Goal: Information Seeking & Learning: Learn about a topic

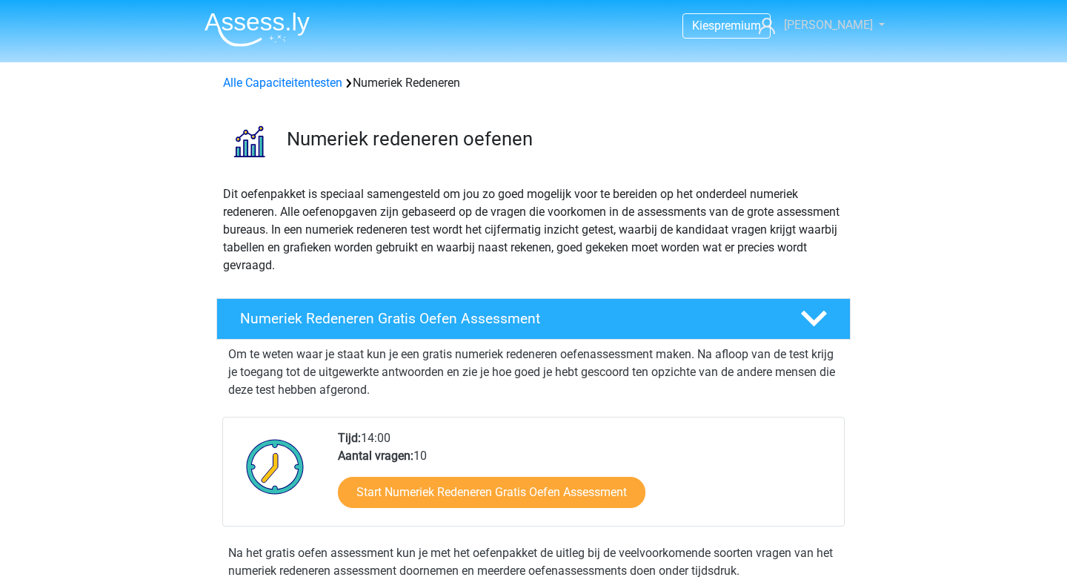
click at [848, 30] on span "[PERSON_NAME]" at bounding box center [828, 25] width 89 height 14
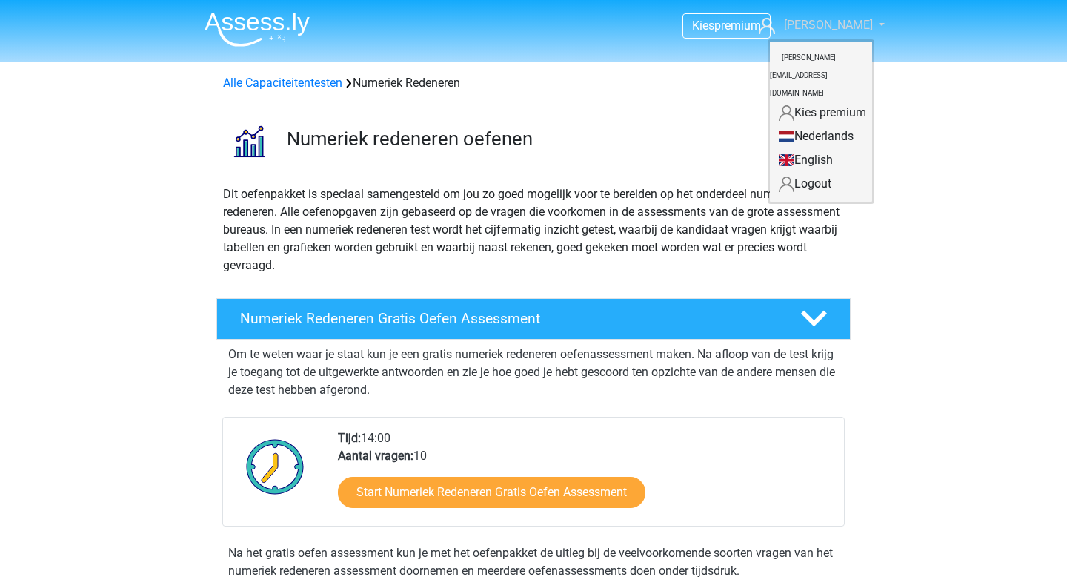
click at [848, 30] on span "[PERSON_NAME]" at bounding box center [828, 25] width 89 height 14
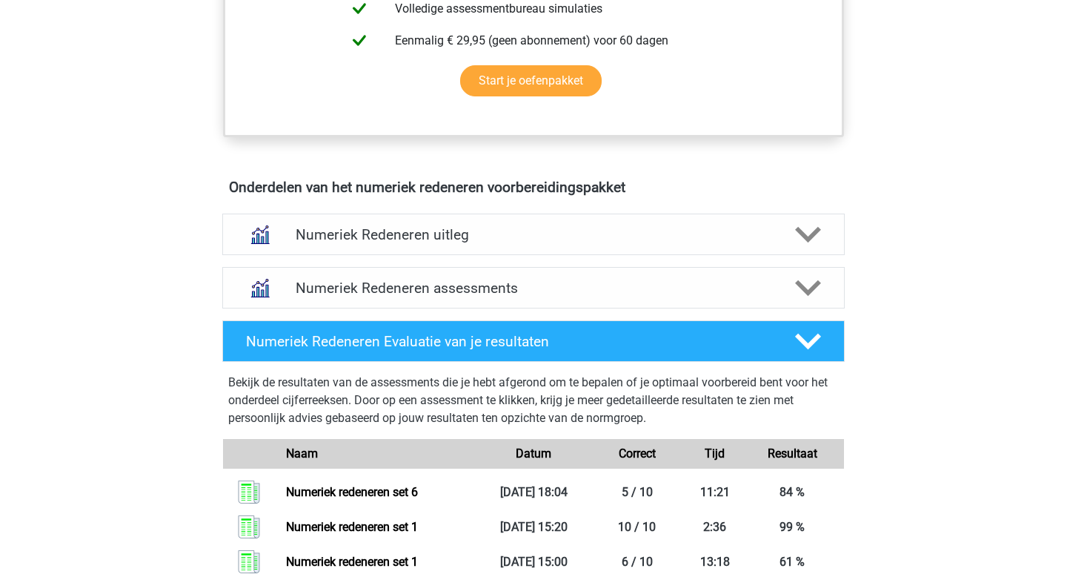
scroll to position [765, 0]
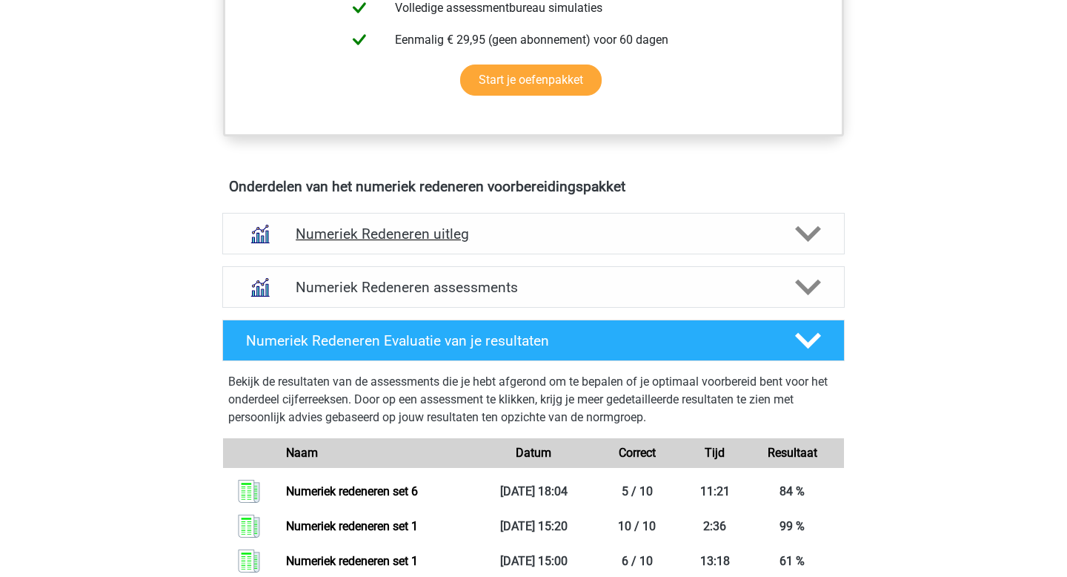
click at [810, 225] on icon at bounding box center [808, 234] width 26 height 26
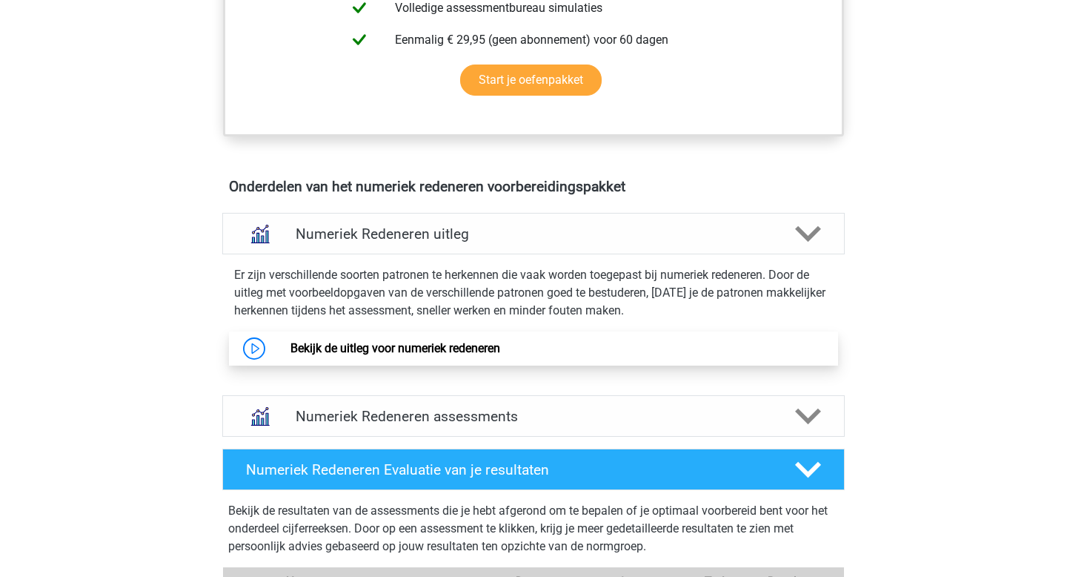
click at [389, 355] on link "Bekijk de uitleg voor numeriek redeneren" at bounding box center [396, 348] width 210 height 14
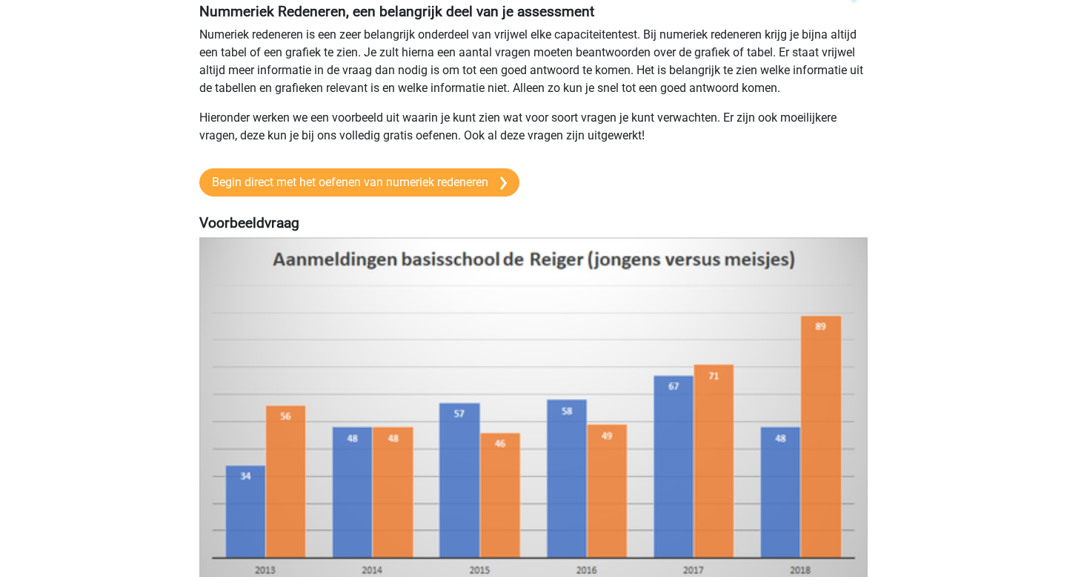
scroll to position [127, 0]
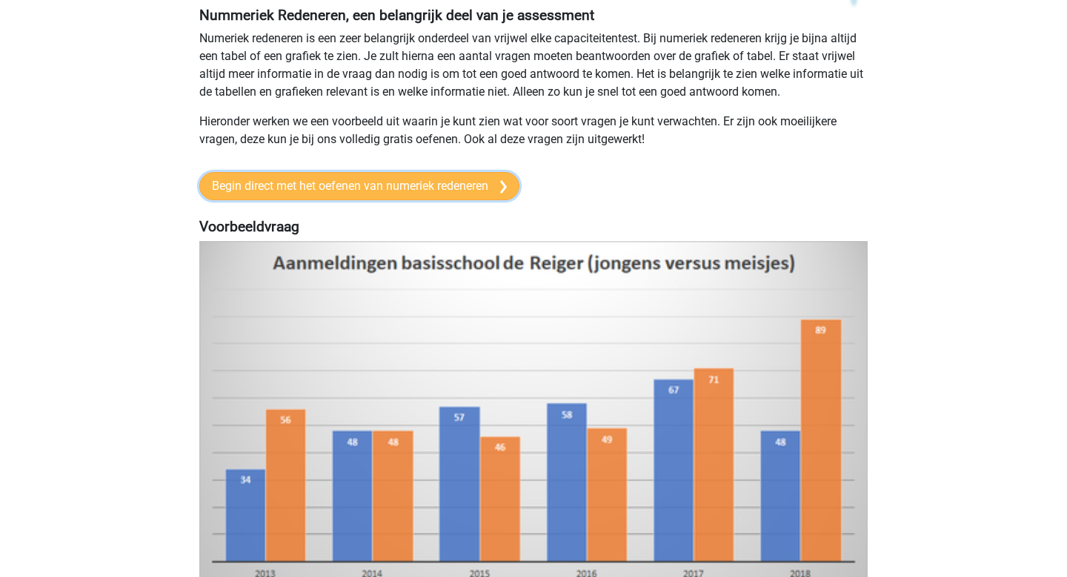
click at [471, 187] on link "Begin direct met het oefenen van numeriek redeneren" at bounding box center [359, 186] width 320 height 28
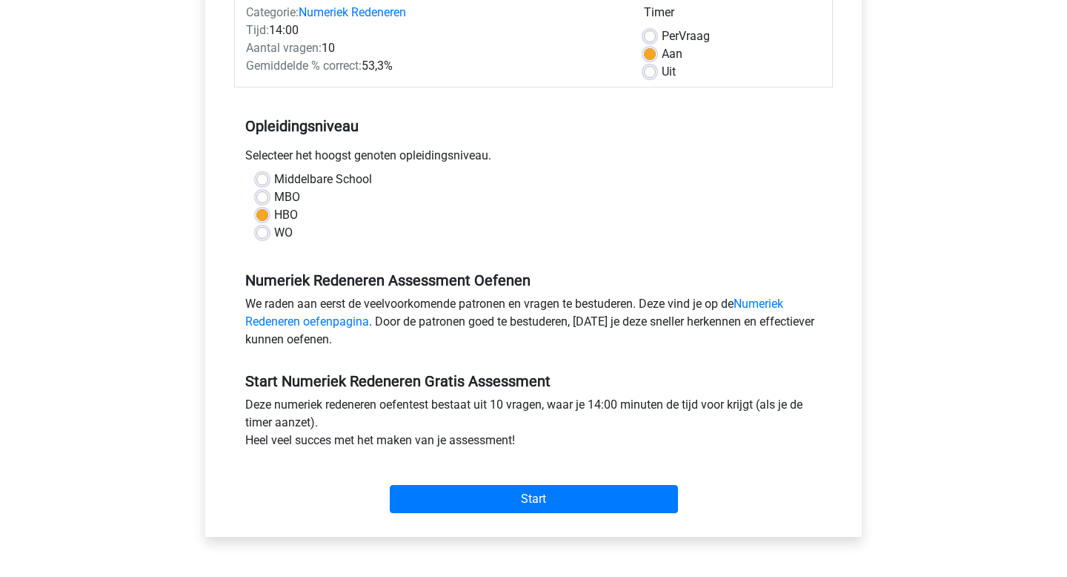
scroll to position [211, 0]
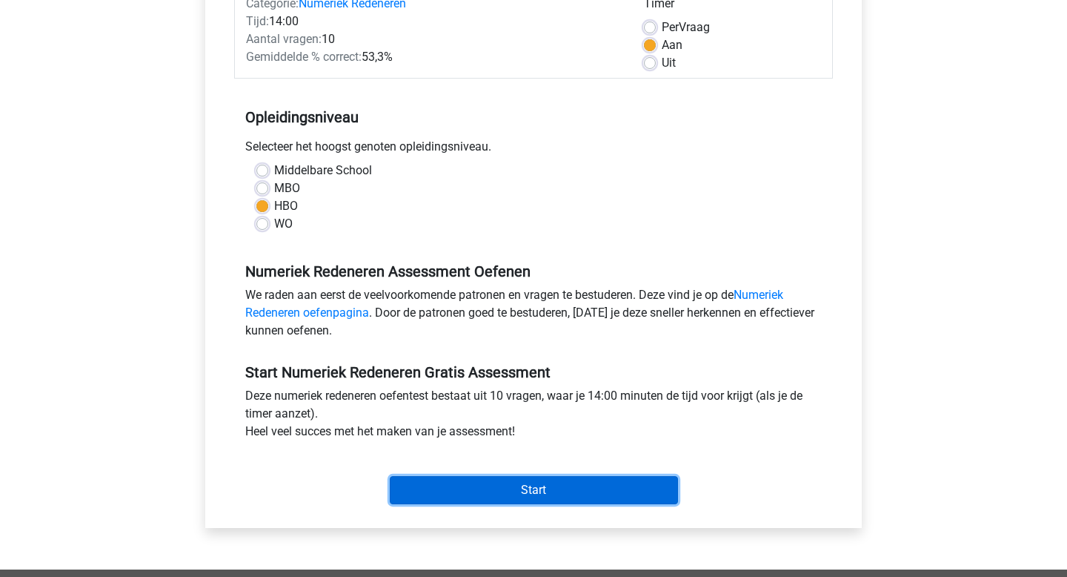
click at [532, 503] on input "Start" at bounding box center [534, 490] width 288 height 28
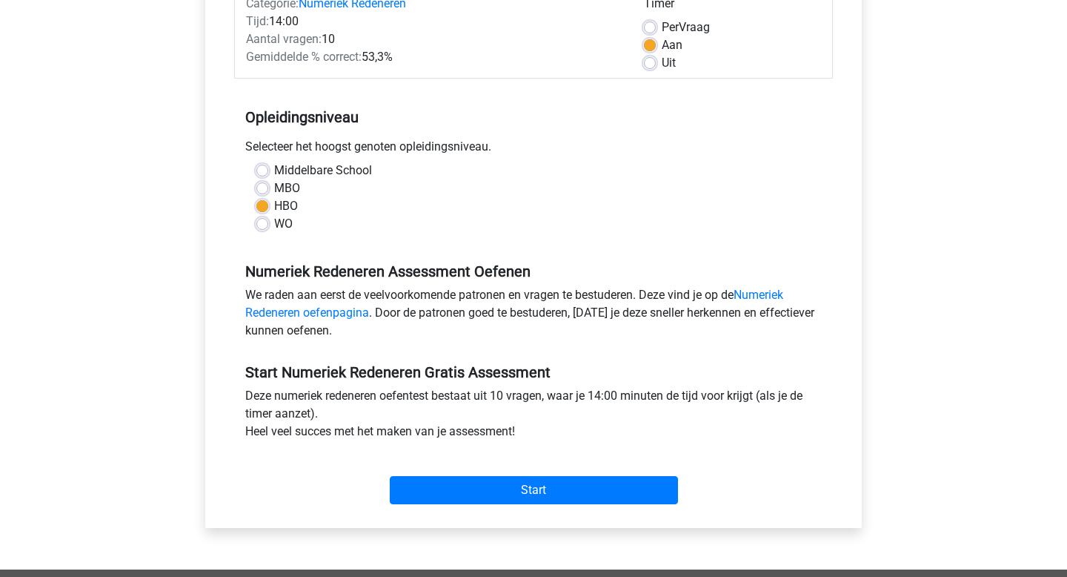
scroll to position [0, 0]
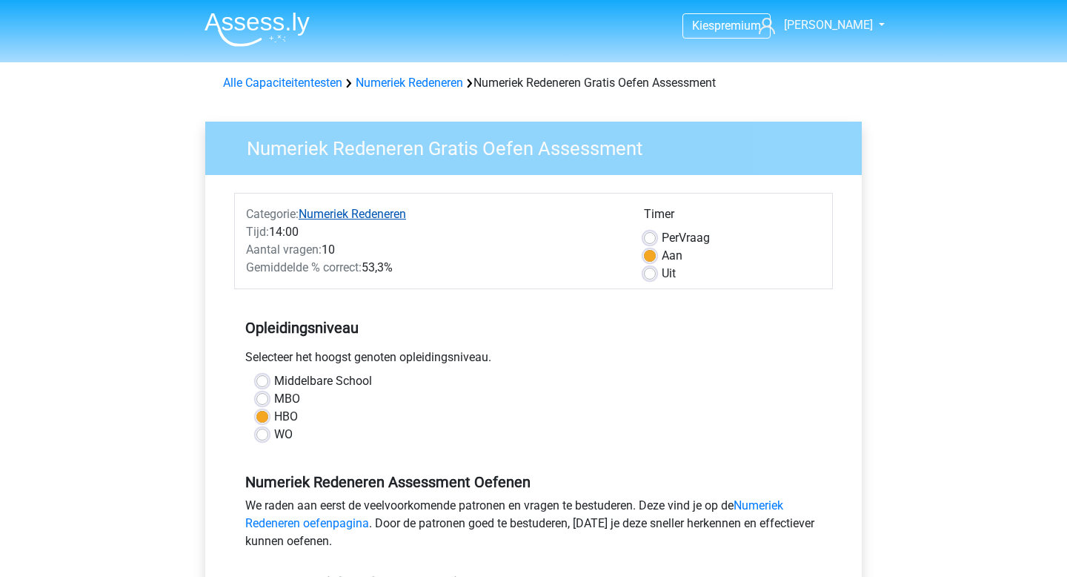
click at [383, 214] on link "Numeriek Redeneren" at bounding box center [352, 214] width 107 height 14
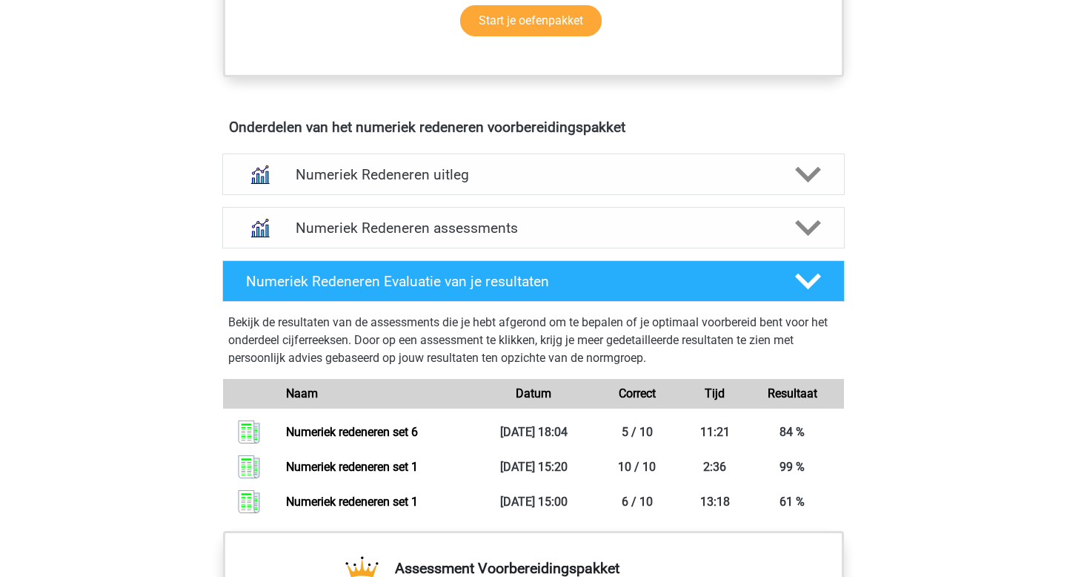
scroll to position [855, 0]
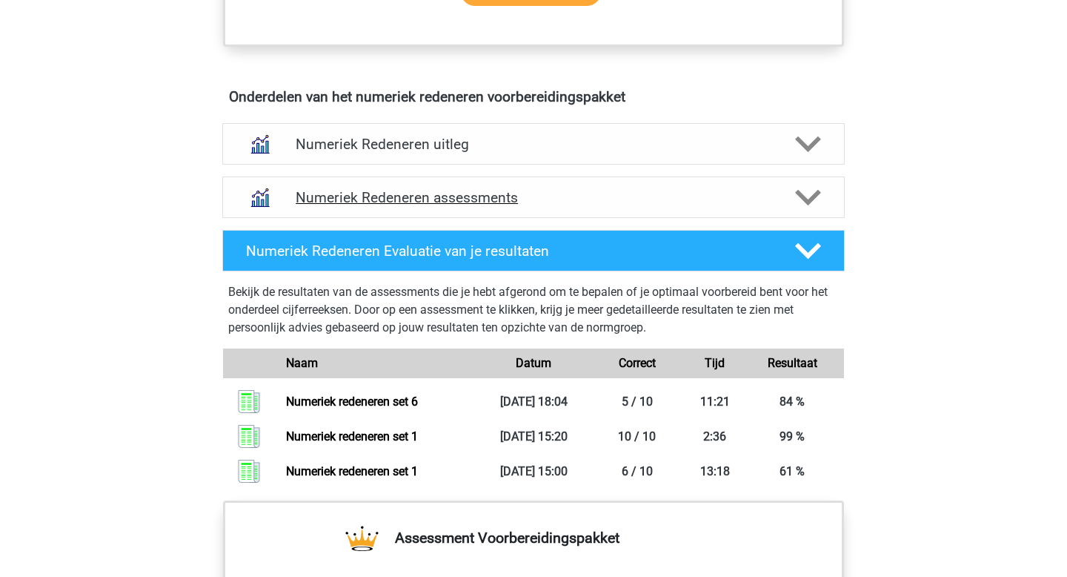
click at [804, 187] on icon at bounding box center [808, 198] width 26 height 26
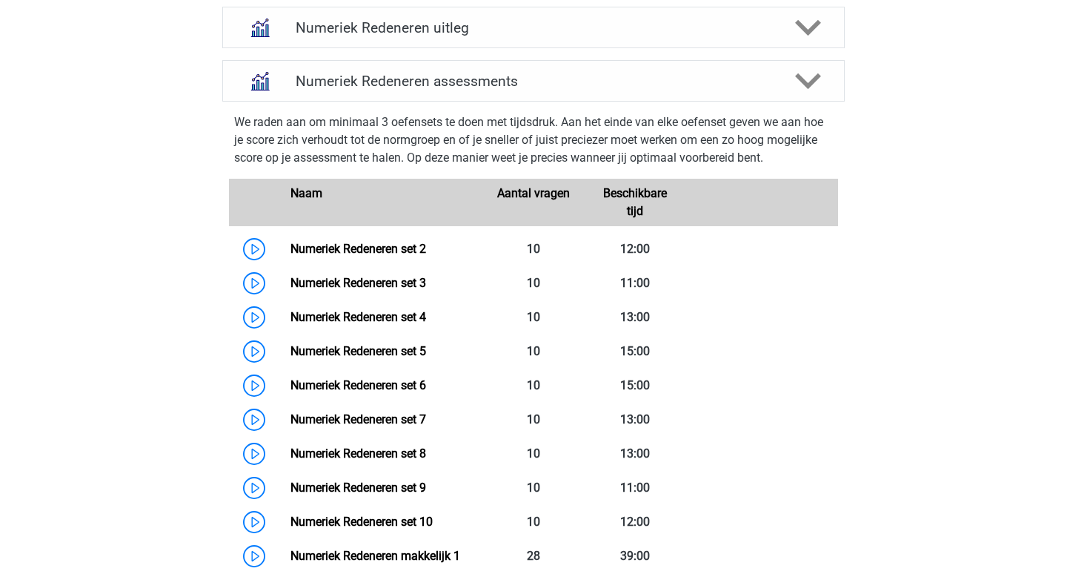
scroll to position [1042, 0]
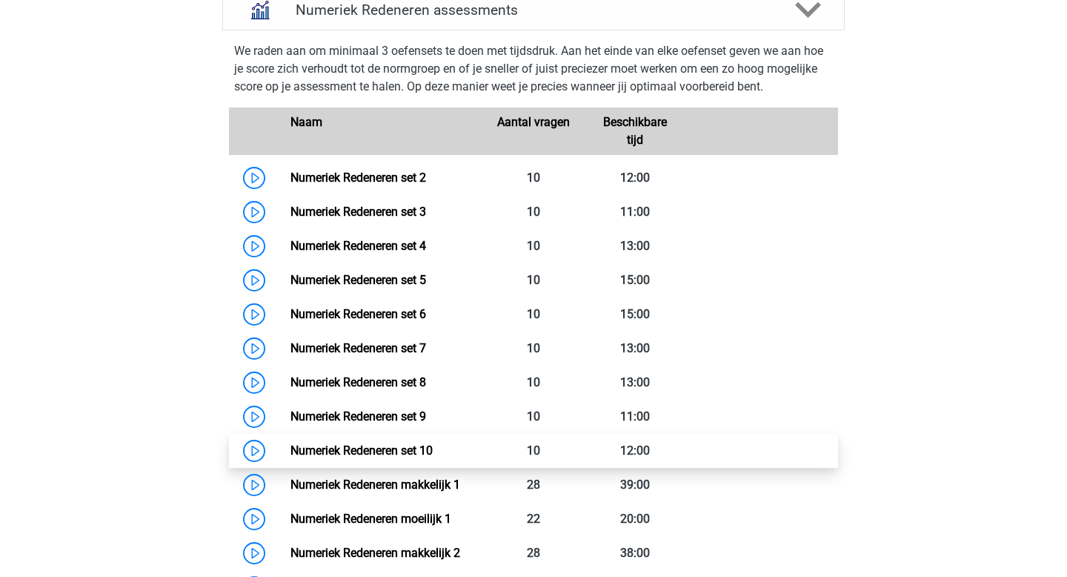
click at [355, 448] on link "Numeriek Redeneren set 10" at bounding box center [362, 450] width 142 height 14
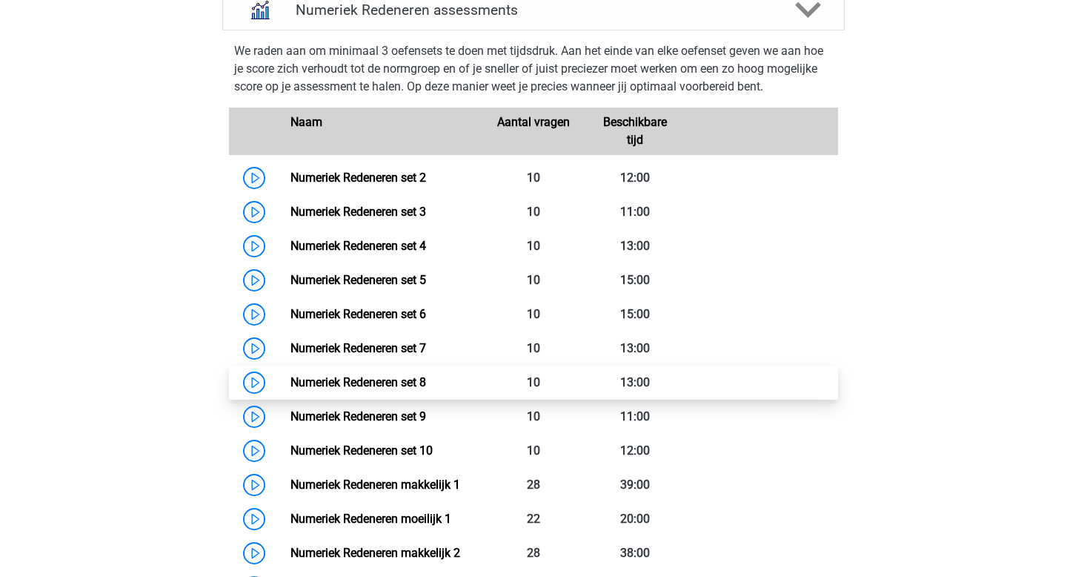
click at [426, 379] on link "Numeriek Redeneren set 8" at bounding box center [359, 382] width 136 height 14
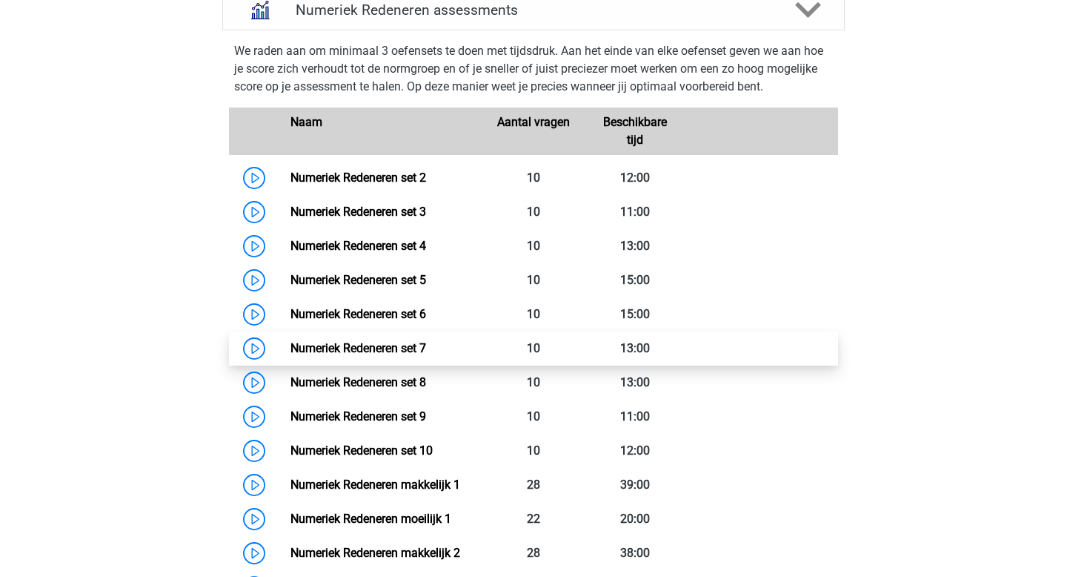
click at [318, 346] on link "Numeriek Redeneren set 7" at bounding box center [359, 348] width 136 height 14
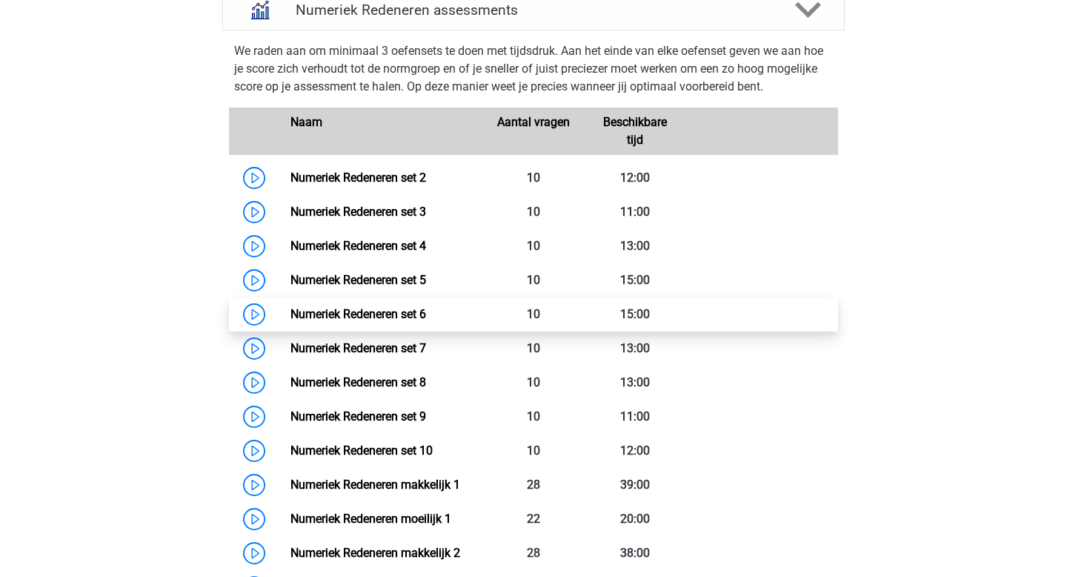
click at [402, 308] on link "Numeriek Redeneren set 6" at bounding box center [359, 314] width 136 height 14
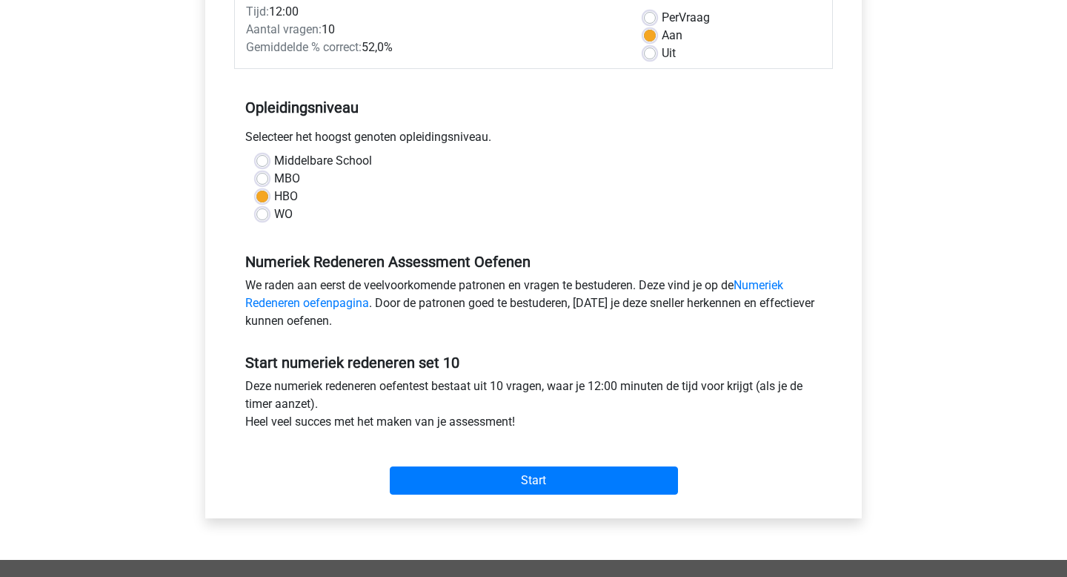
scroll to position [233, 0]
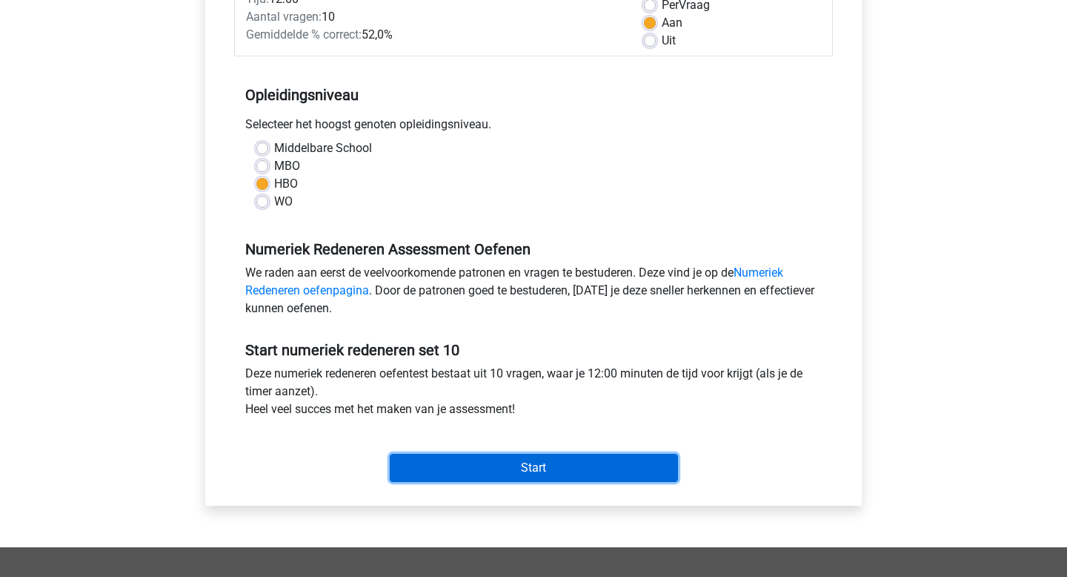
click at [533, 468] on input "Start" at bounding box center [534, 468] width 288 height 28
click at [553, 461] on input "Start" at bounding box center [534, 468] width 288 height 28
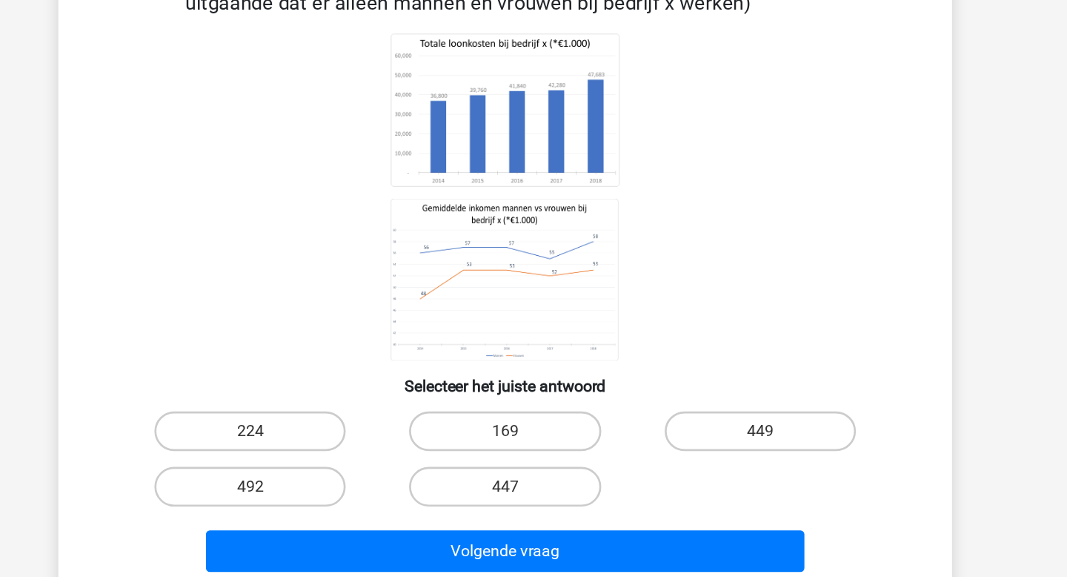
scroll to position [26, 0]
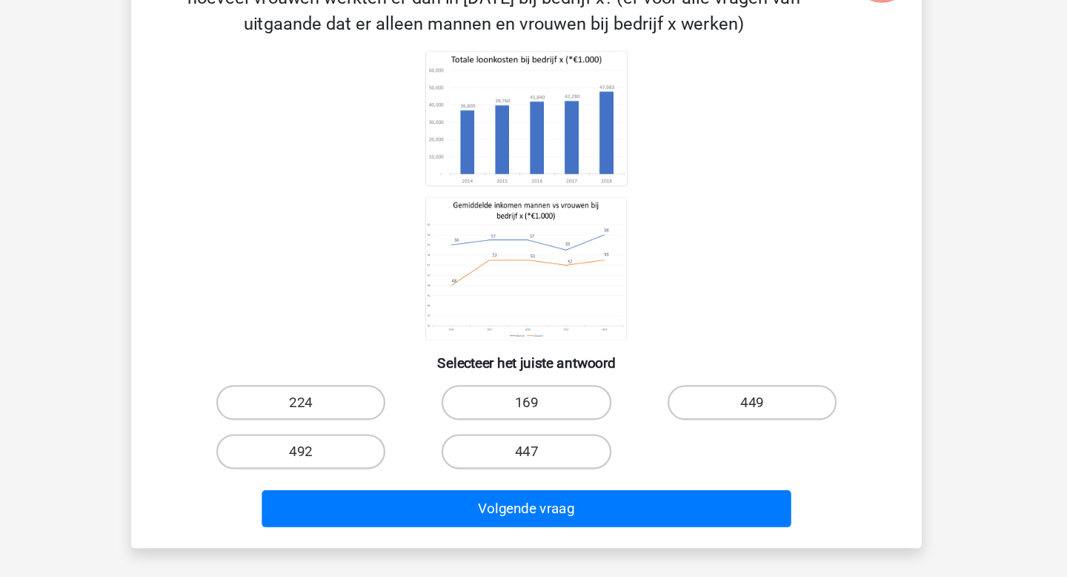
scroll to position [50, 0]
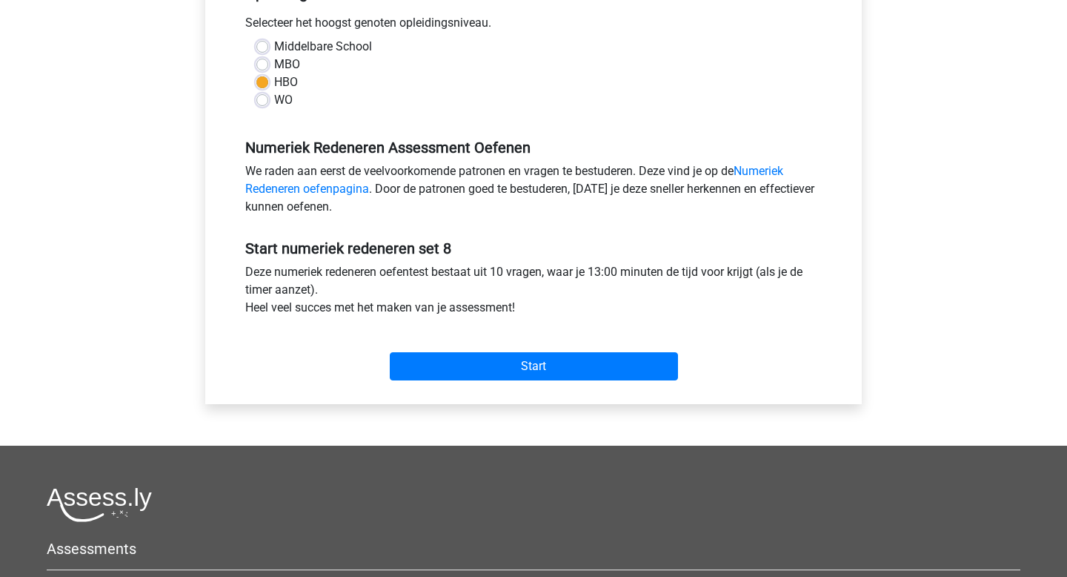
scroll to position [337, 0]
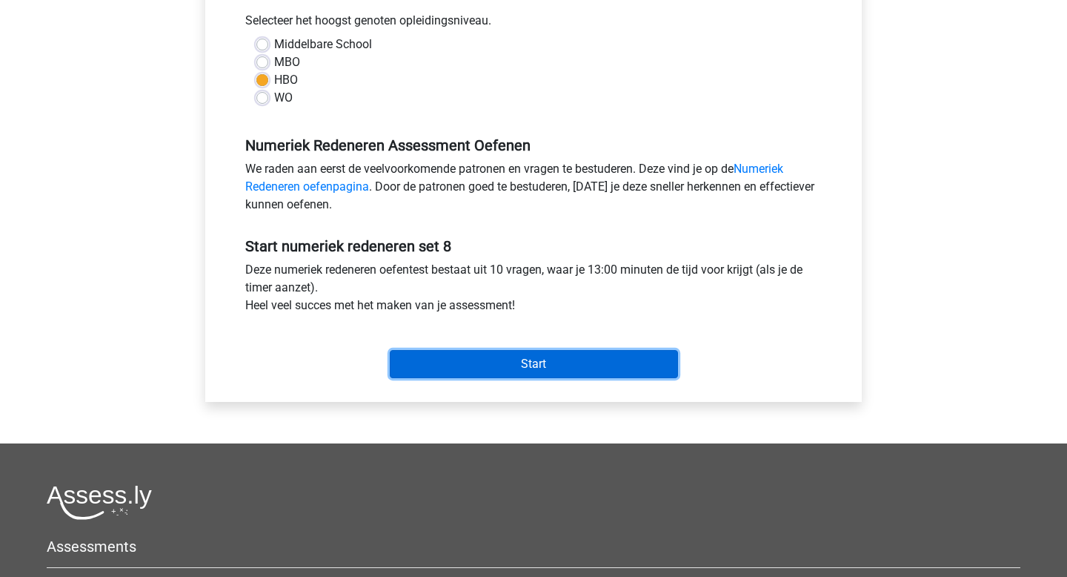
click at [477, 365] on input "Start" at bounding box center [534, 364] width 288 height 28
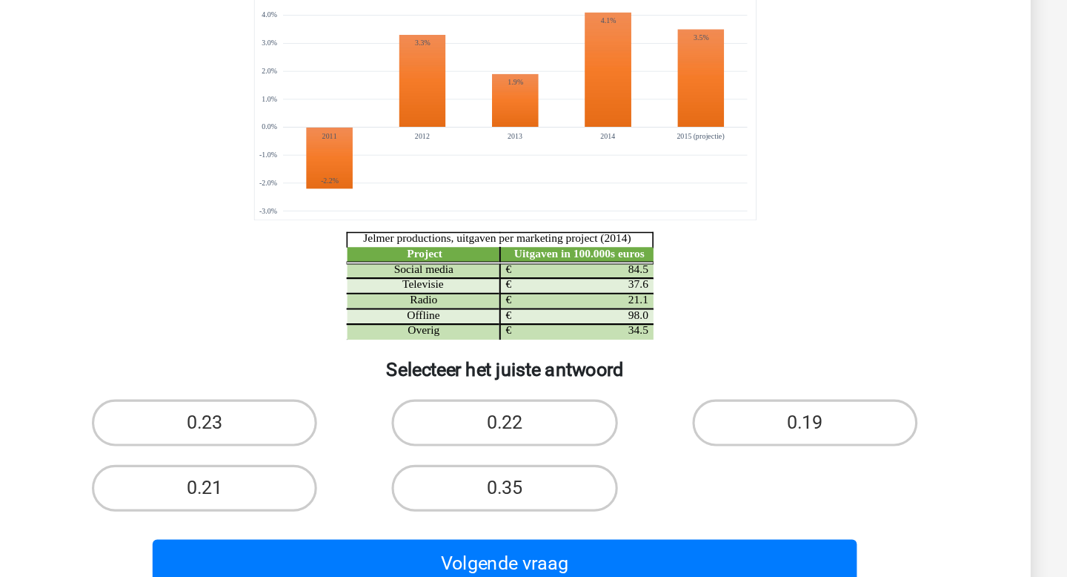
scroll to position [2, 0]
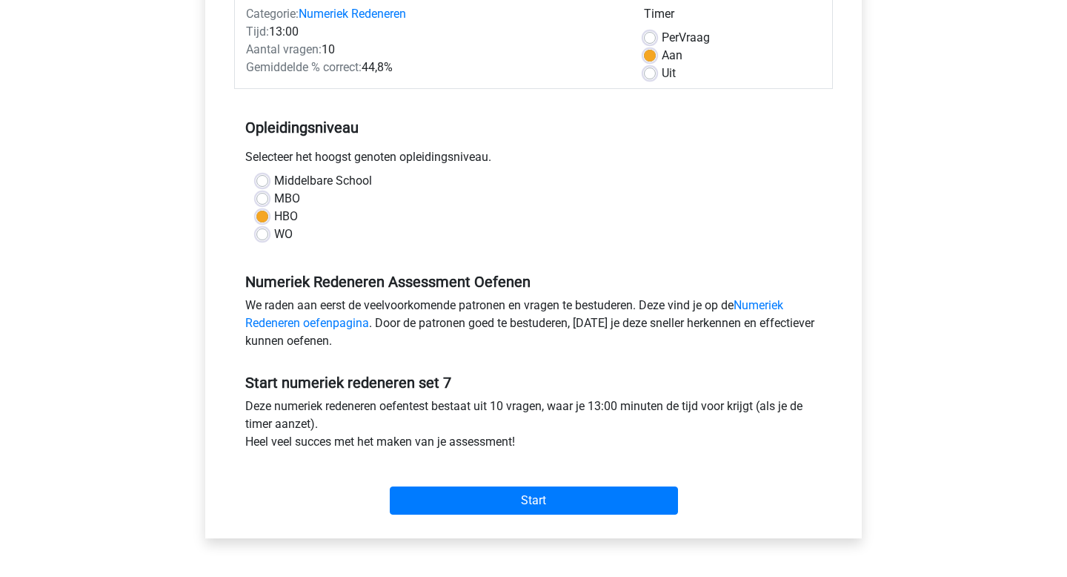
scroll to position [201, 0]
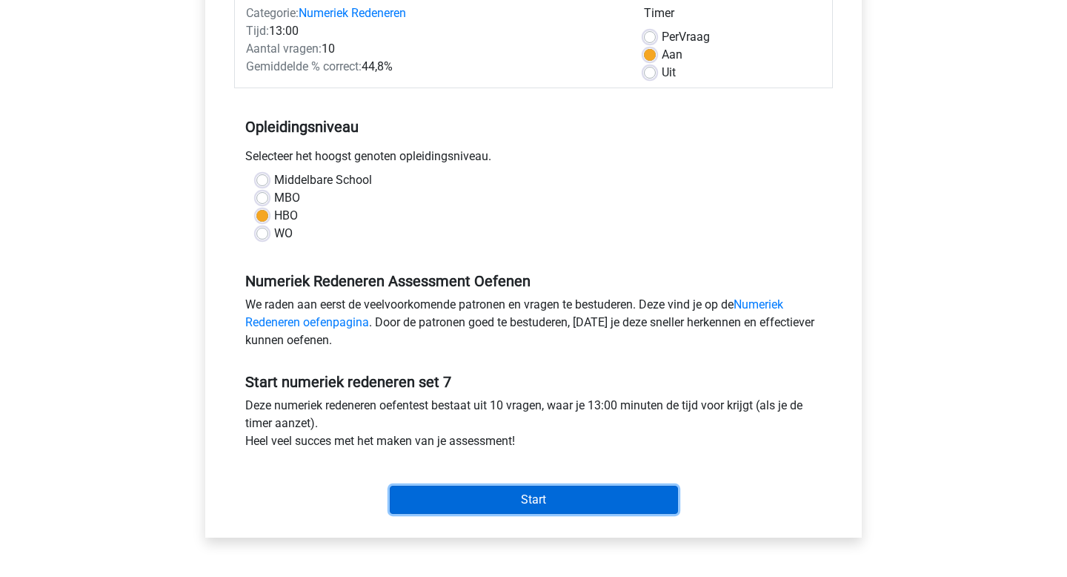
click at [556, 496] on input "Start" at bounding box center [534, 499] width 288 height 28
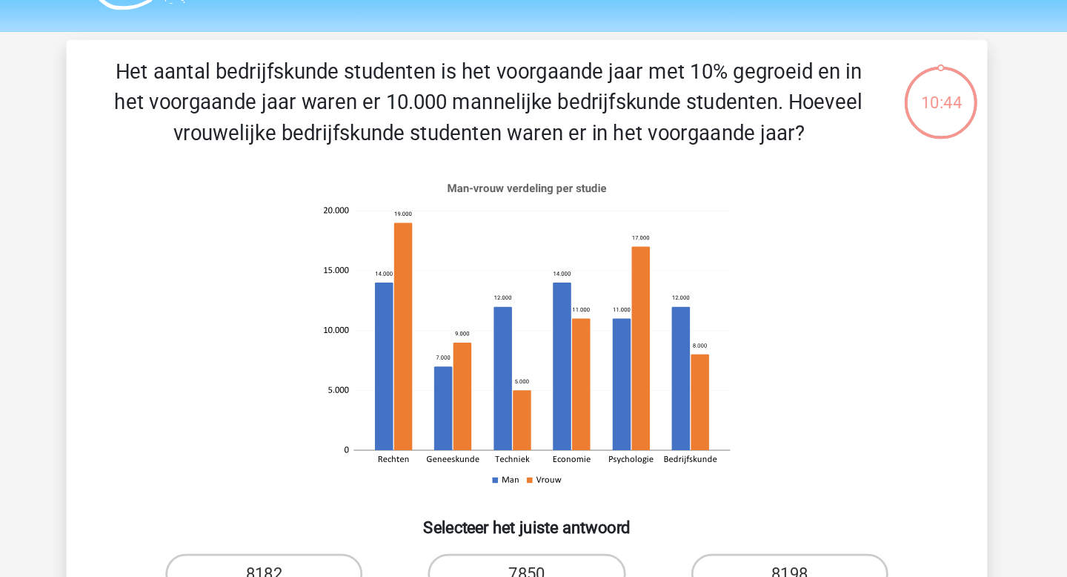
scroll to position [36, 0]
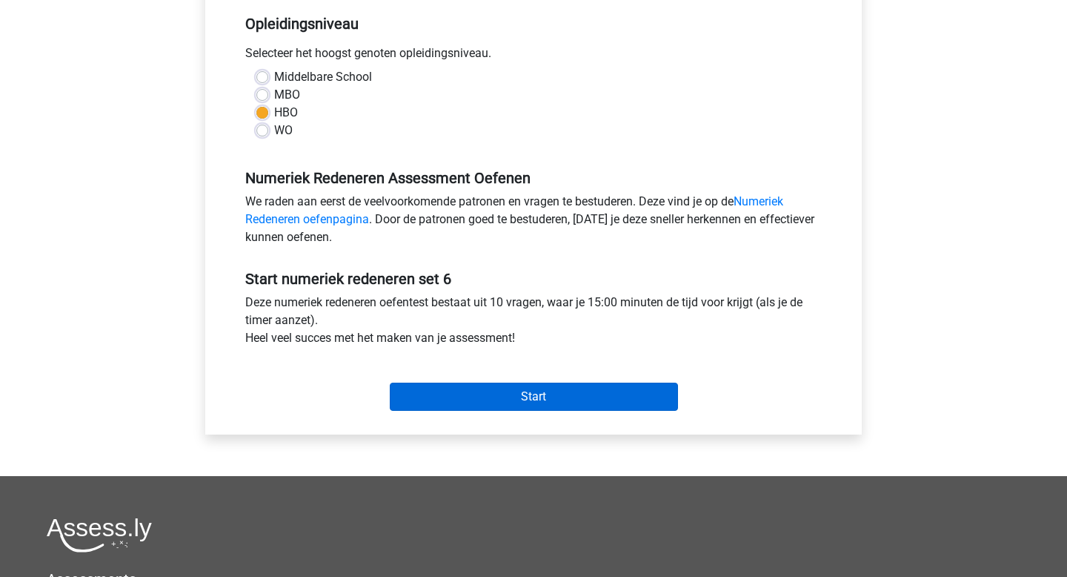
scroll to position [313, 0]
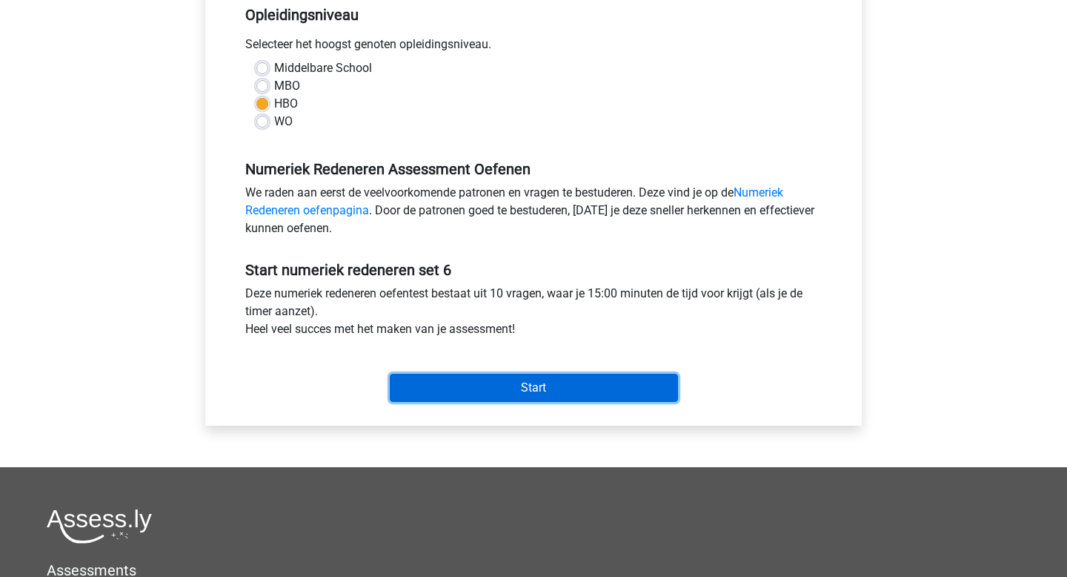
click at [546, 392] on input "Start" at bounding box center [534, 388] width 288 height 28
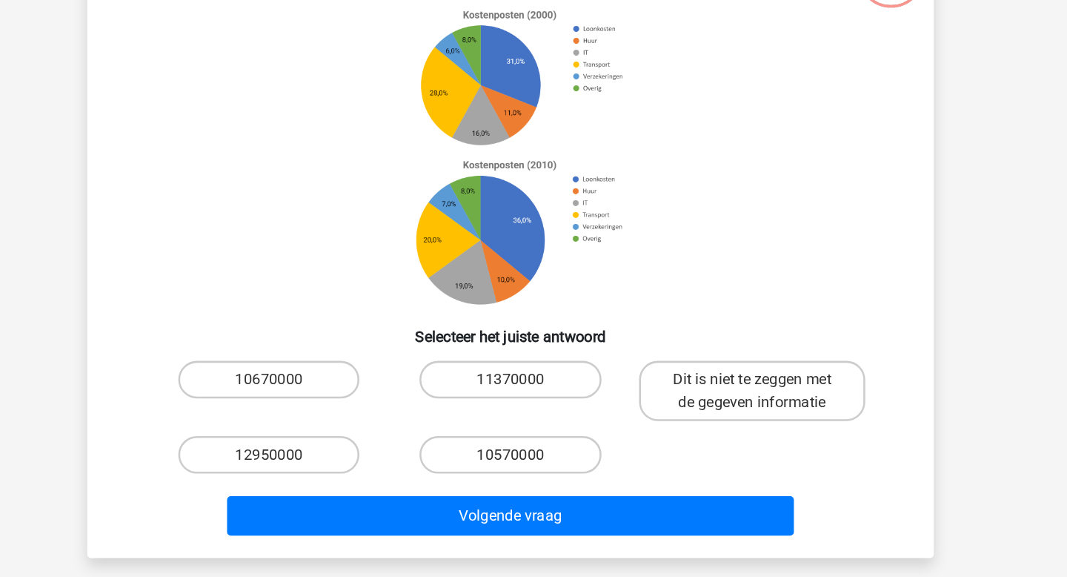
scroll to position [14, 0]
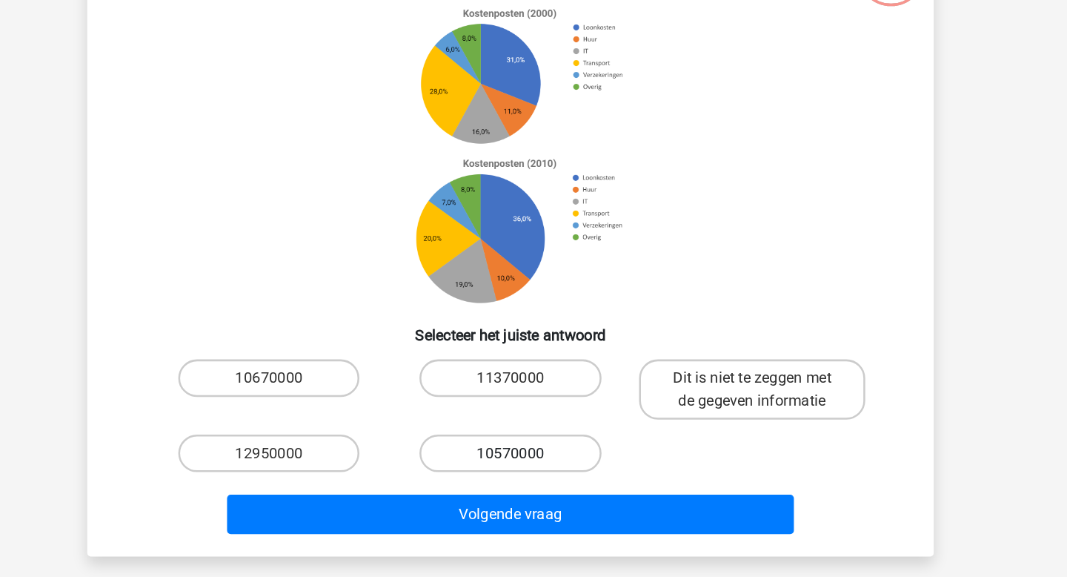
click at [551, 485] on label "10570000" at bounding box center [533, 479] width 143 height 30
click at [543, 485] on input "10570000" at bounding box center [539, 484] width 10 height 10
radio input "true"
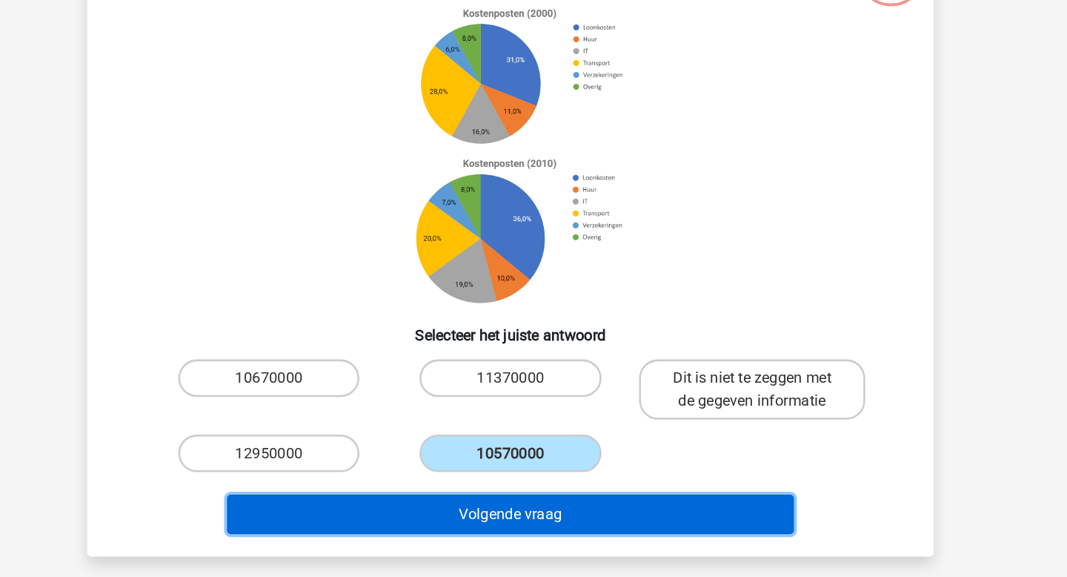
click at [551, 530] on button "Volgende vraag" at bounding box center [534, 526] width 448 height 31
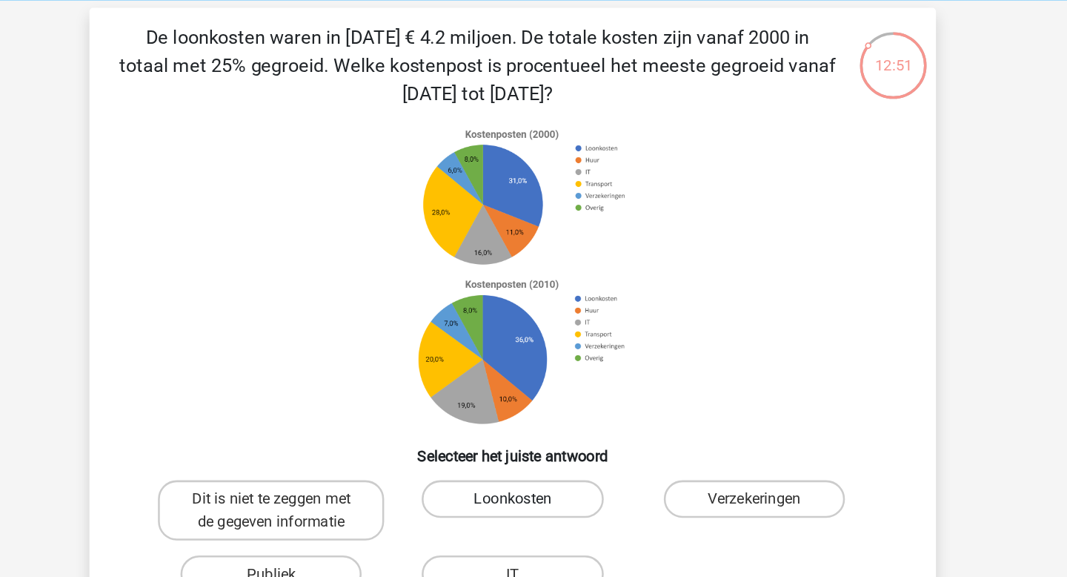
scroll to position [53, 0]
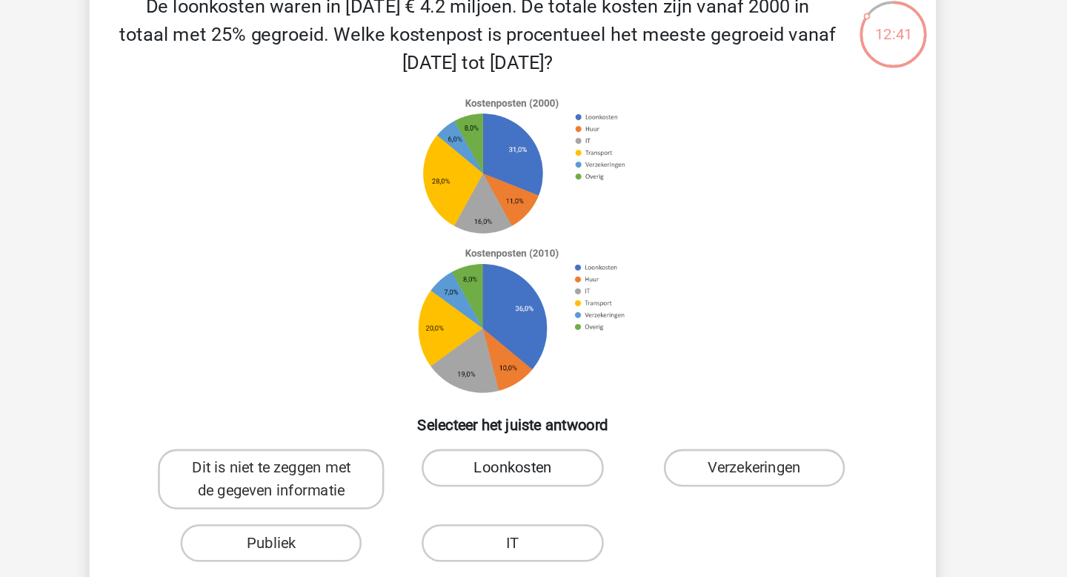
click at [557, 404] on label "Loonkosten" at bounding box center [533, 403] width 143 height 30
click at [543, 404] on input "Loonkosten" at bounding box center [539, 408] width 10 height 10
radio input "true"
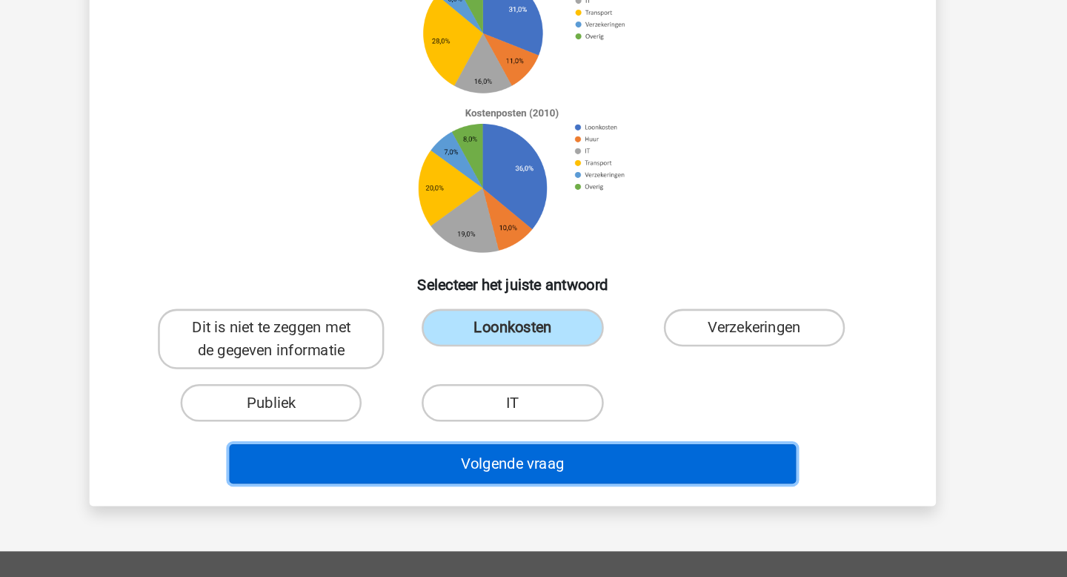
click at [589, 495] on button "Volgende vraag" at bounding box center [534, 486] width 448 height 31
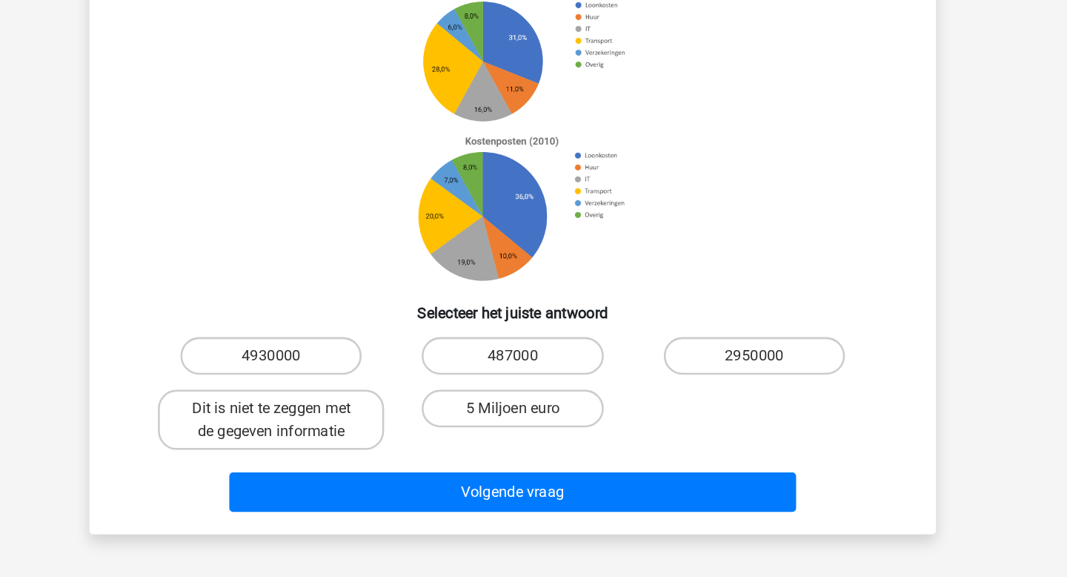
scroll to position [68, 0]
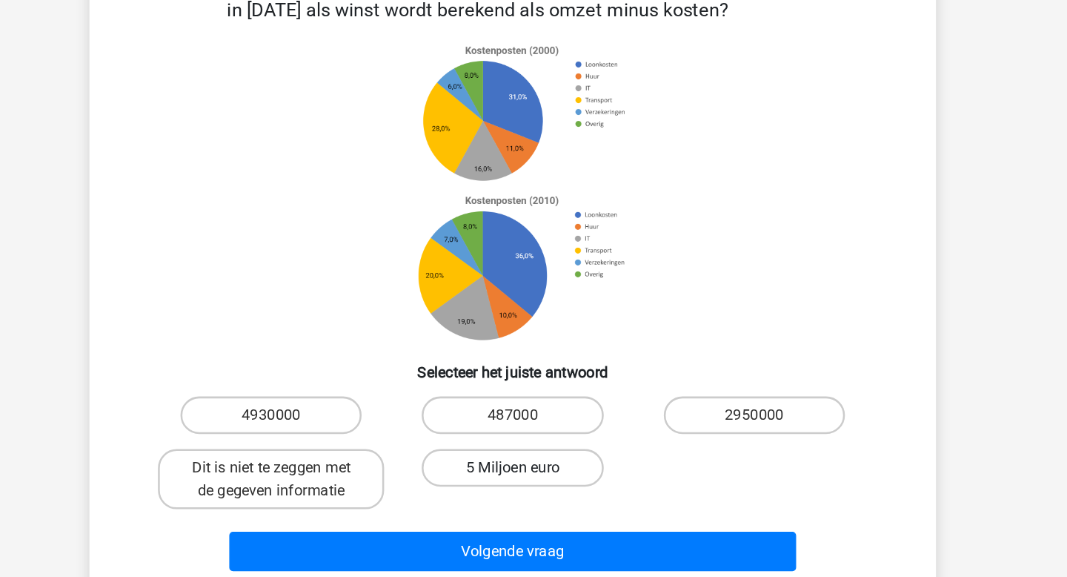
click at [554, 448] on label "5 Miljoen euro" at bounding box center [533, 452] width 143 height 30
click at [543, 451] on input "5 Miljoen euro" at bounding box center [539, 456] width 10 height 10
radio input "true"
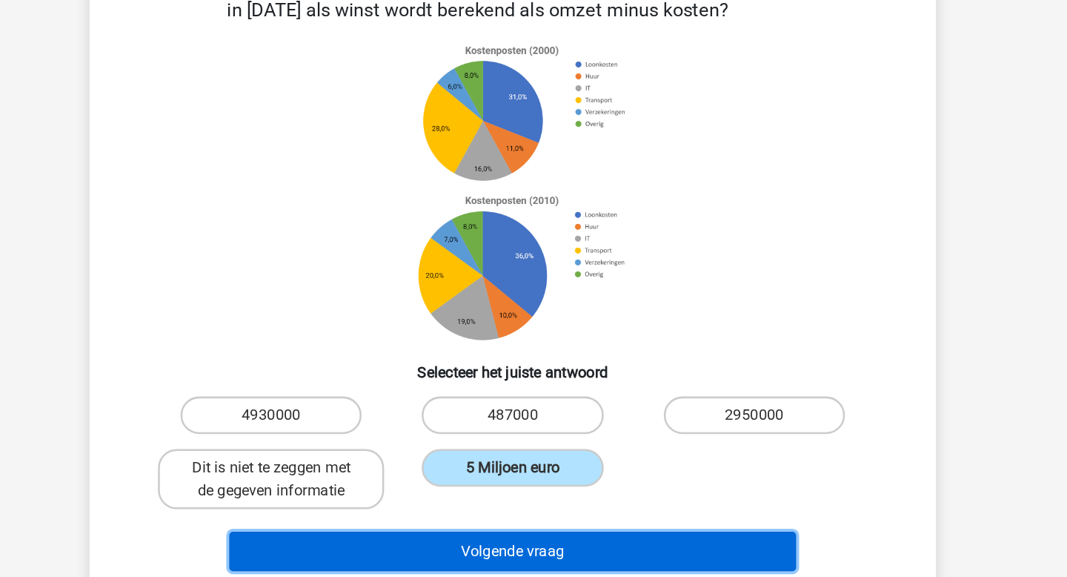
click at [549, 520] on button "Volgende vraag" at bounding box center [534, 517] width 448 height 31
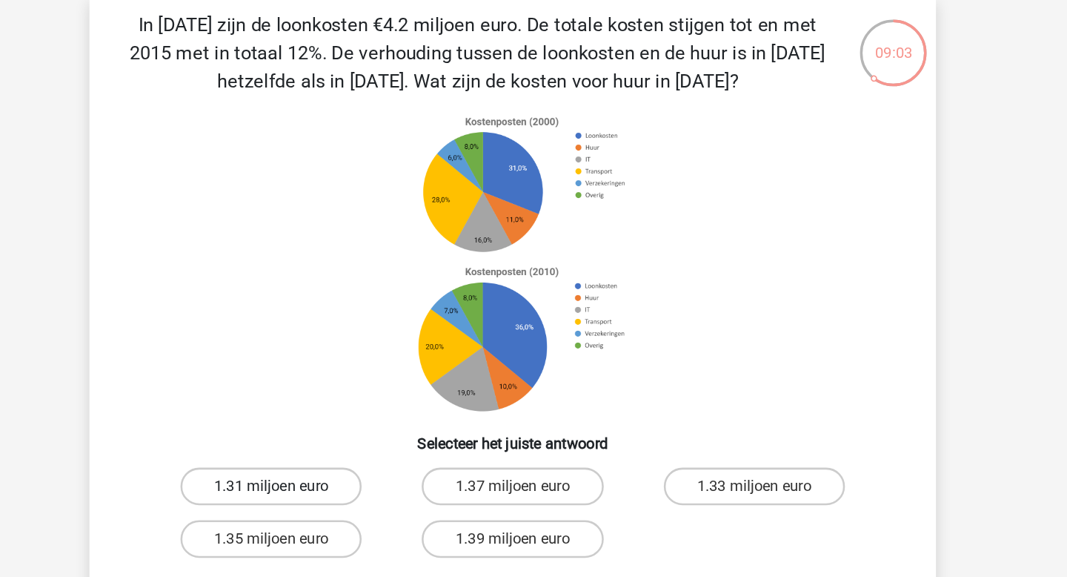
click at [389, 388] on label "1.31 miljoen euro" at bounding box center [342, 388] width 143 height 30
click at [353, 388] on input "1.31 miljoen euro" at bounding box center [348, 393] width 10 height 10
radio input "true"
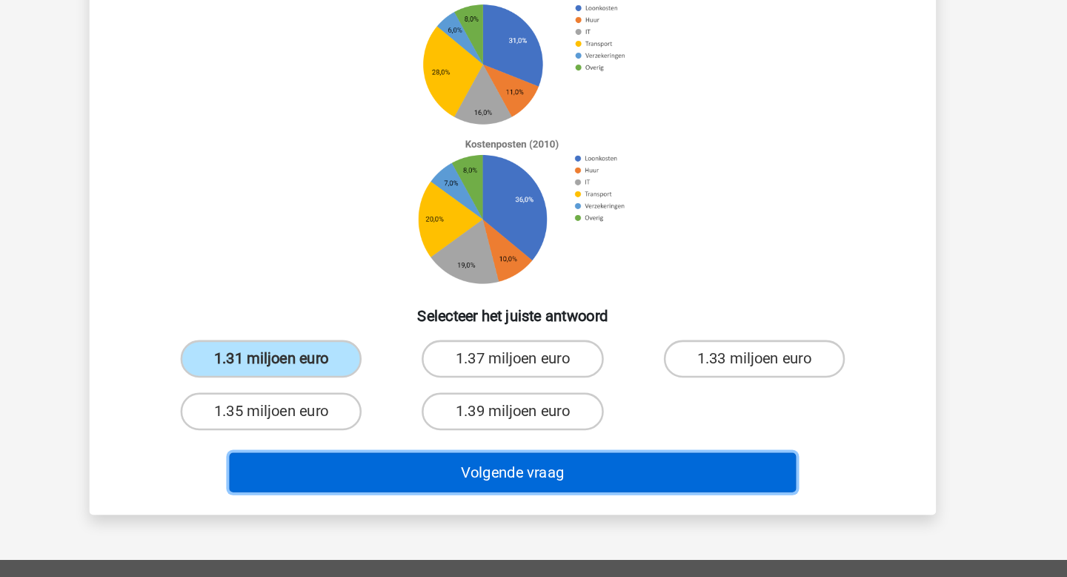
click at [472, 475] on button "Volgende vraag" at bounding box center [534, 477] width 448 height 31
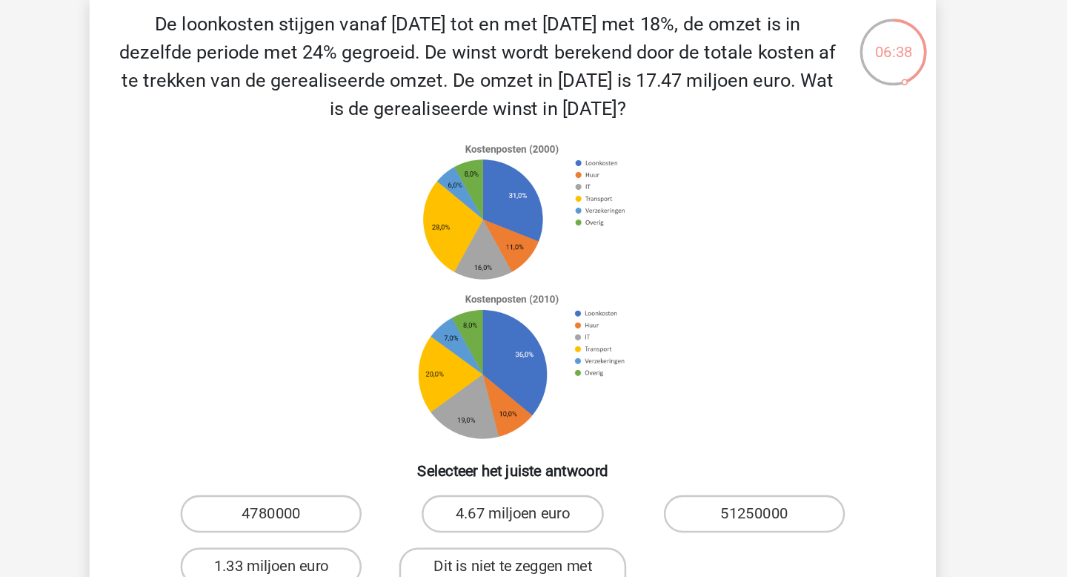
scroll to position [71, 0]
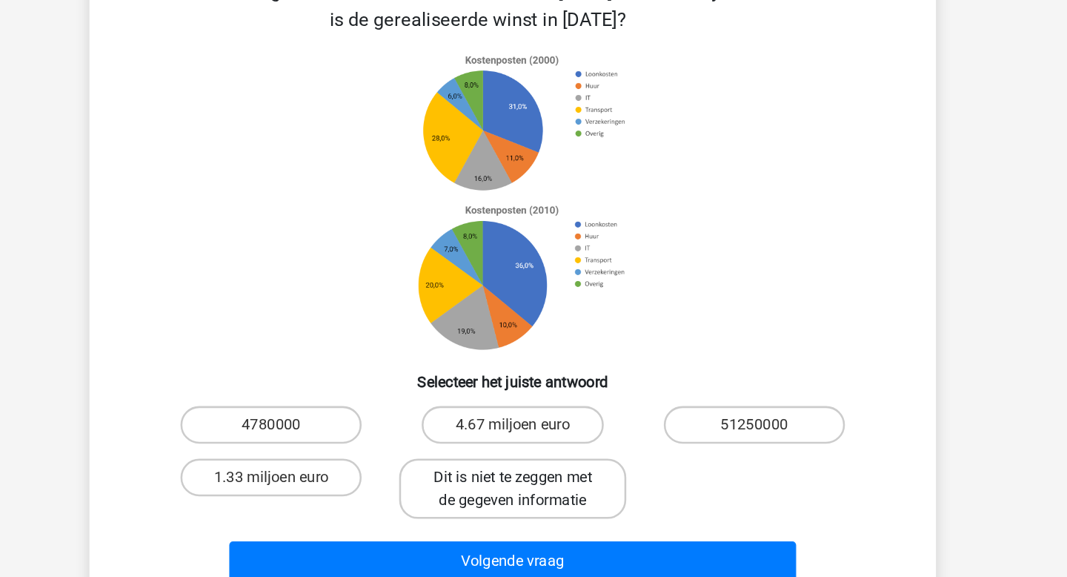
click at [498, 451] on label "Dit is niet te zeggen met de gegeven informatie" at bounding box center [533, 457] width 179 height 47
click at [534, 451] on input "Dit is niet te zeggen met de gegeven informatie" at bounding box center [539, 453] width 10 height 10
radio input "true"
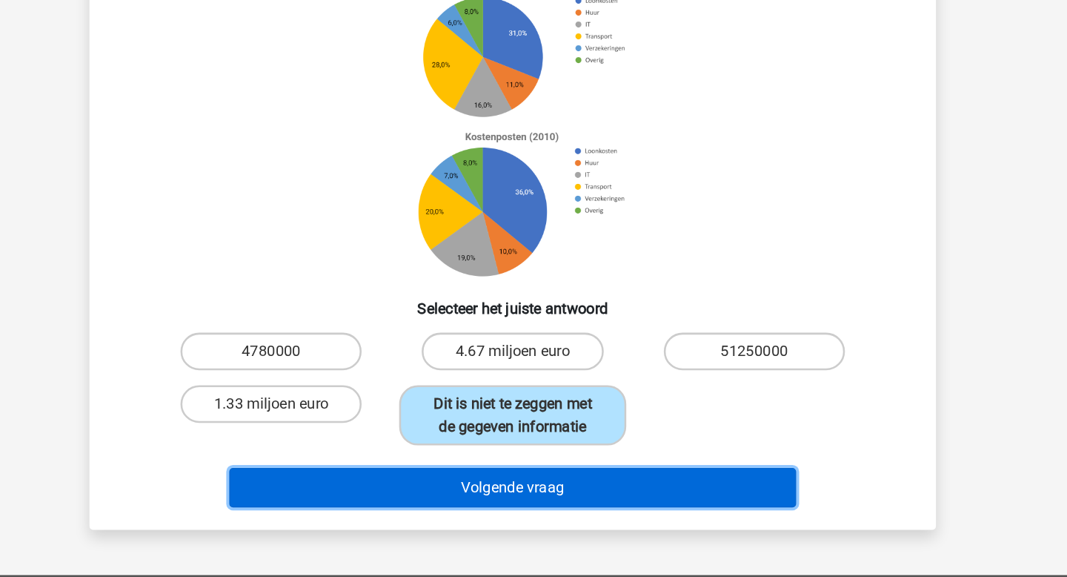
click at [511, 517] on button "Volgende vraag" at bounding box center [534, 505] width 448 height 31
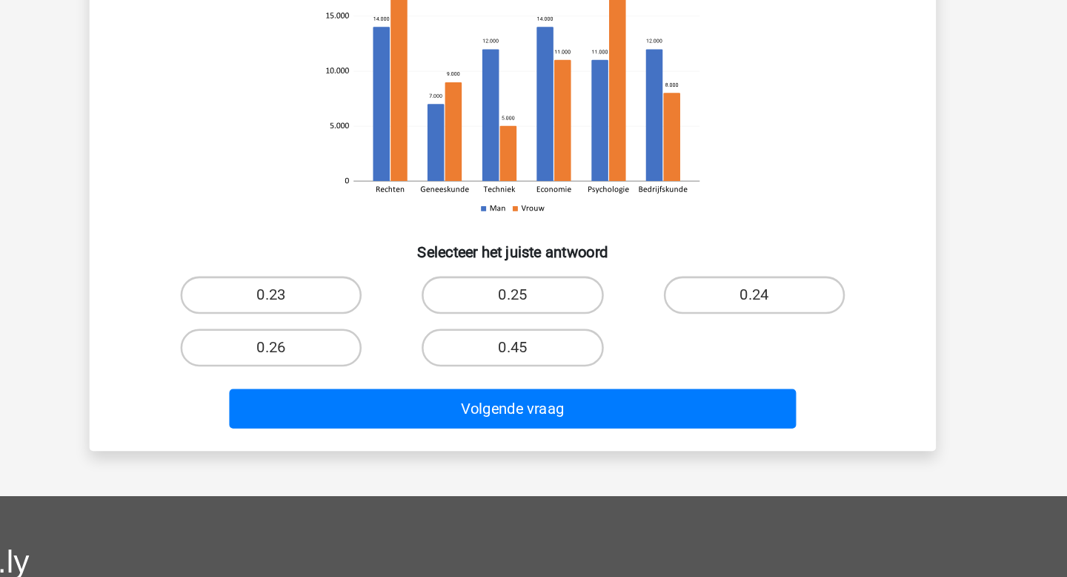
scroll to position [68, 0]
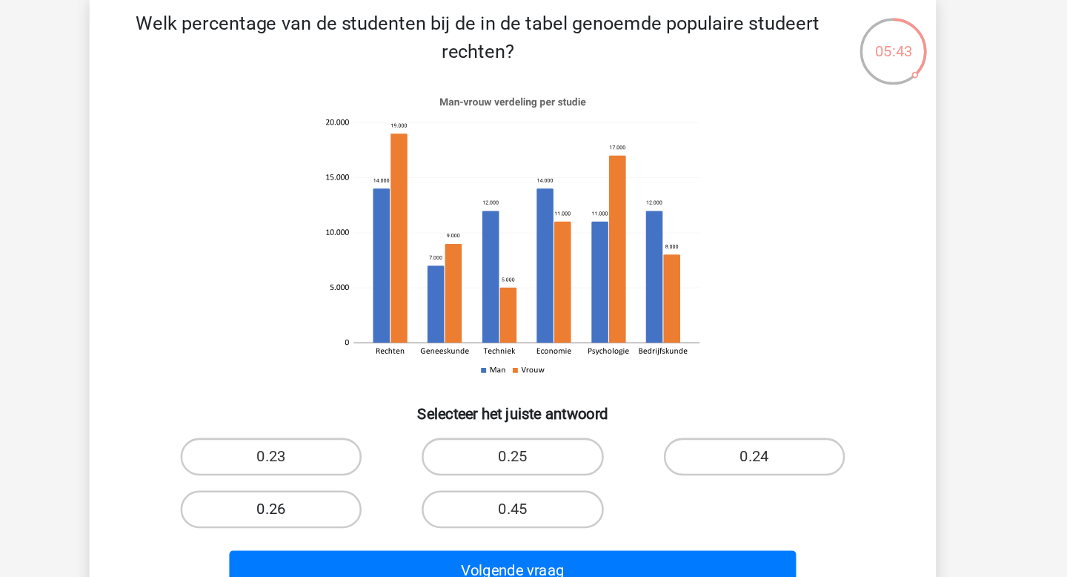
click at [402, 405] on label "0.26" at bounding box center [342, 407] width 143 height 30
click at [353, 407] on input "0.26" at bounding box center [348, 412] width 10 height 10
radio input "true"
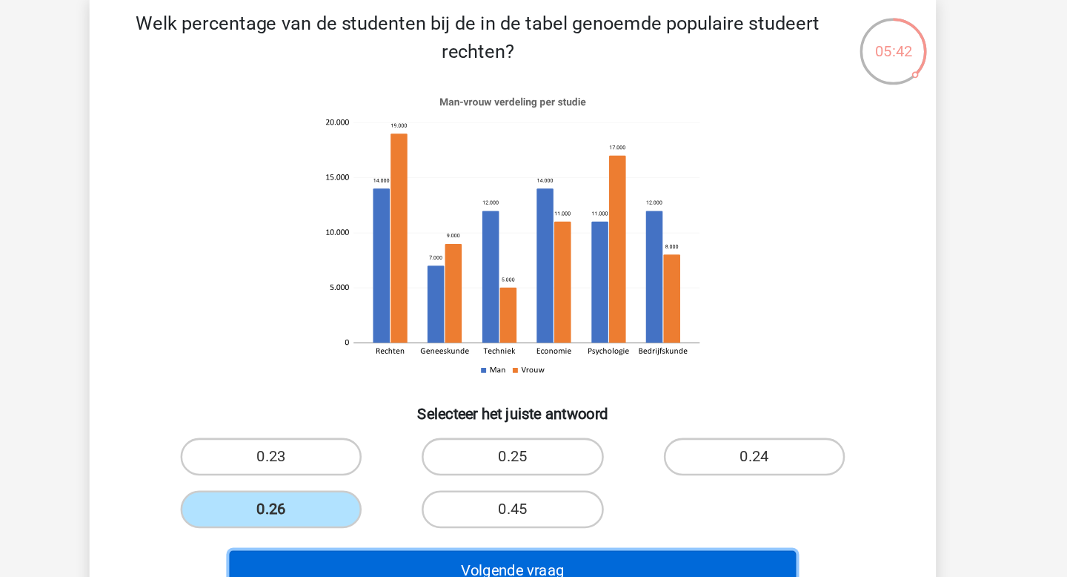
click at [505, 453] on button "Volgende vraag" at bounding box center [534, 455] width 448 height 31
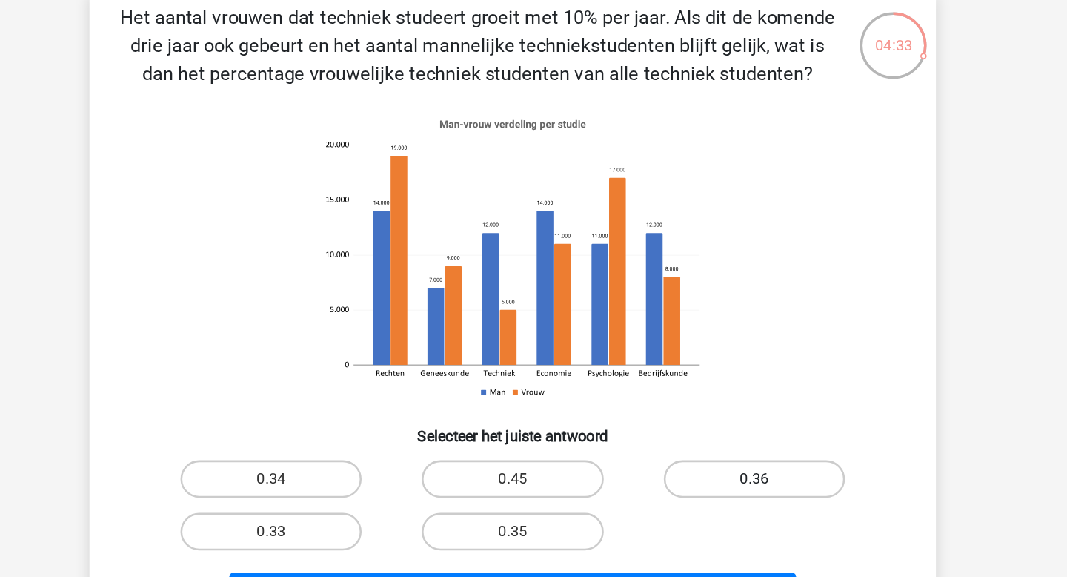
click at [734, 383] on label "0.36" at bounding box center [724, 388] width 143 height 30
click at [734, 388] on input "0.36" at bounding box center [729, 393] width 10 height 10
radio input "true"
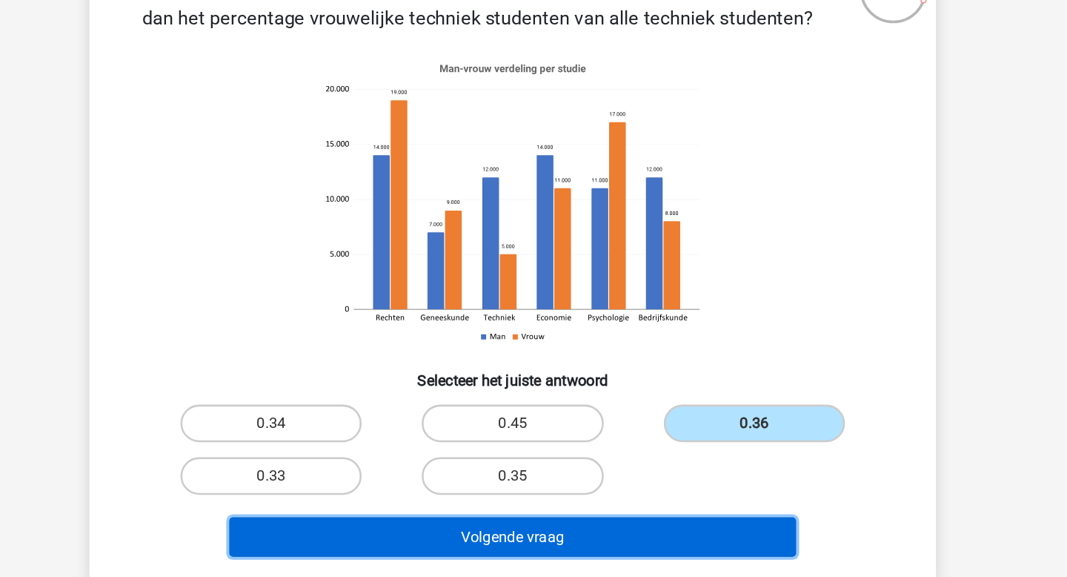
click at [668, 477] on button "Volgende vraag" at bounding box center [534, 477] width 448 height 31
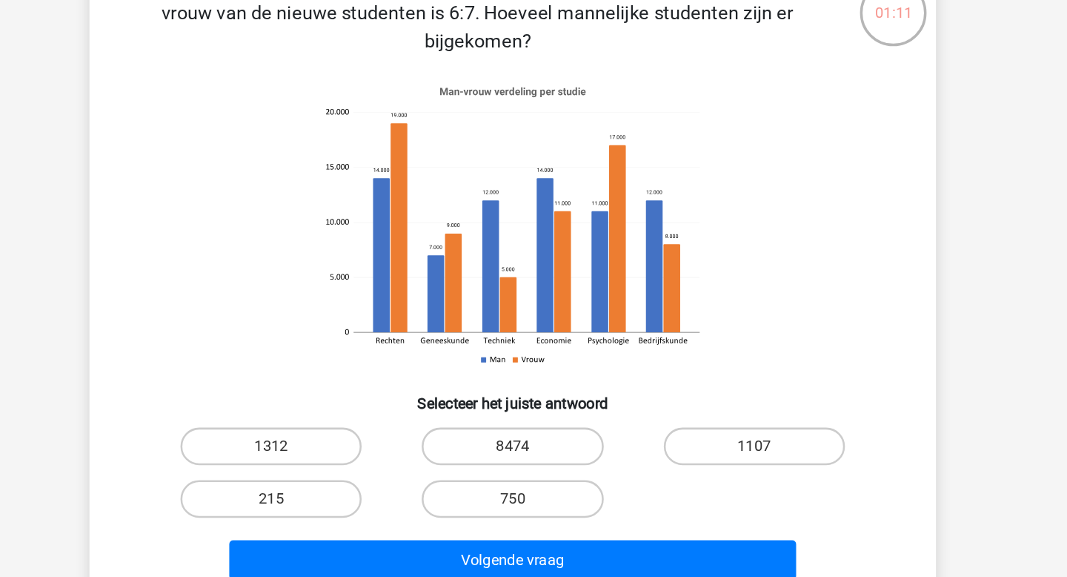
click at [414, 380] on div "1312" at bounding box center [342, 388] width 179 height 30
click at [388, 394] on label "1312" at bounding box center [342, 388] width 143 height 30
click at [353, 394] on input "1312" at bounding box center [348, 393] width 10 height 10
radio input "true"
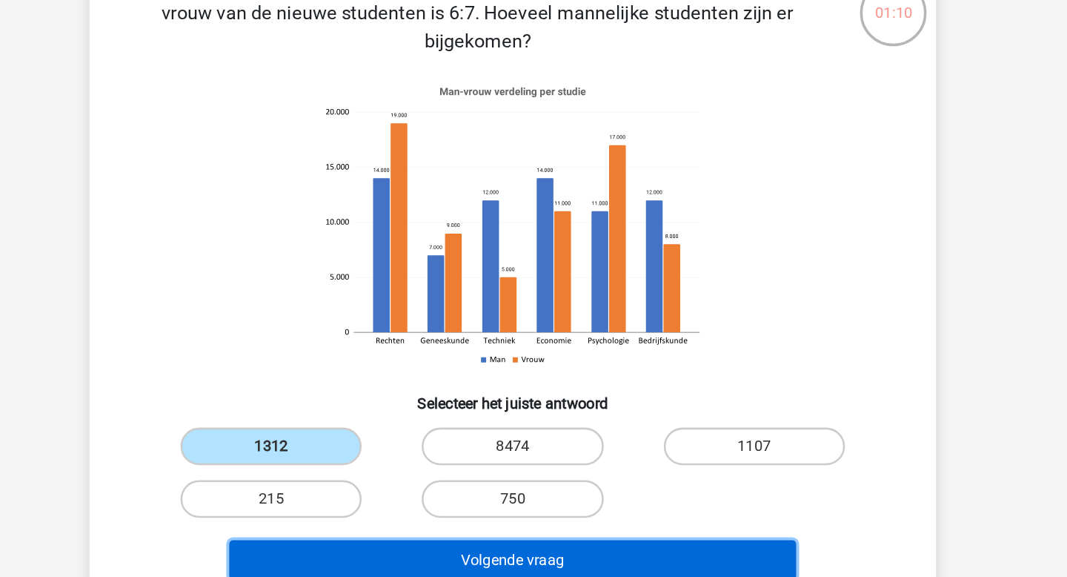
click at [496, 485] on button "Volgende vraag" at bounding box center [534, 477] width 448 height 31
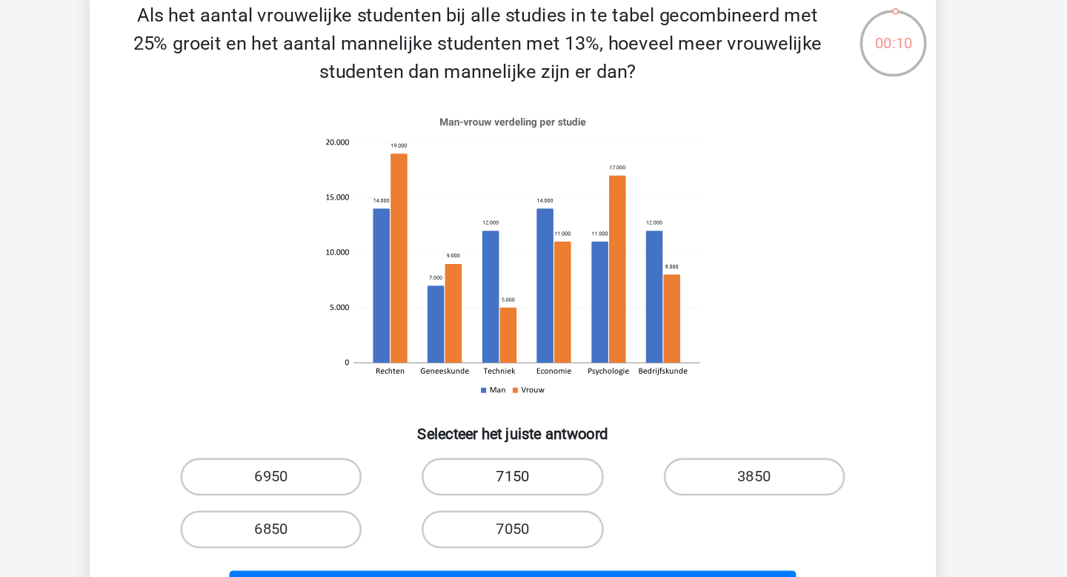
click at [536, 385] on label "7150" at bounding box center [533, 388] width 143 height 30
click at [536, 388] on input "7150" at bounding box center [539, 393] width 10 height 10
radio input "true"
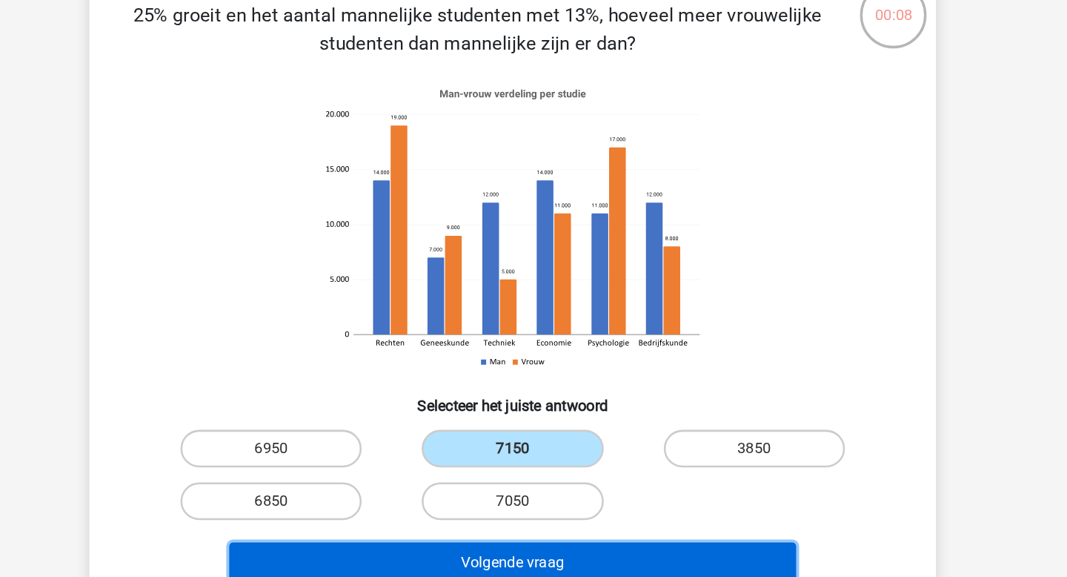
click at [540, 480] on button "Volgende vraag" at bounding box center [534, 477] width 448 height 31
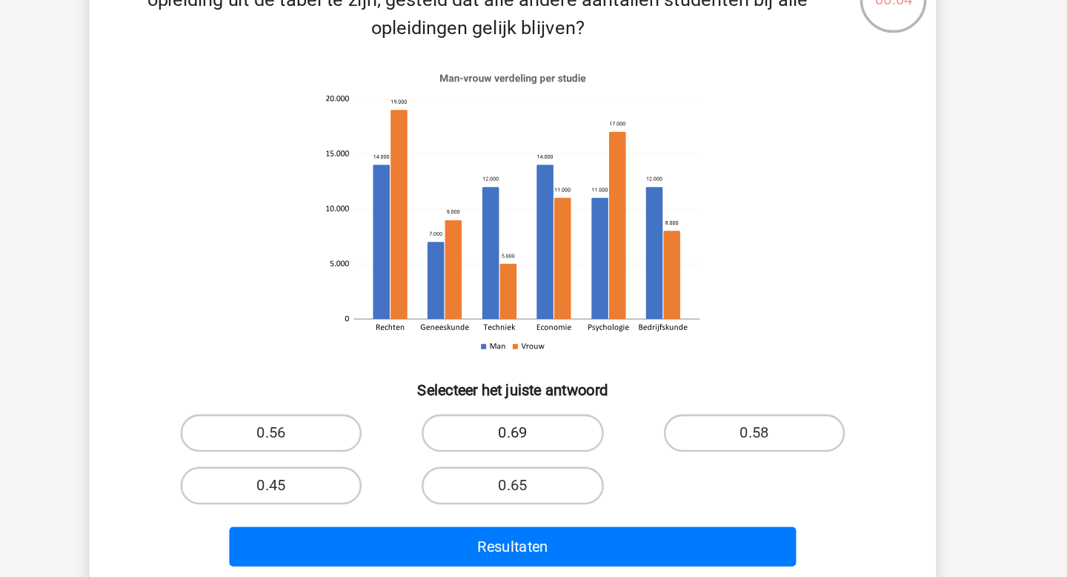
click at [560, 389] on label "0.69" at bounding box center [533, 388] width 143 height 30
click at [543, 389] on input "0.69" at bounding box center [539, 393] width 10 height 10
radio input "true"
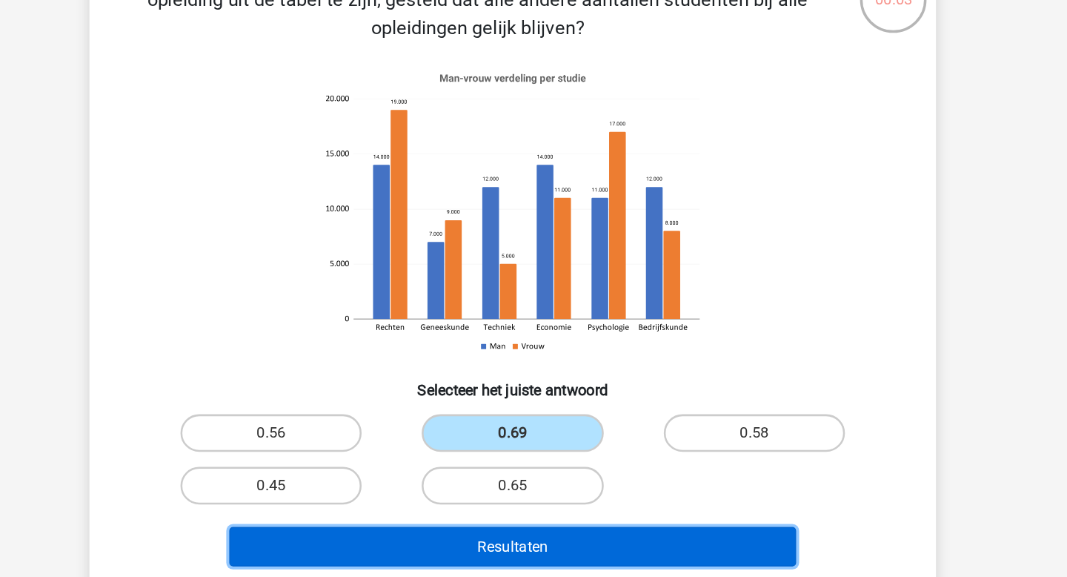
click at [580, 485] on button "Resultaten" at bounding box center [534, 477] width 448 height 31
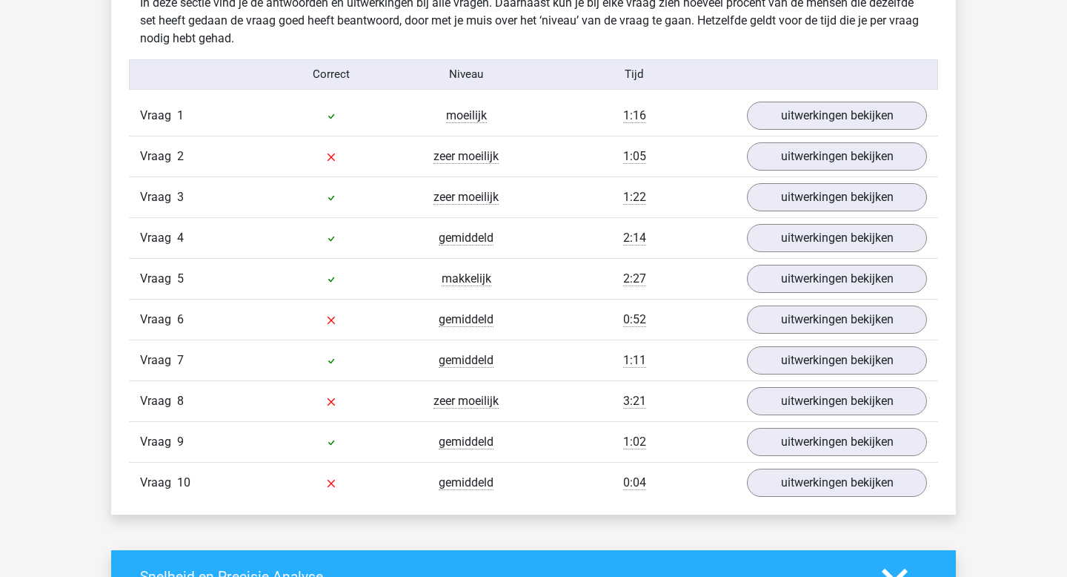
scroll to position [1207, 0]
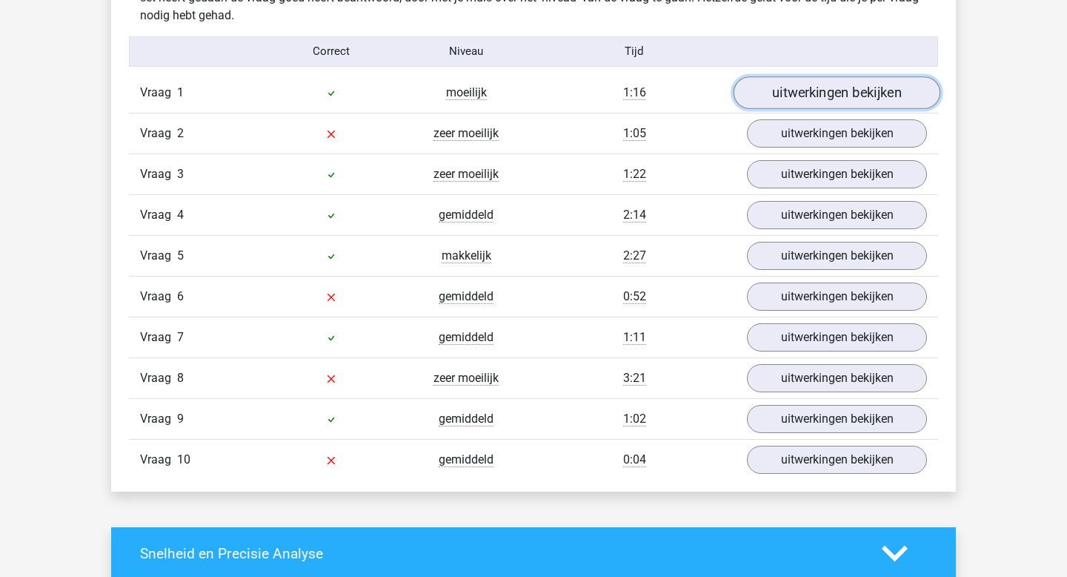
click at [815, 100] on link "uitwerkingen bekijken" at bounding box center [837, 92] width 207 height 33
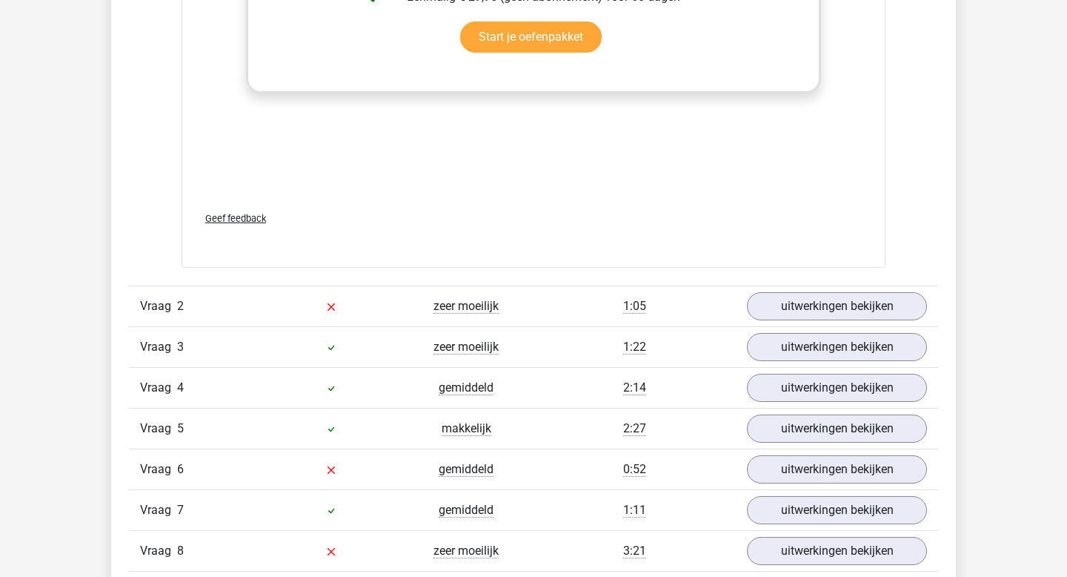
scroll to position [2031, 0]
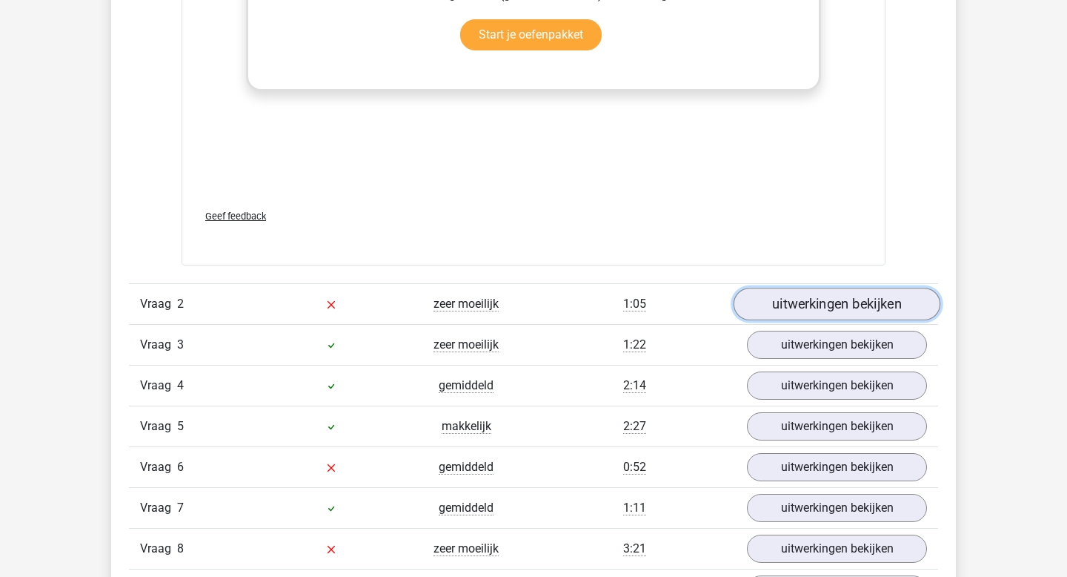
click at [810, 308] on link "uitwerkingen bekijken" at bounding box center [837, 304] width 207 height 33
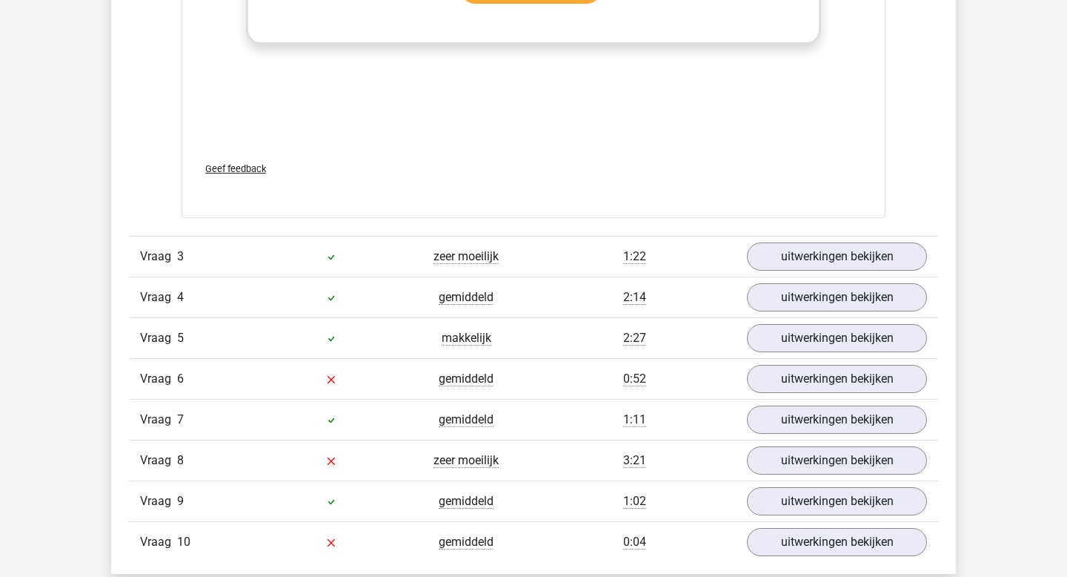
scroll to position [3115, 0]
click at [826, 260] on link "uitwerkingen bekijken" at bounding box center [837, 255] width 207 height 33
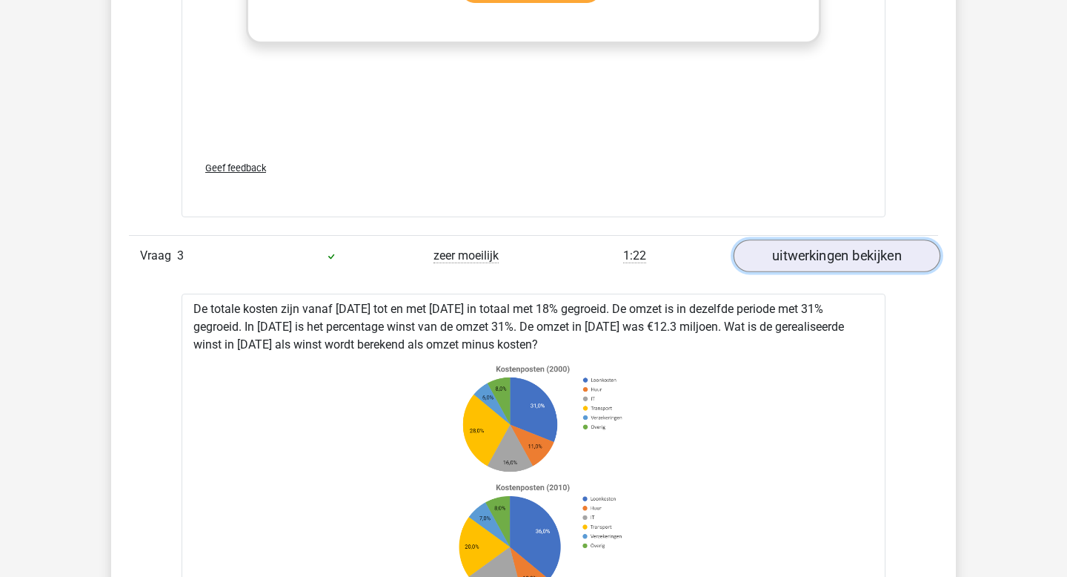
click at [826, 260] on link "uitwerkingen bekijken" at bounding box center [837, 255] width 207 height 33
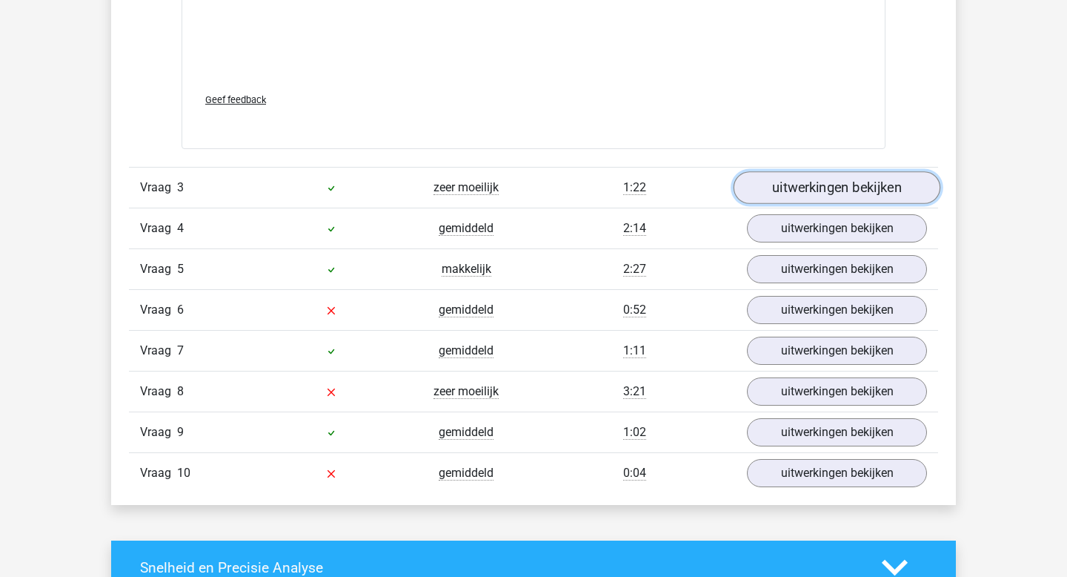
scroll to position [3188, 0]
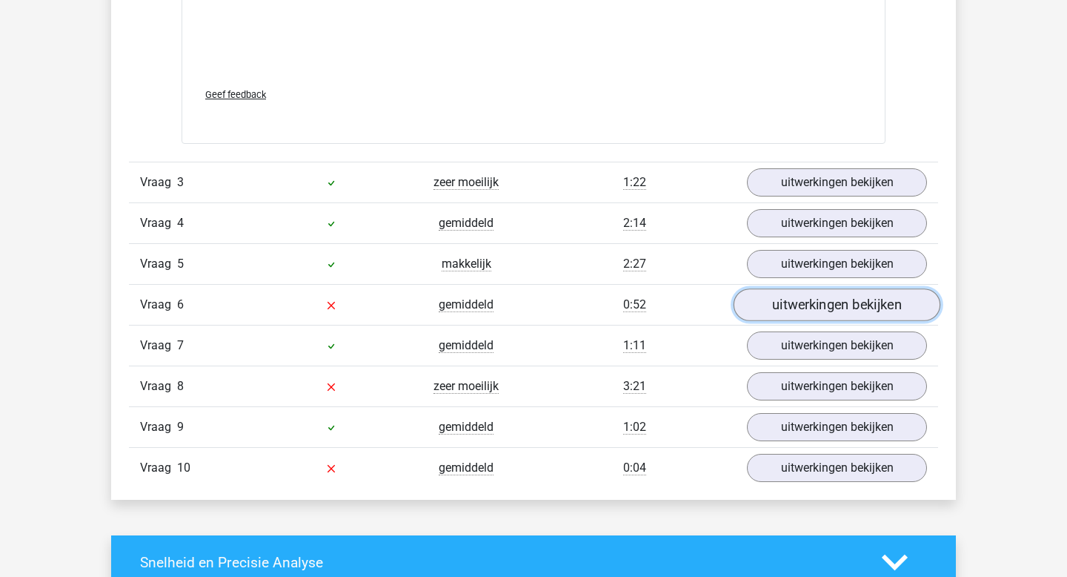
click at [826, 306] on link "uitwerkingen bekijken" at bounding box center [837, 304] width 207 height 33
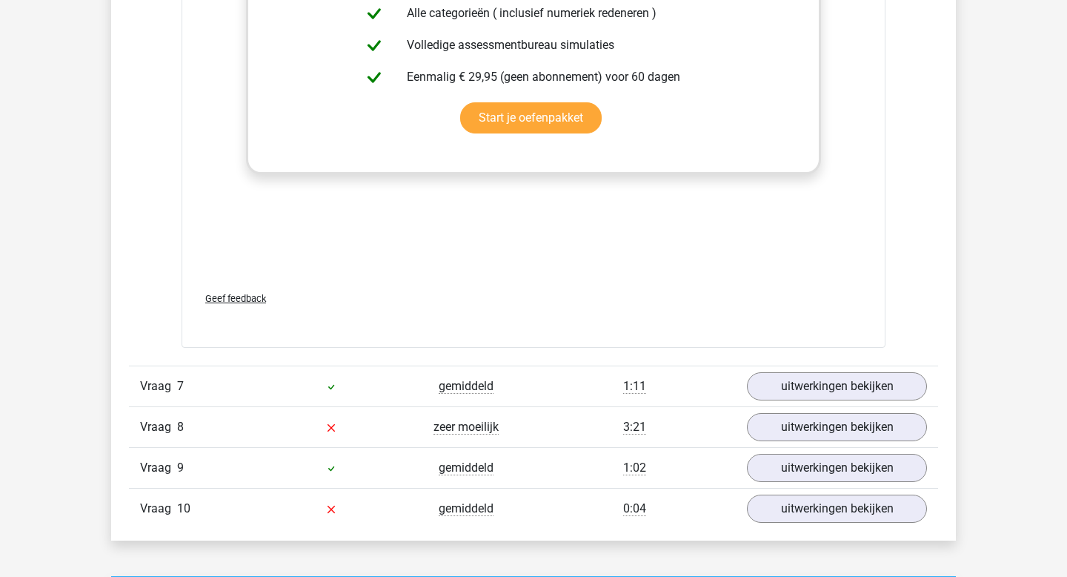
scroll to position [4180, 0]
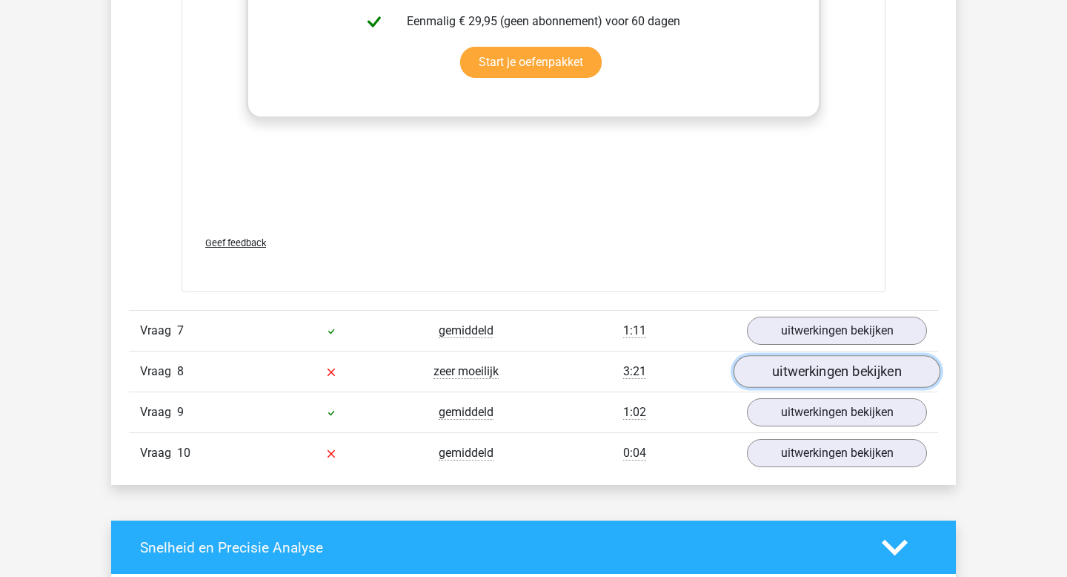
click at [821, 371] on link "uitwerkingen bekijken" at bounding box center [837, 372] width 207 height 33
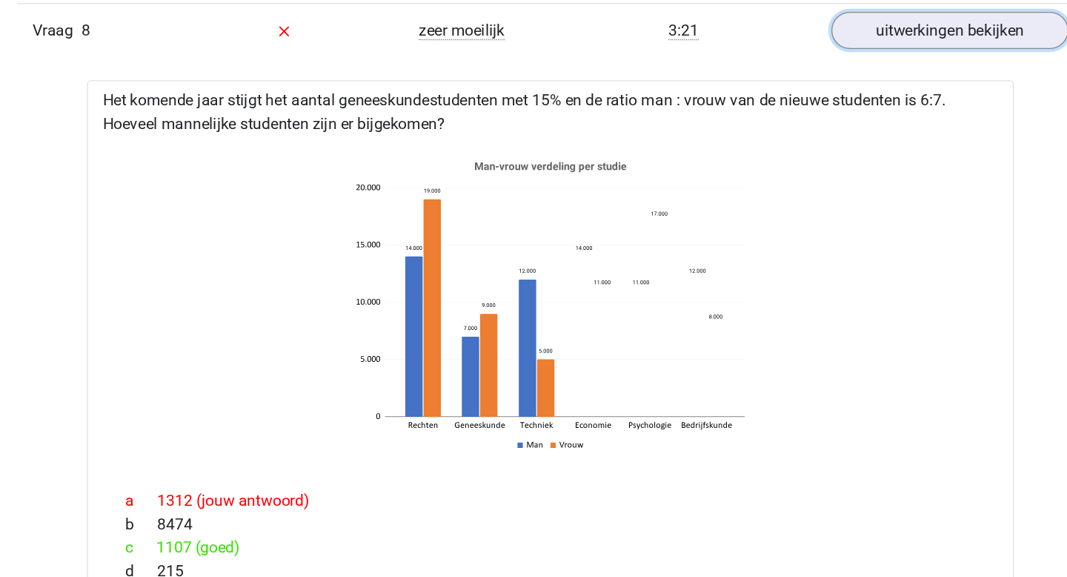
scroll to position [4526, 0]
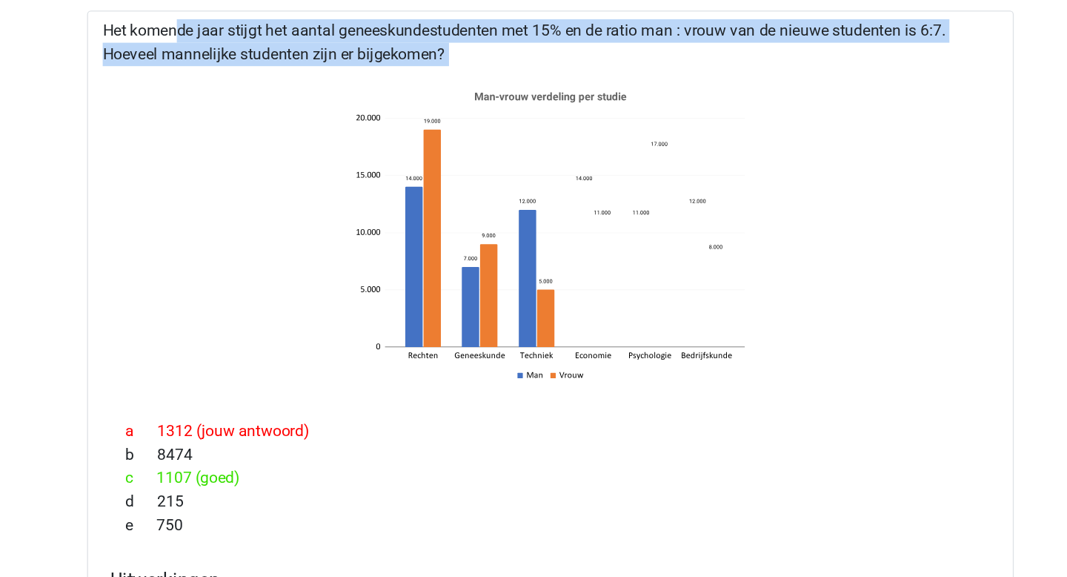
drag, startPoint x: 193, startPoint y: 83, endPoint x: 604, endPoint y: 305, distance: 467.0
click at [604, 305] on div "Het komende jaar stijgt het aantal geneeskundestudenten met 15% en de ratio man…" at bounding box center [534, 542] width 704 height 959
click at [604, 305] on icon at bounding box center [534, 233] width 320 height 245
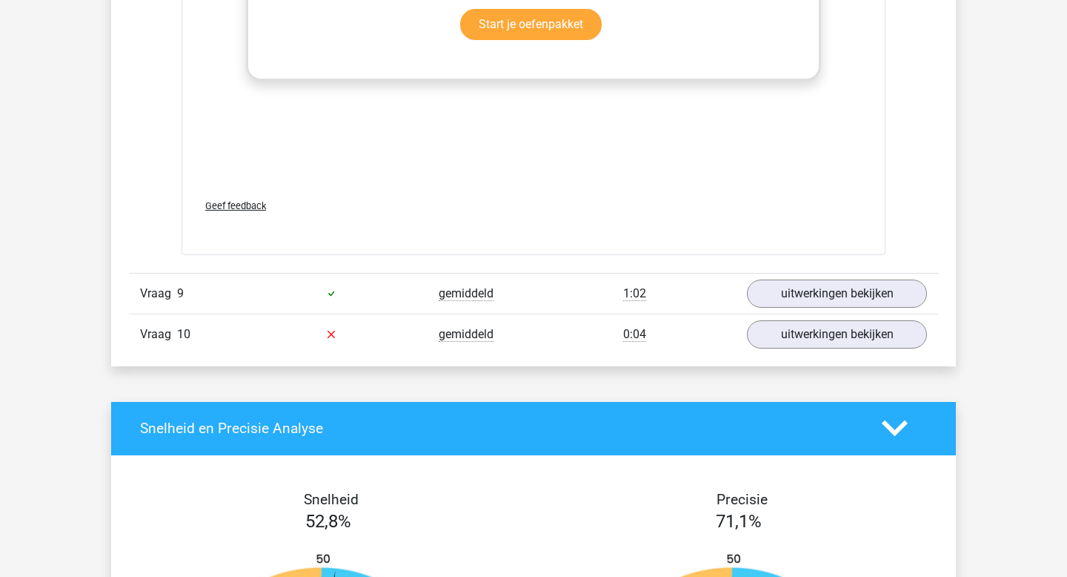
scroll to position [5295, 0]
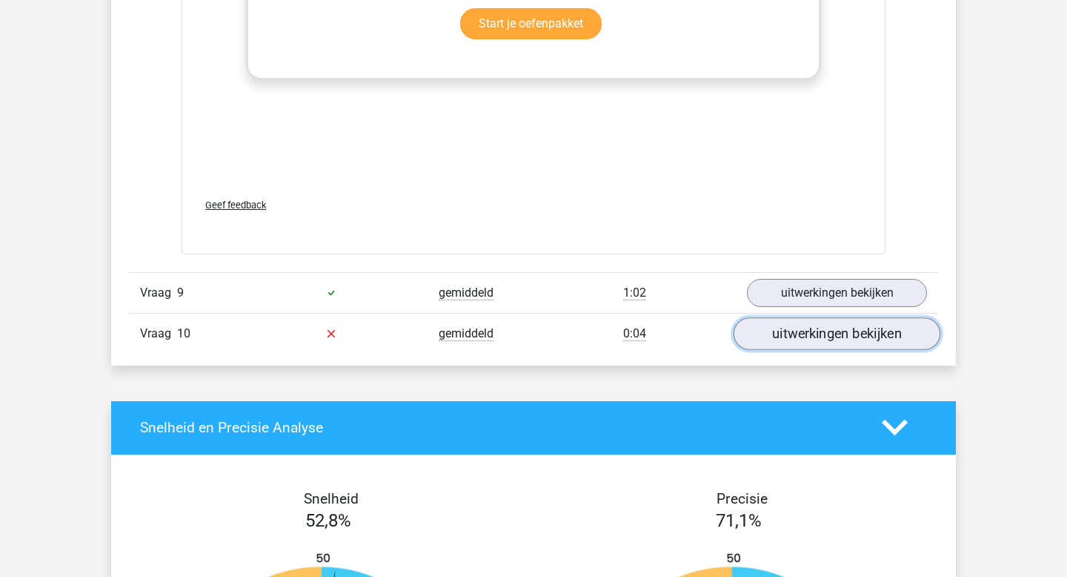
click at [801, 337] on link "uitwerkingen bekijken" at bounding box center [837, 333] width 207 height 33
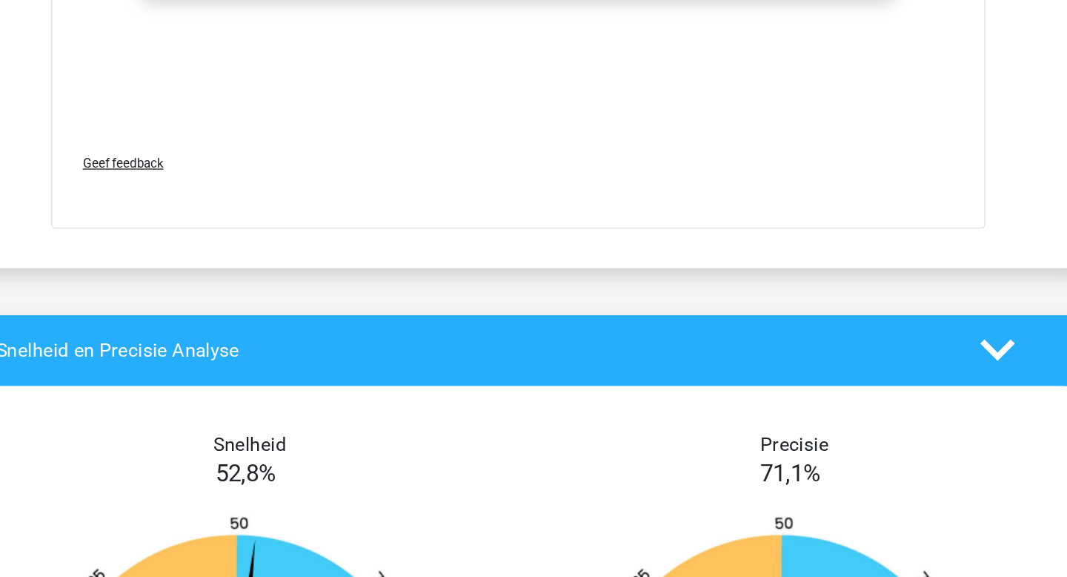
scroll to position [6314, 0]
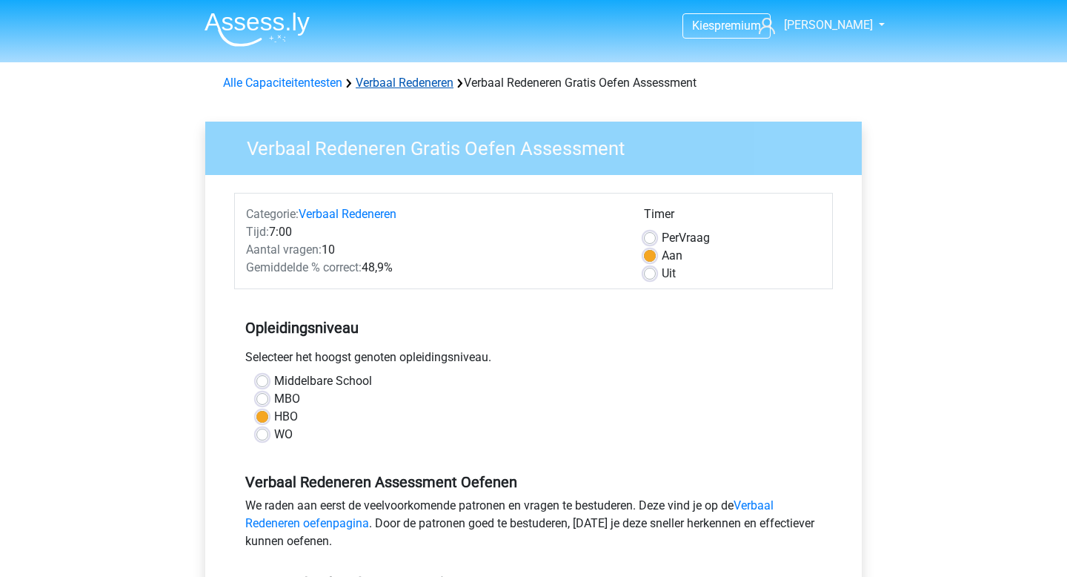
click at [397, 76] on link "Verbaal Redeneren" at bounding box center [405, 83] width 98 height 14
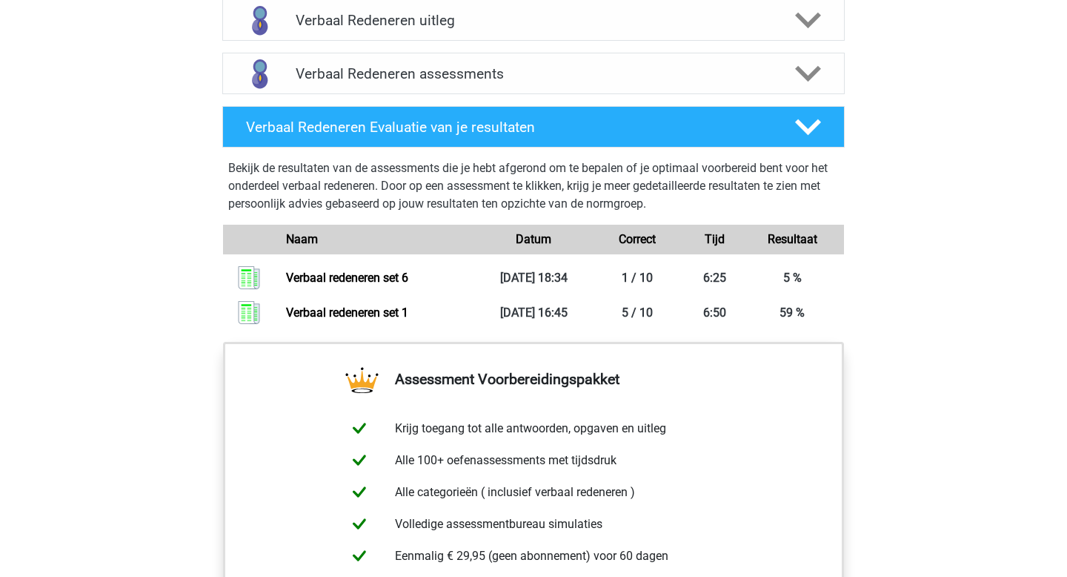
scroll to position [897, 0]
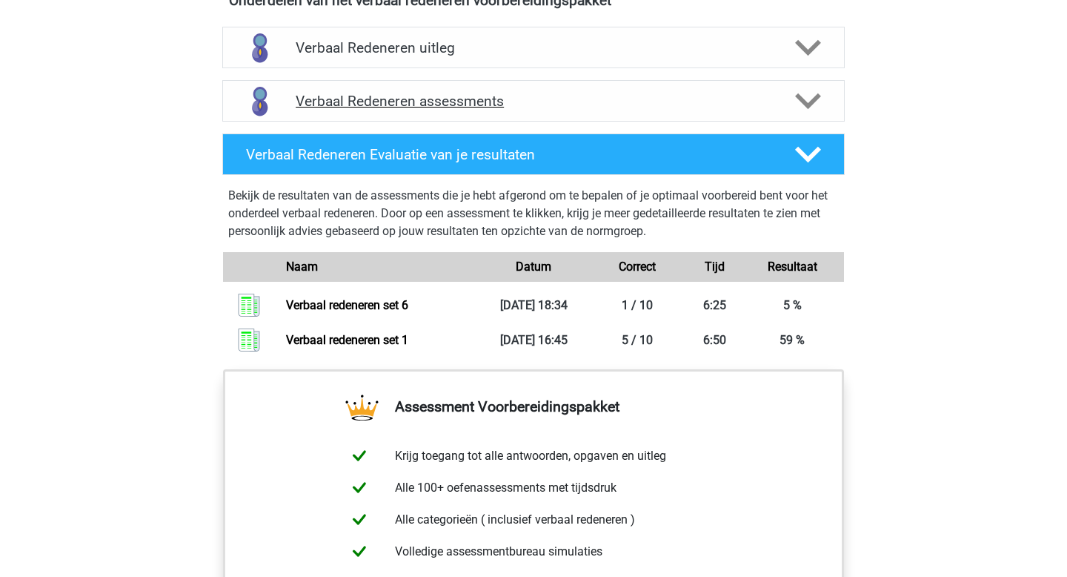
click at [790, 95] on div at bounding box center [808, 101] width 50 height 26
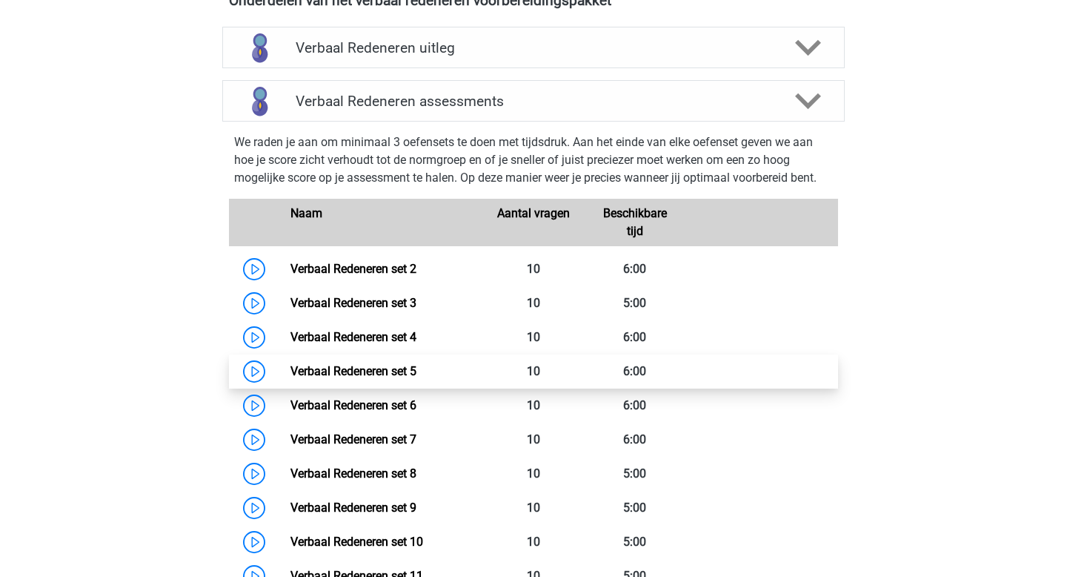
scroll to position [1033, 0]
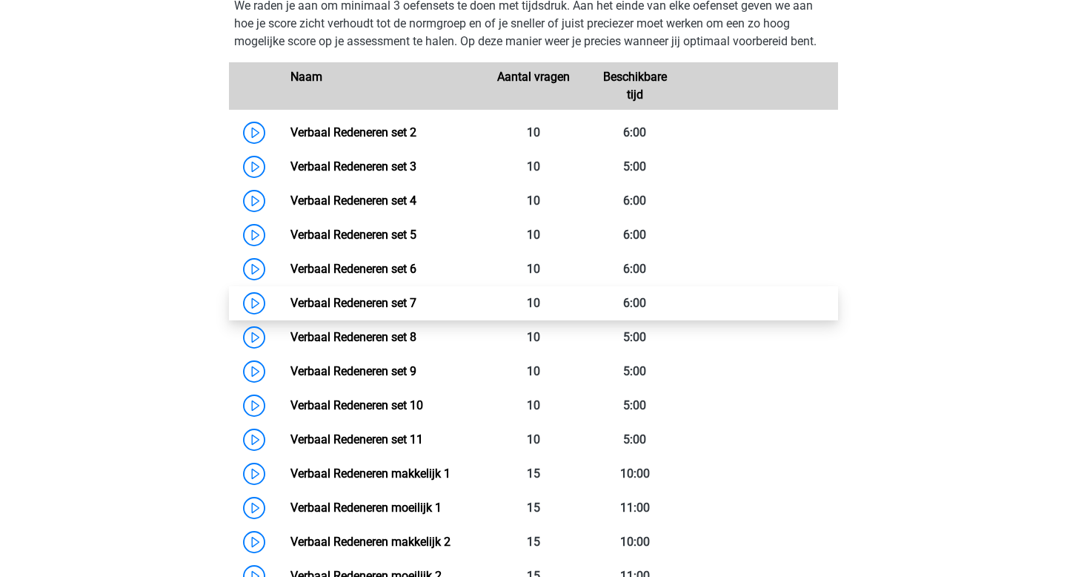
click at [370, 309] on link "Verbaal Redeneren set 7" at bounding box center [354, 303] width 126 height 14
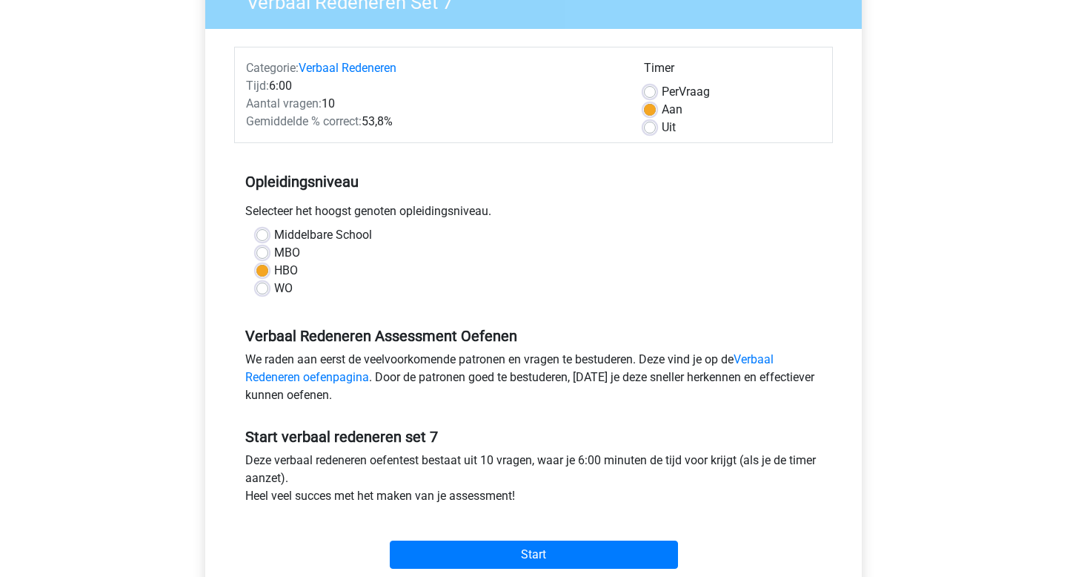
scroll to position [150, 0]
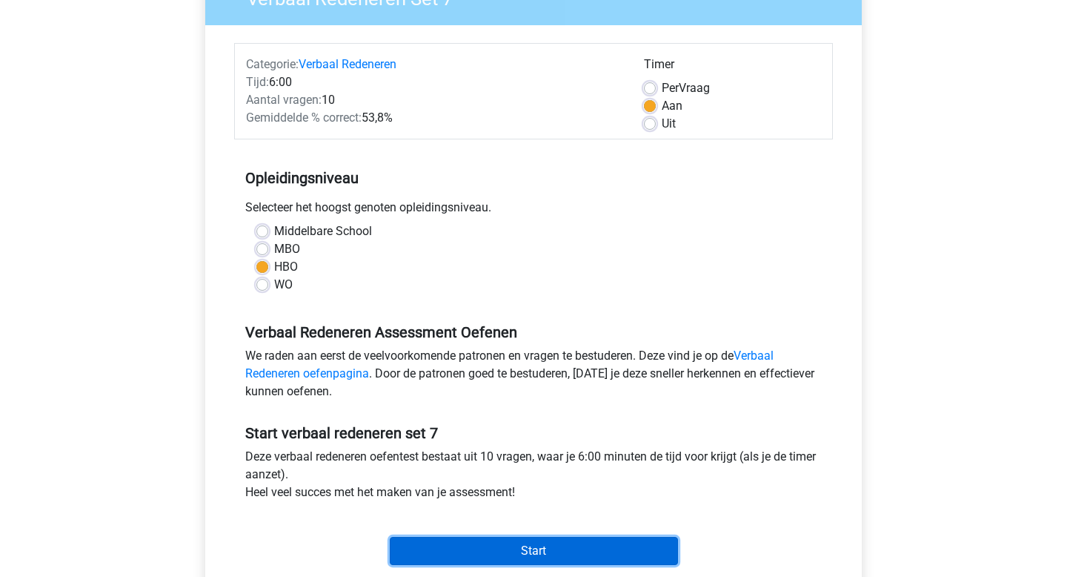
click at [576, 558] on input "Start" at bounding box center [534, 551] width 288 height 28
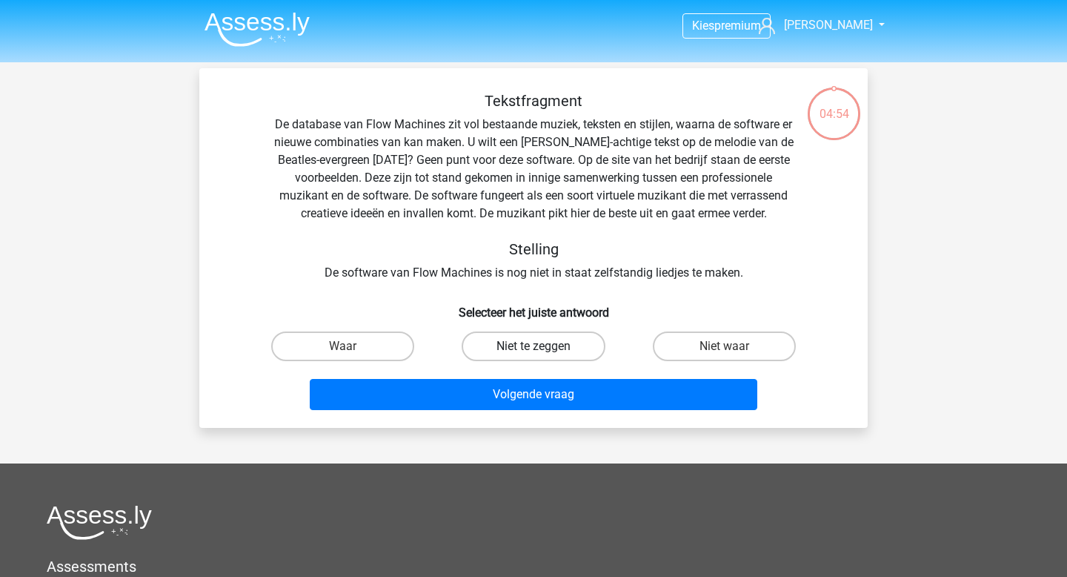
click at [553, 354] on label "Niet te zeggen" at bounding box center [533, 346] width 143 height 30
click at [543, 354] on input "Niet te zeggen" at bounding box center [539, 351] width 10 height 10
radio input "true"
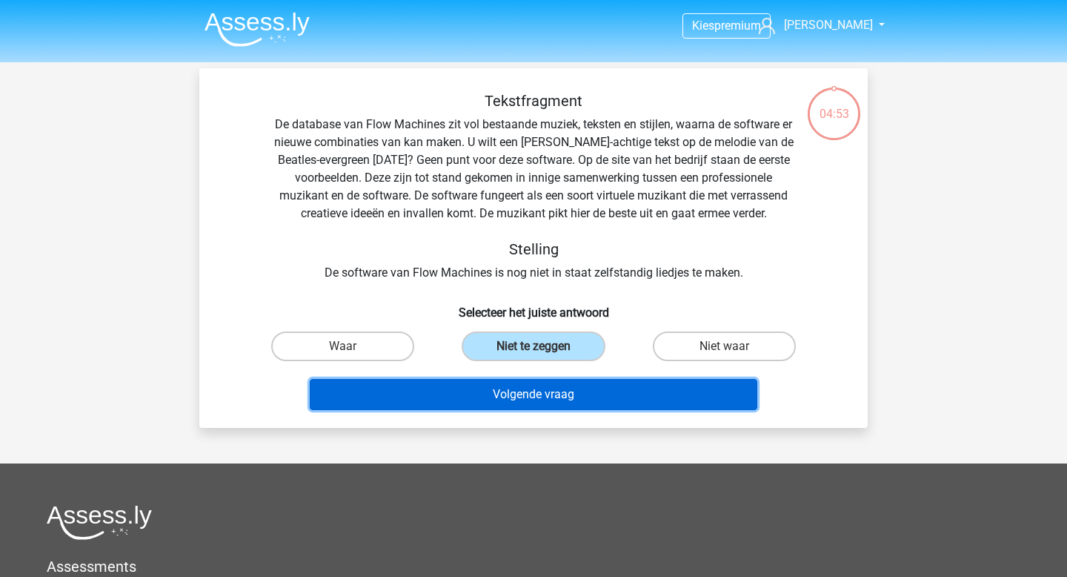
click at [577, 397] on button "Volgende vraag" at bounding box center [534, 394] width 448 height 31
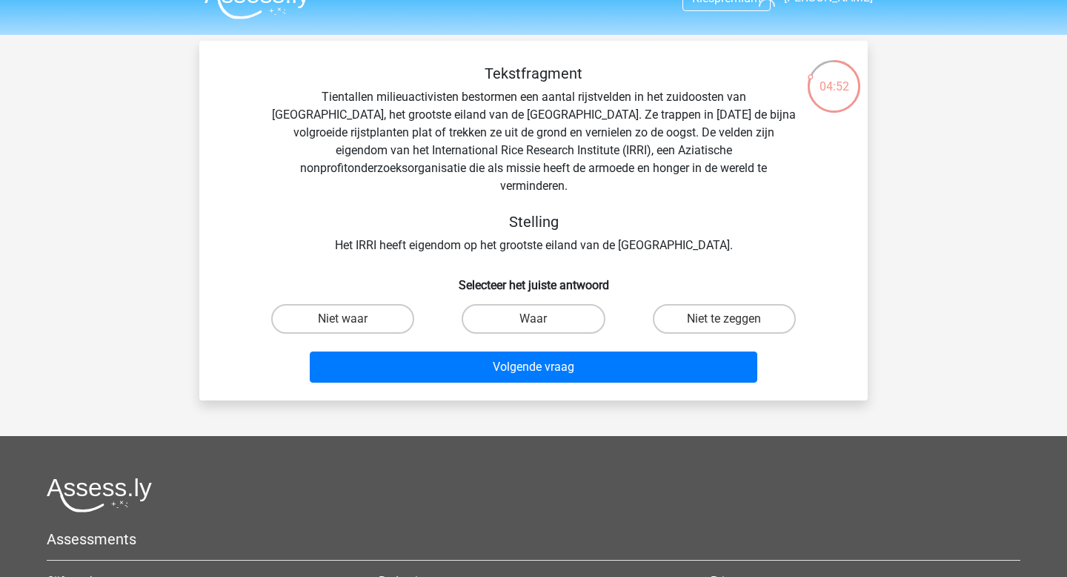
scroll to position [26, 0]
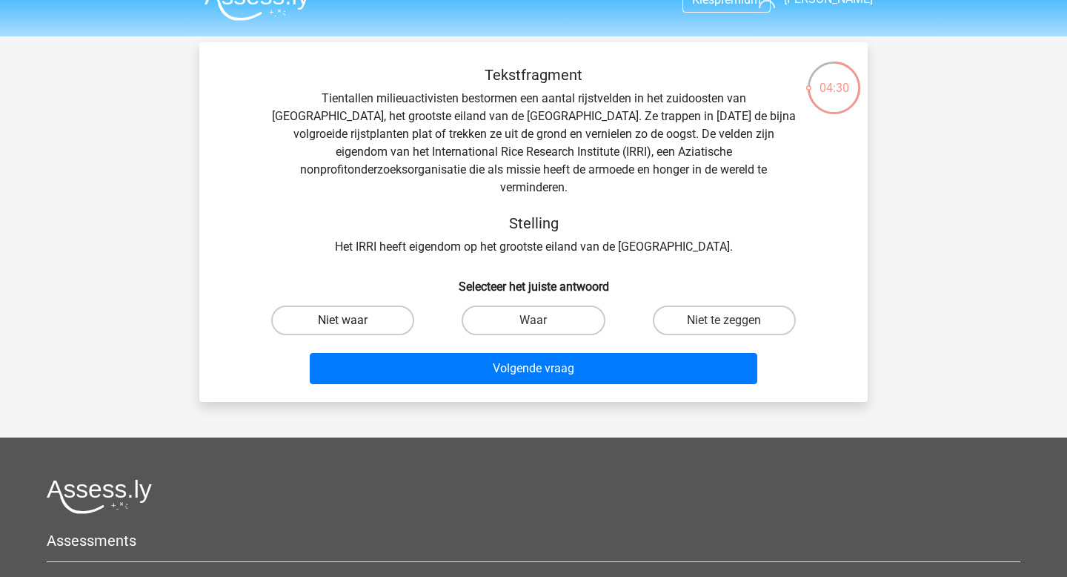
click at [374, 305] on label "Niet waar" at bounding box center [342, 320] width 143 height 30
click at [353, 320] on input "Niet waar" at bounding box center [348, 325] width 10 height 10
radio input "true"
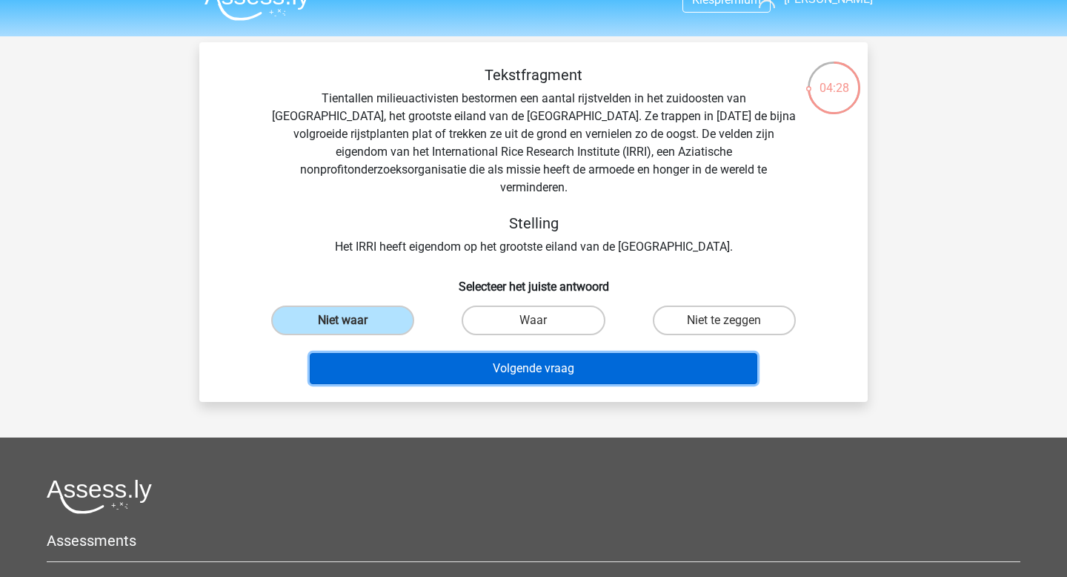
click at [534, 356] on button "Volgende vraag" at bounding box center [534, 368] width 448 height 31
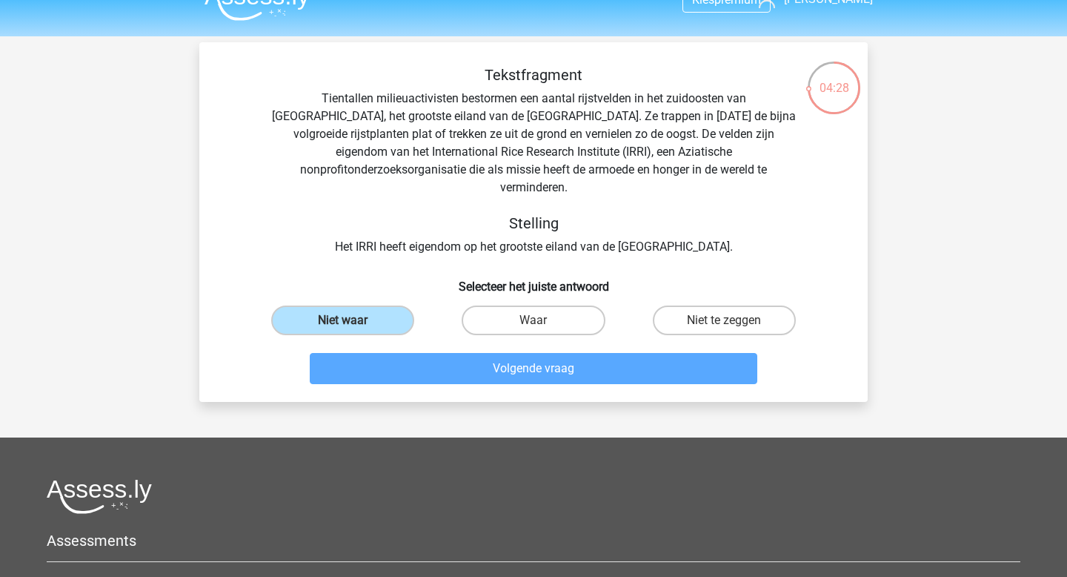
scroll to position [68, 0]
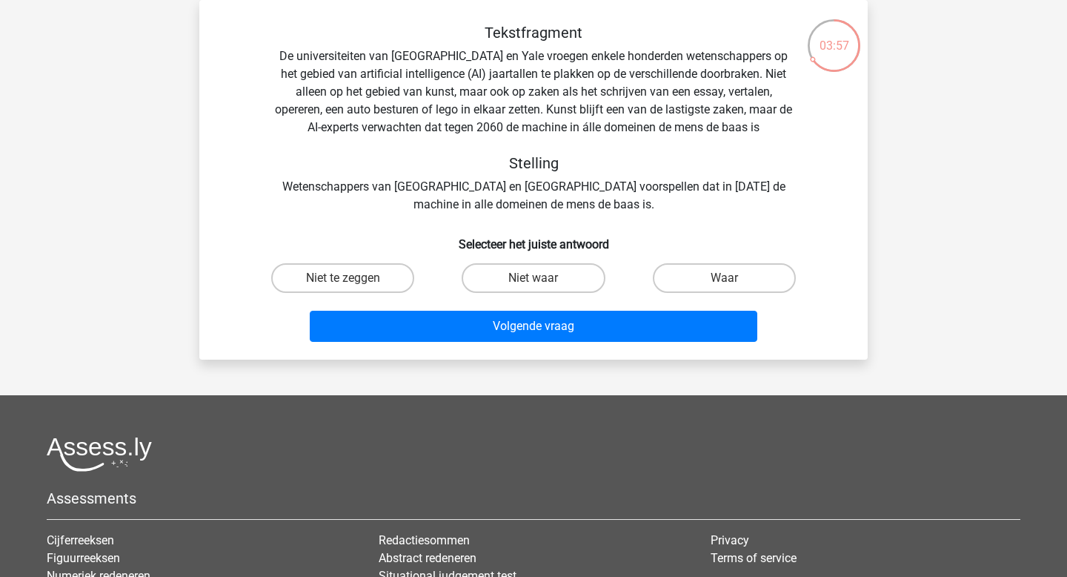
click at [734, 287] on input "Waar" at bounding box center [729, 283] width 10 height 10
radio input "true"
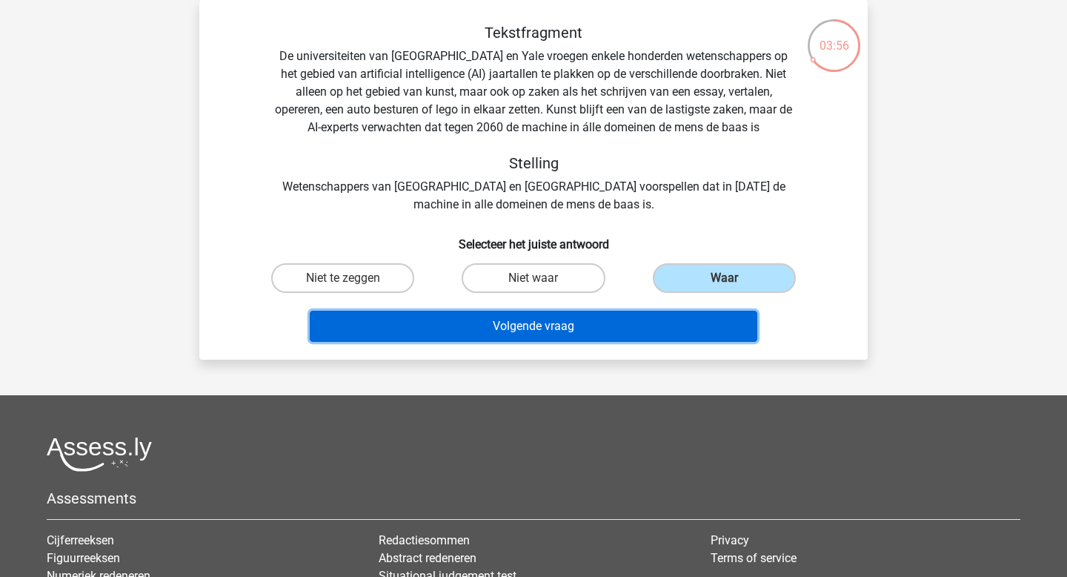
click at [667, 328] on button "Volgende vraag" at bounding box center [534, 326] width 448 height 31
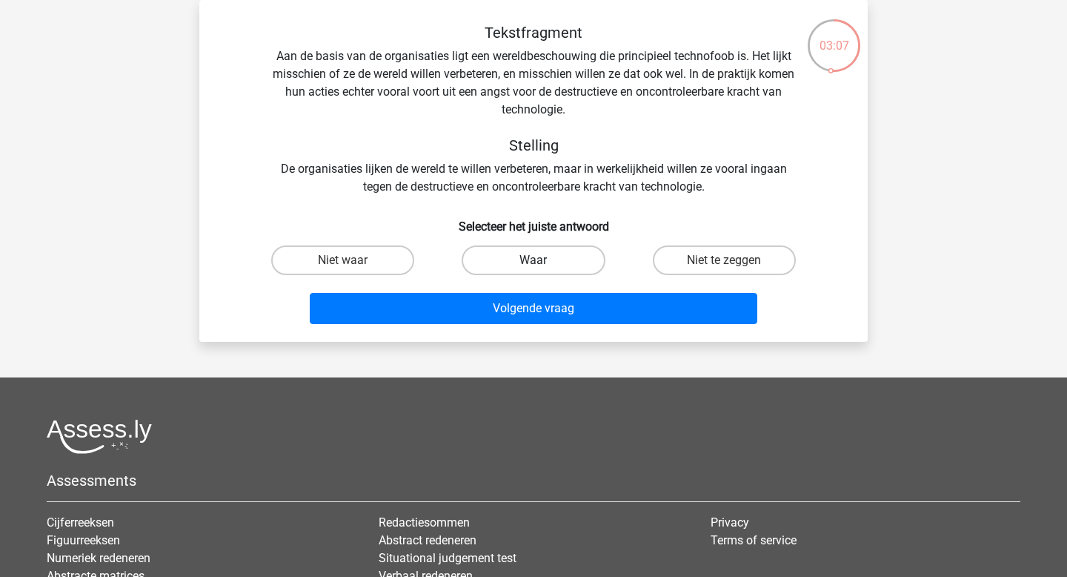
click at [563, 262] on label "Waar" at bounding box center [533, 260] width 143 height 30
click at [543, 262] on input "Waar" at bounding box center [539, 265] width 10 height 10
radio input "true"
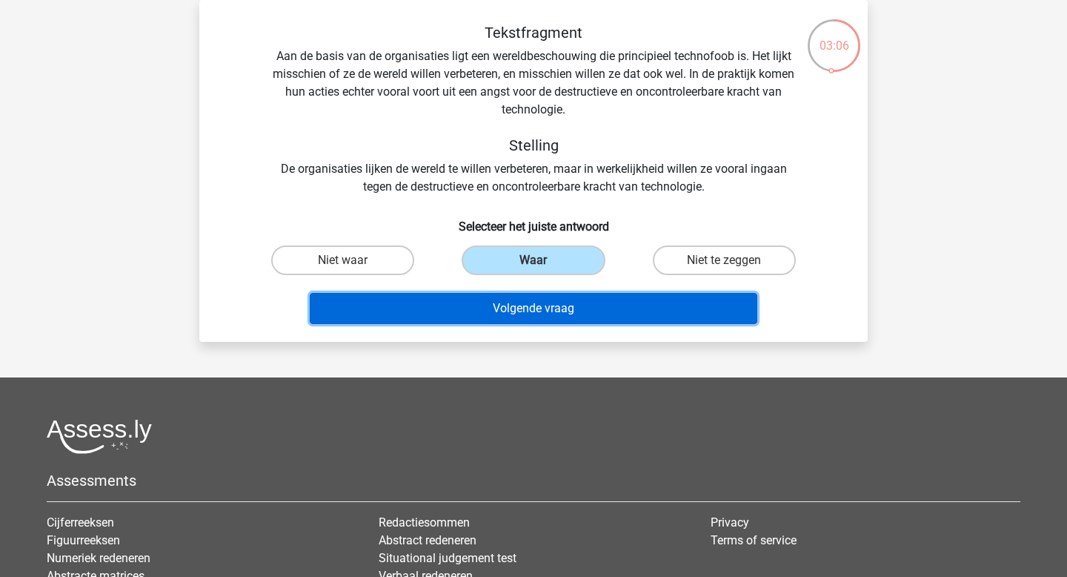
click at [567, 311] on button "Volgende vraag" at bounding box center [534, 308] width 448 height 31
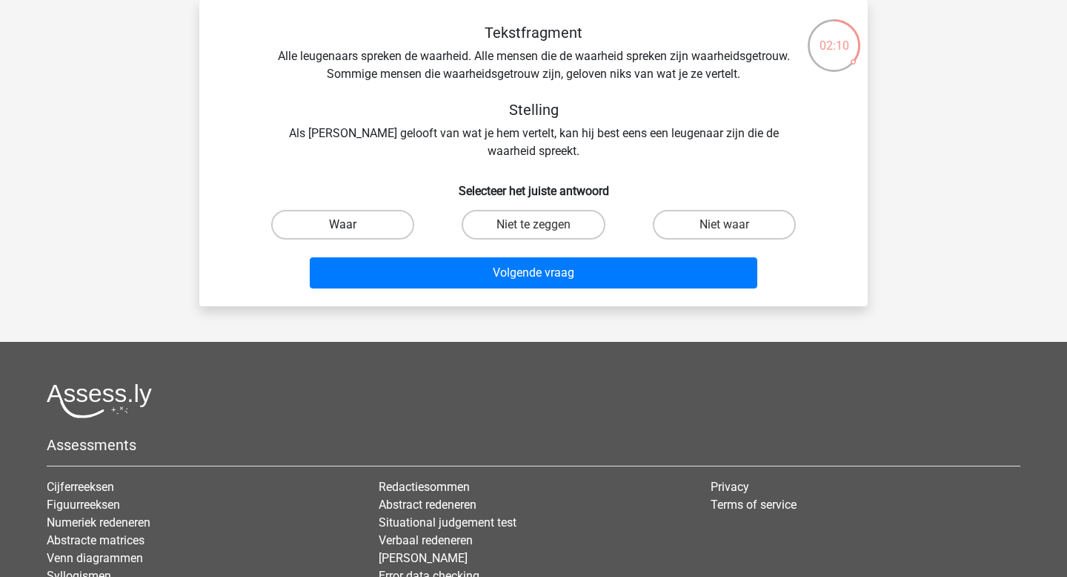
click at [327, 221] on label "Waar" at bounding box center [342, 225] width 143 height 30
click at [343, 225] on input "Waar" at bounding box center [348, 230] width 10 height 10
radio input "true"
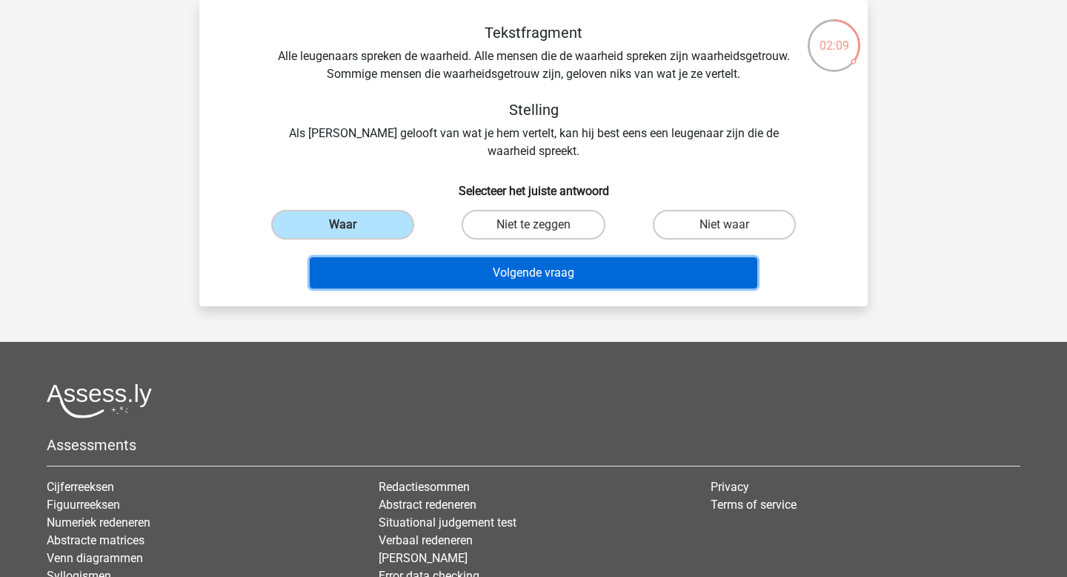
click at [494, 270] on button "Volgende vraag" at bounding box center [534, 272] width 448 height 31
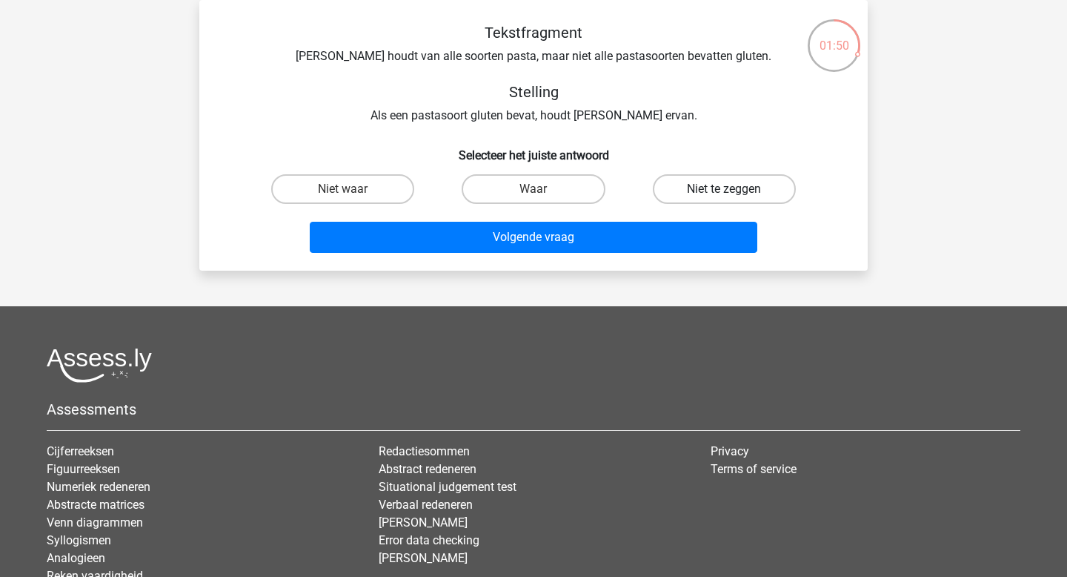
click at [674, 196] on label "Niet te zeggen" at bounding box center [724, 189] width 143 height 30
click at [724, 196] on input "Niet te zeggen" at bounding box center [729, 194] width 10 height 10
radio input "true"
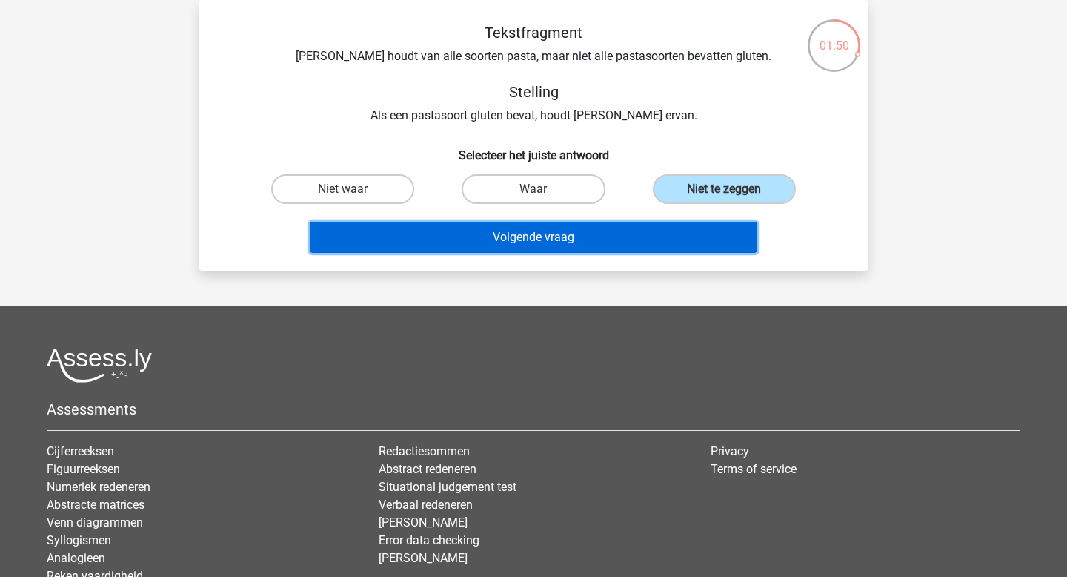
click at [656, 239] on button "Volgende vraag" at bounding box center [534, 237] width 448 height 31
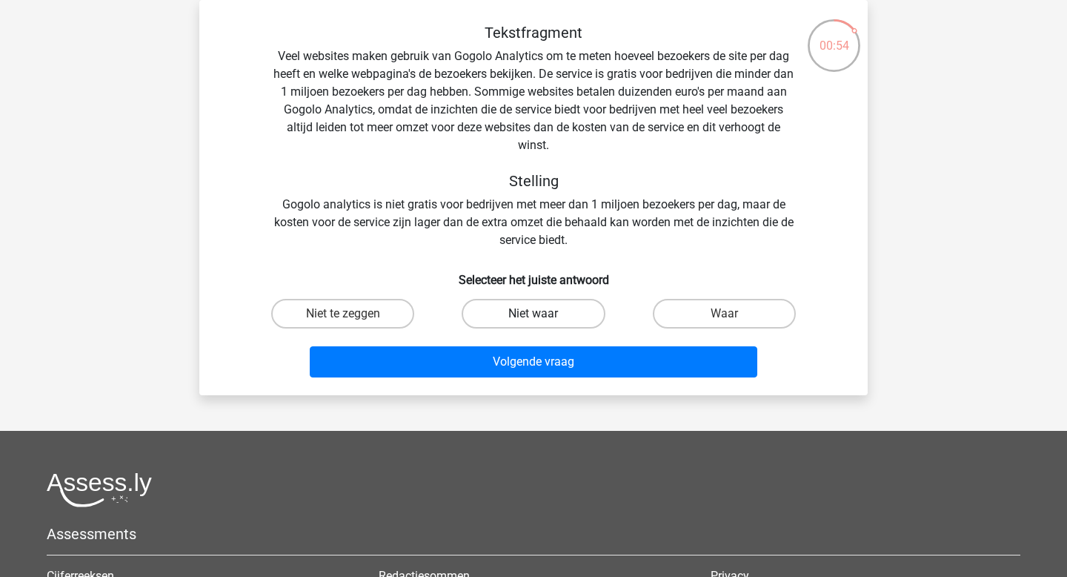
click at [529, 309] on label "Niet waar" at bounding box center [533, 314] width 143 height 30
click at [534, 314] on input "Niet waar" at bounding box center [539, 319] width 10 height 10
radio input "true"
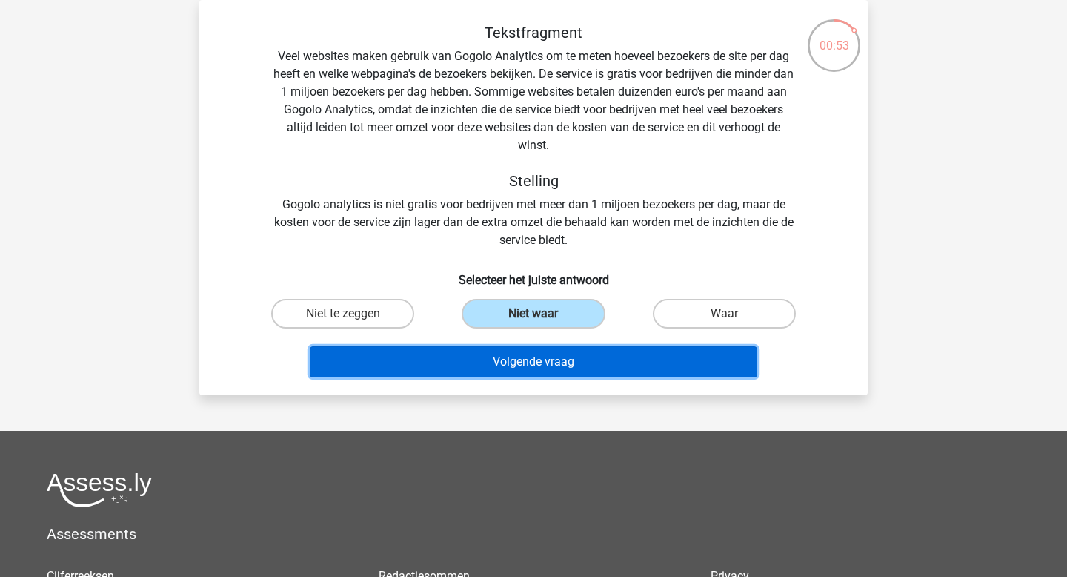
click at [554, 365] on button "Volgende vraag" at bounding box center [534, 361] width 448 height 31
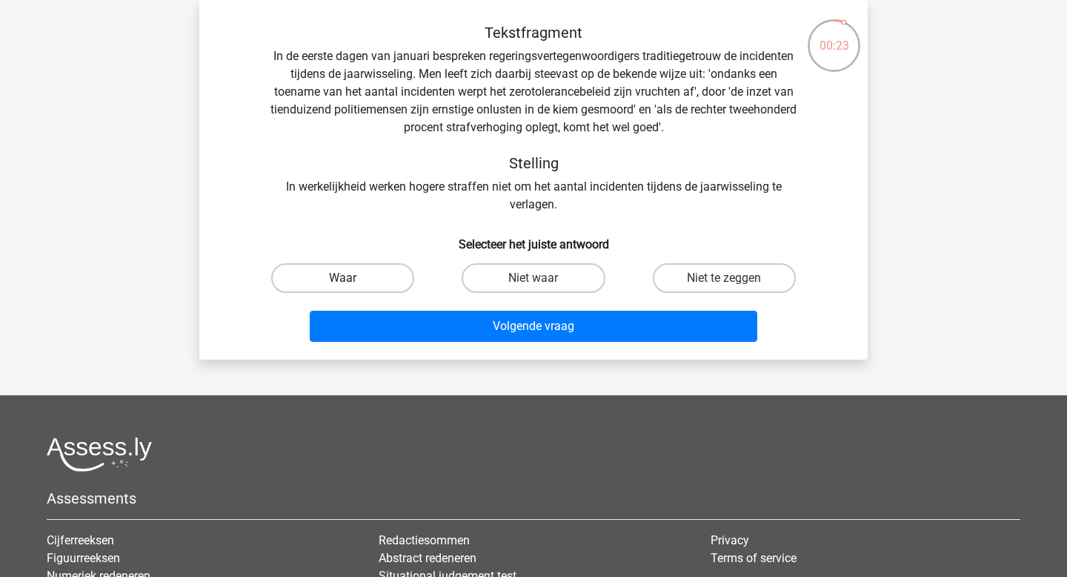
click at [371, 278] on label "Waar" at bounding box center [342, 278] width 143 height 30
click at [353, 278] on input "Waar" at bounding box center [348, 283] width 10 height 10
radio input "true"
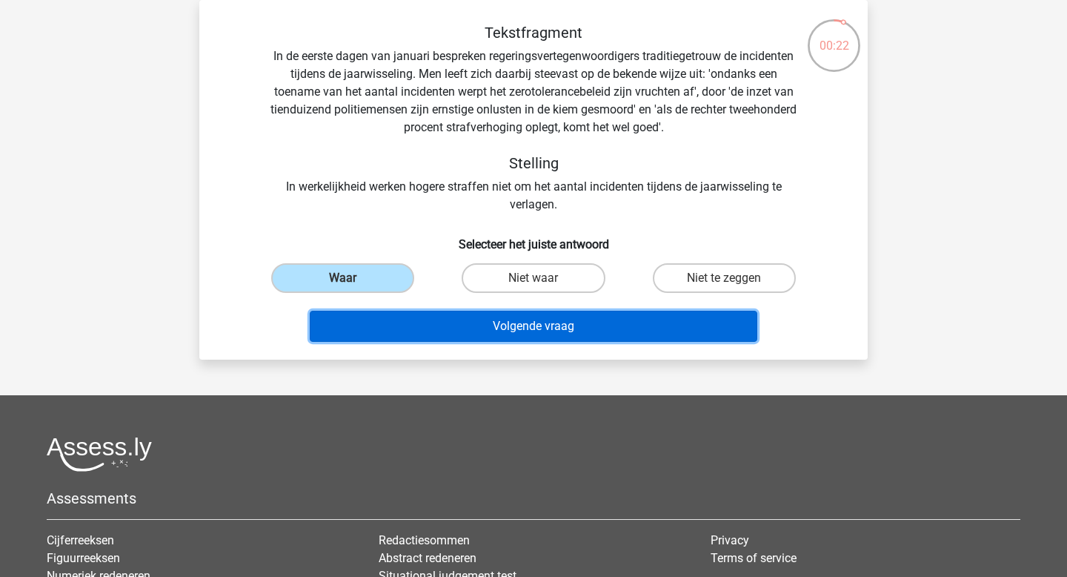
click at [485, 319] on button "Volgende vraag" at bounding box center [534, 326] width 448 height 31
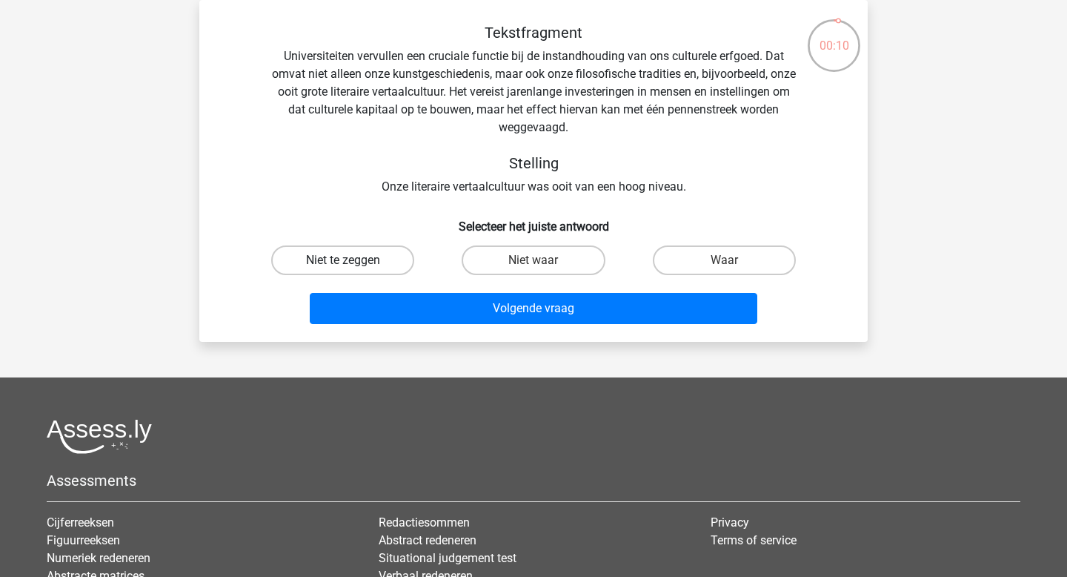
click at [393, 264] on label "Niet te zeggen" at bounding box center [342, 260] width 143 height 30
click at [353, 264] on input "Niet te zeggen" at bounding box center [348, 265] width 10 height 10
radio input "true"
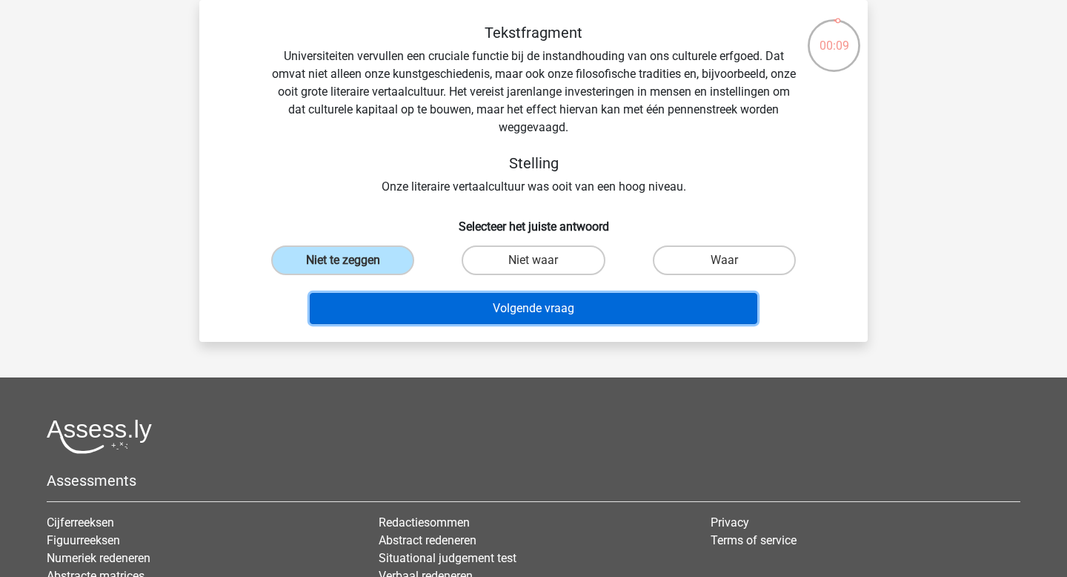
click at [470, 318] on button "Volgende vraag" at bounding box center [534, 308] width 448 height 31
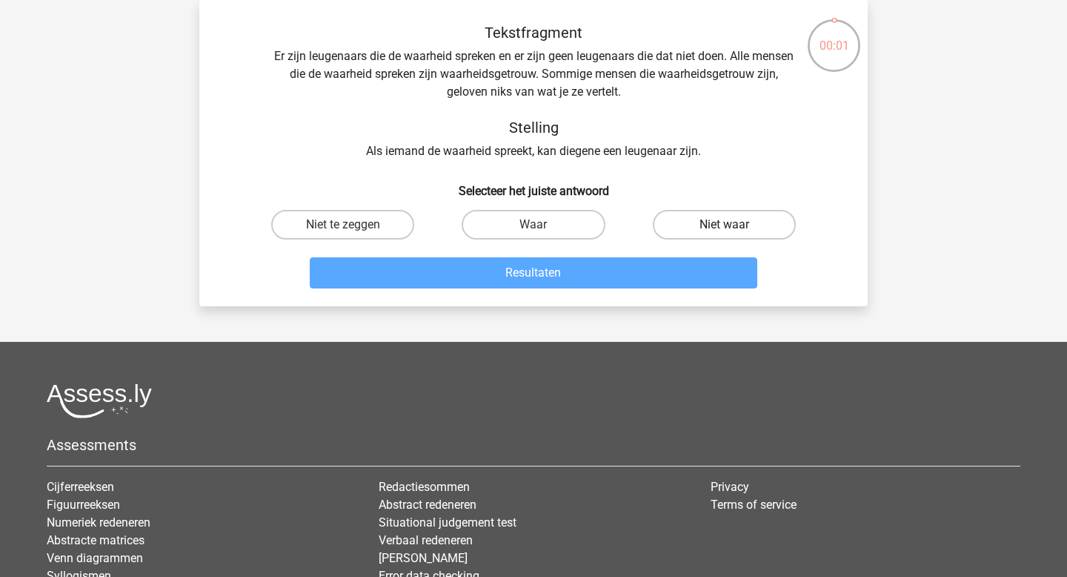
click at [700, 216] on label "Niet waar" at bounding box center [724, 225] width 143 height 30
click at [724, 225] on input "Niet waar" at bounding box center [729, 230] width 10 height 10
radio input "true"
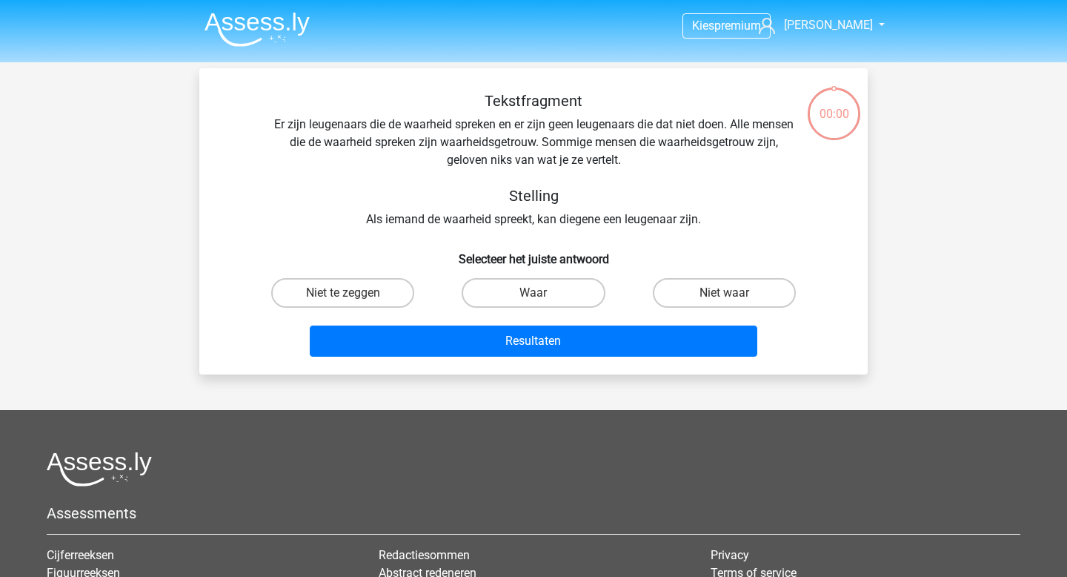
scroll to position [68, 0]
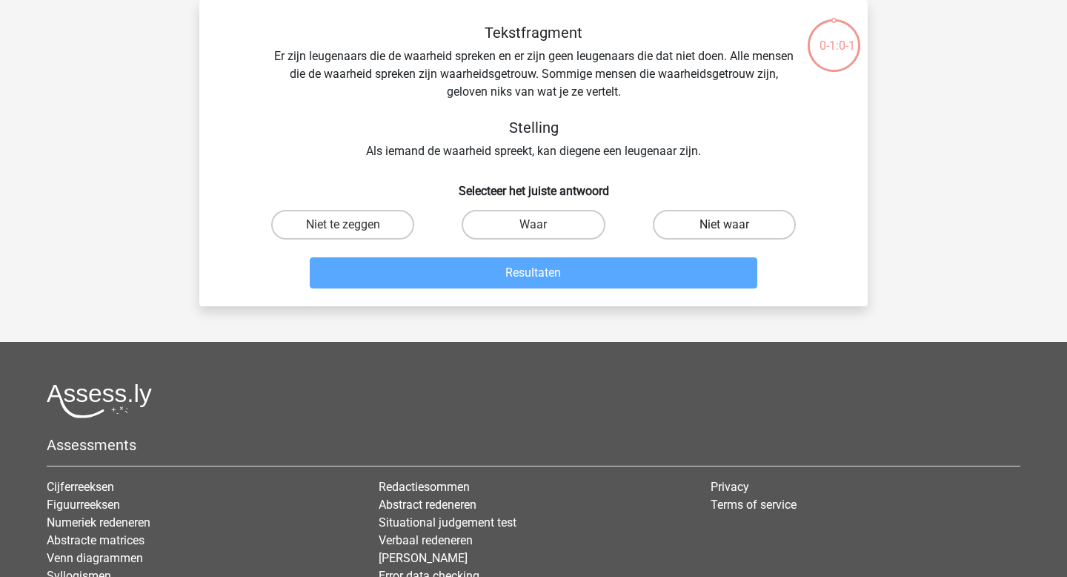
click at [692, 227] on label "Niet waar" at bounding box center [724, 225] width 143 height 30
click at [724, 227] on input "Niet waar" at bounding box center [729, 230] width 10 height 10
radio input "true"
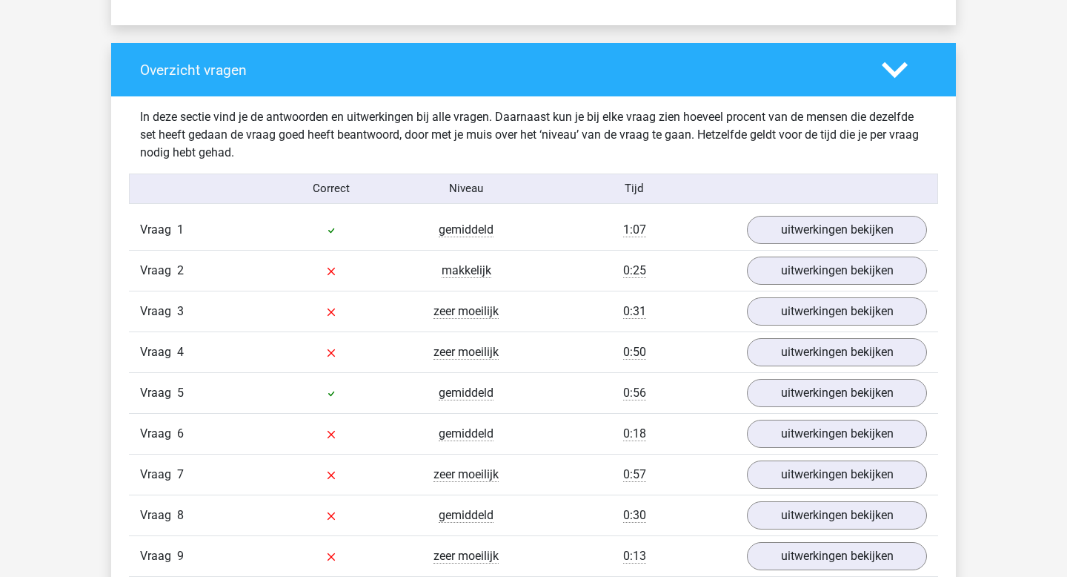
scroll to position [1104, 0]
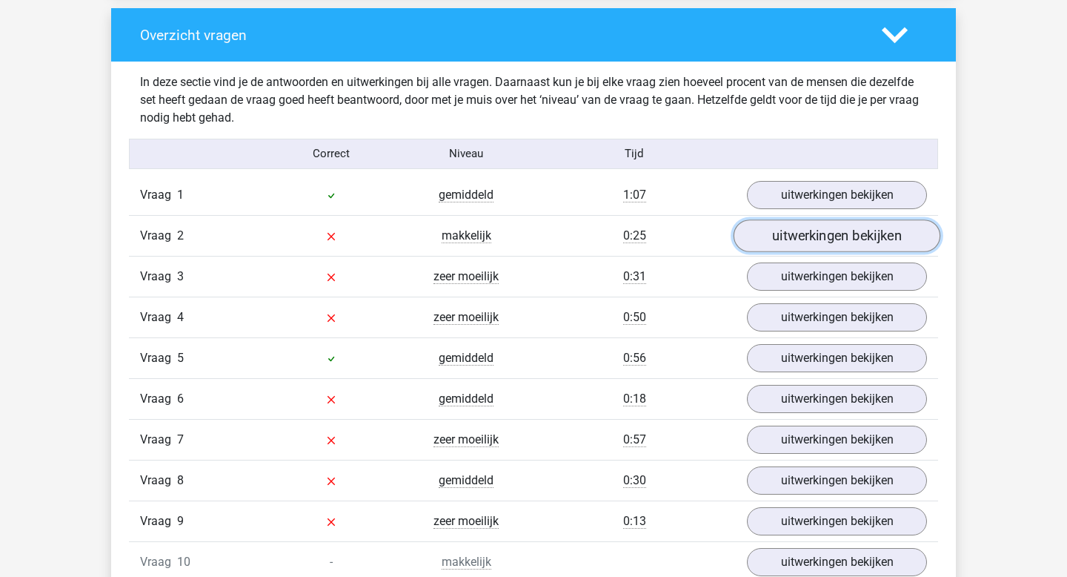
click at [815, 231] on link "uitwerkingen bekijken" at bounding box center [837, 235] width 207 height 33
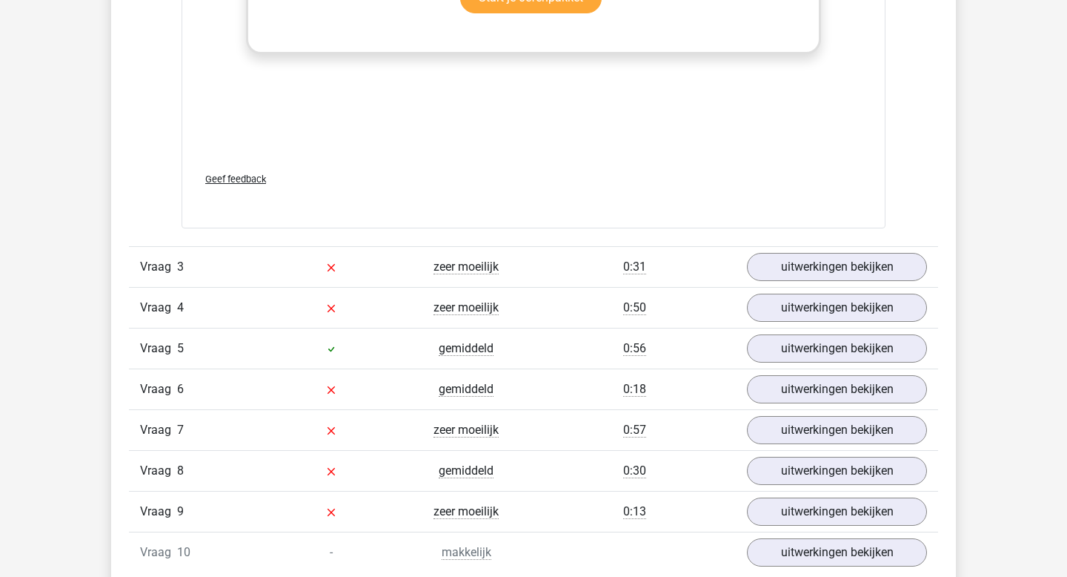
scroll to position [1950, 0]
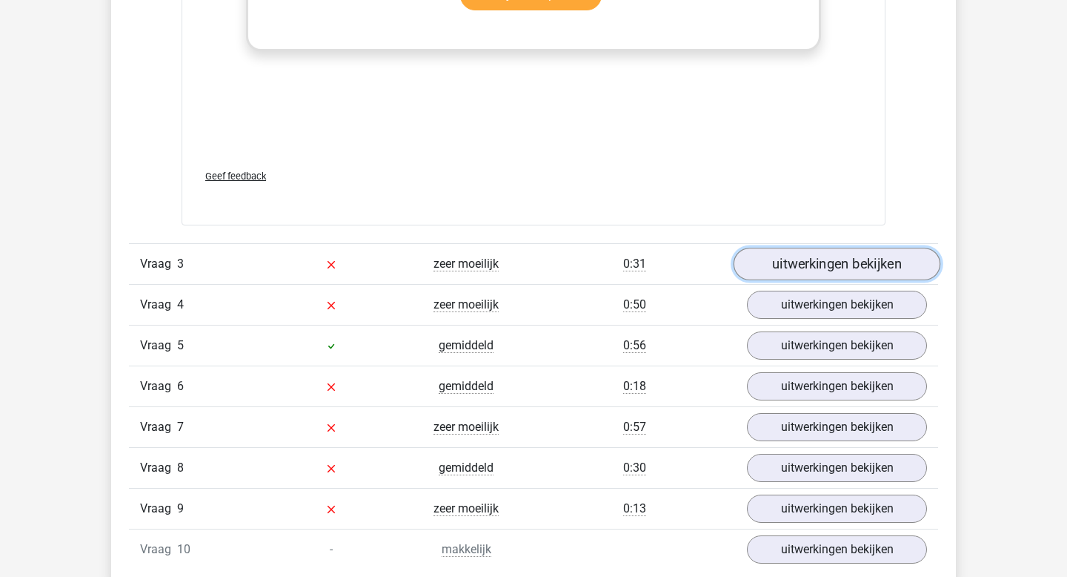
click at [835, 268] on link "uitwerkingen bekijken" at bounding box center [837, 264] width 207 height 33
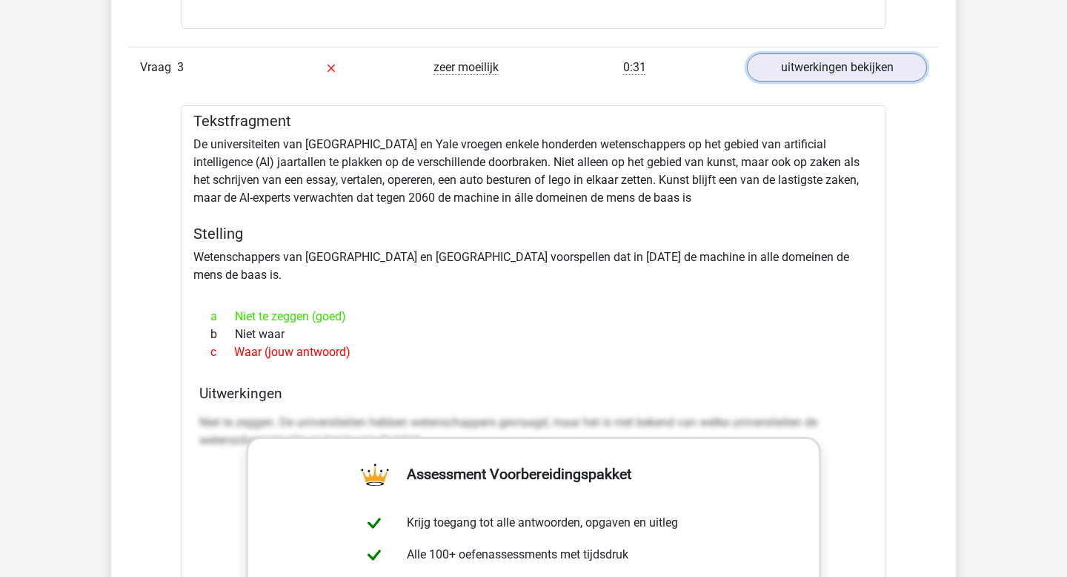
scroll to position [2156, 0]
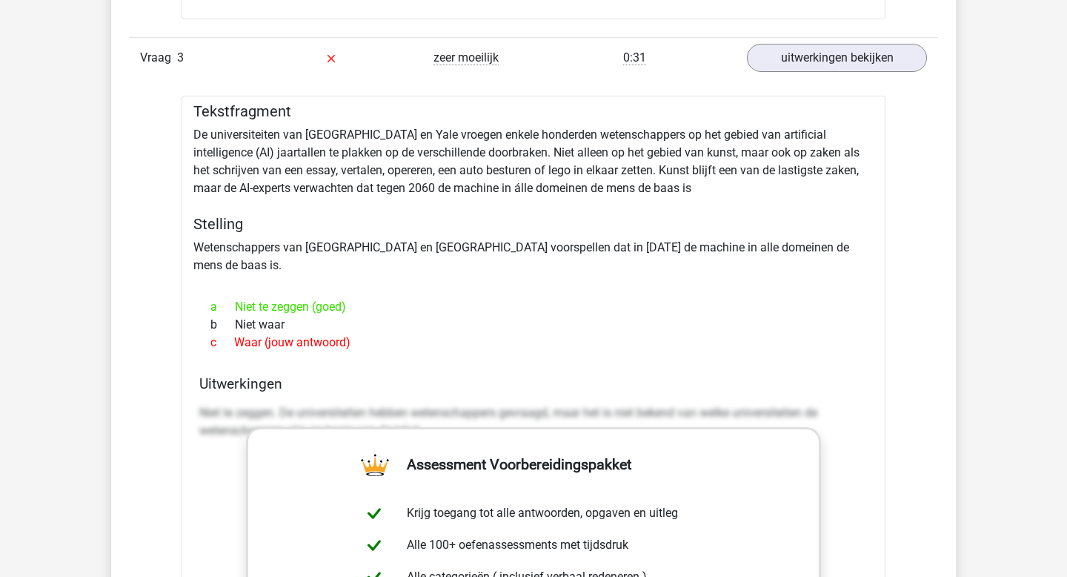
drag, startPoint x: 359, startPoint y: 320, endPoint x: 188, endPoint y: 114, distance: 267.9
click at [188, 114] on div "Tekstfragment De universiteiten van Oxford en Yale vroegen enkele honderden wet…" at bounding box center [534, 503] width 704 height 815
copy div "Tekstfragment De universiteiten van Oxford en Yale vroegen enkele honderden wet…"
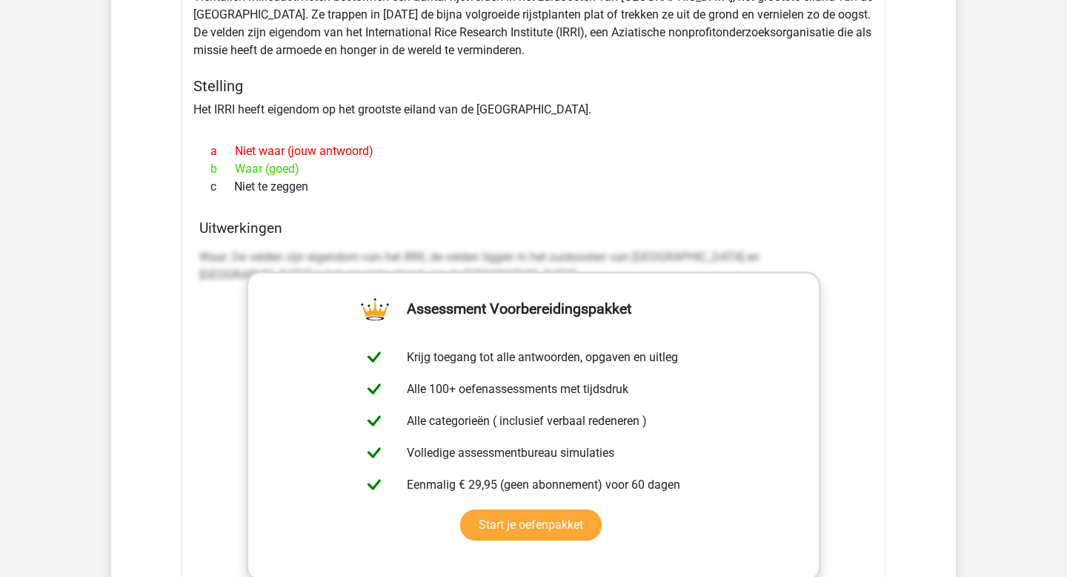
scroll to position [0, 0]
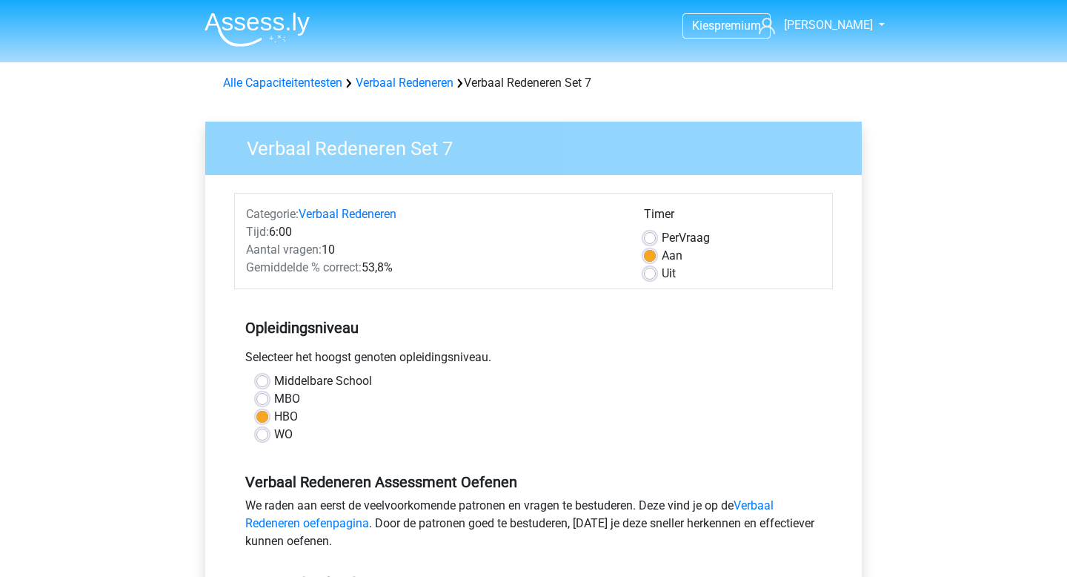
scroll to position [150, 0]
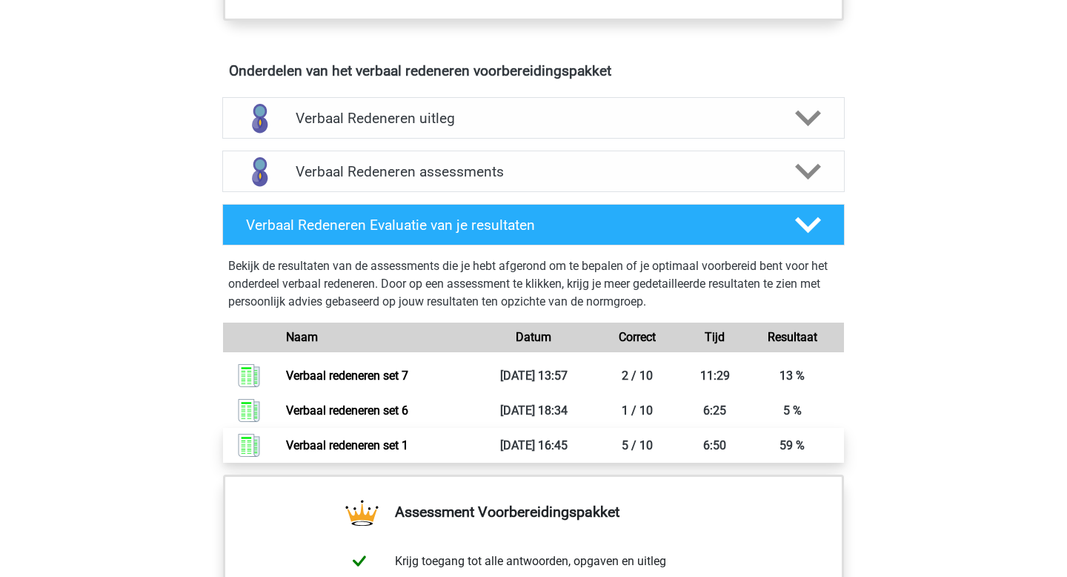
scroll to position [721, 0]
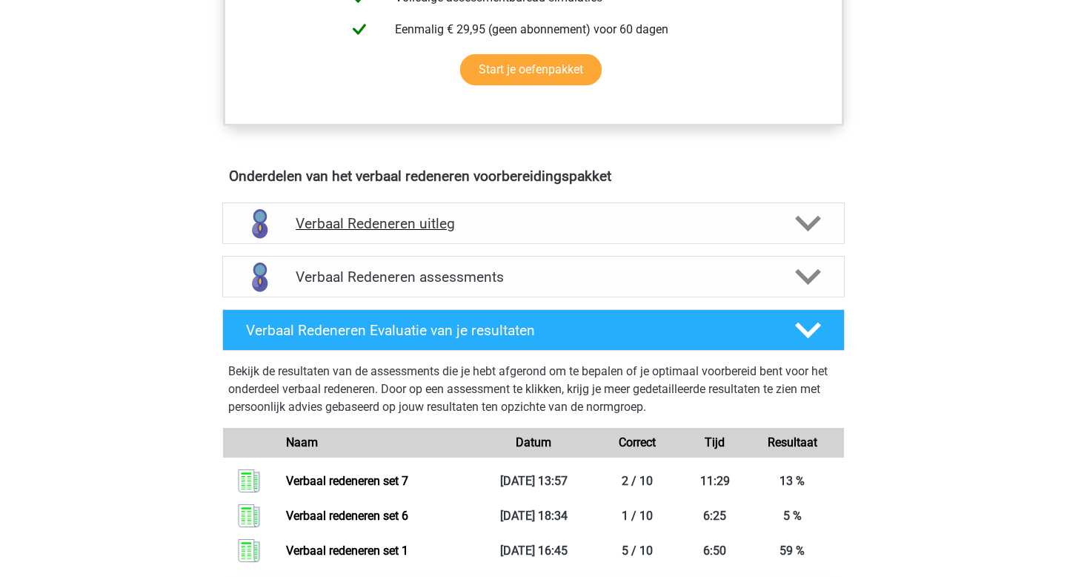
click at [771, 224] on h4 "Verbaal Redeneren uitleg" at bounding box center [534, 223] width 476 height 17
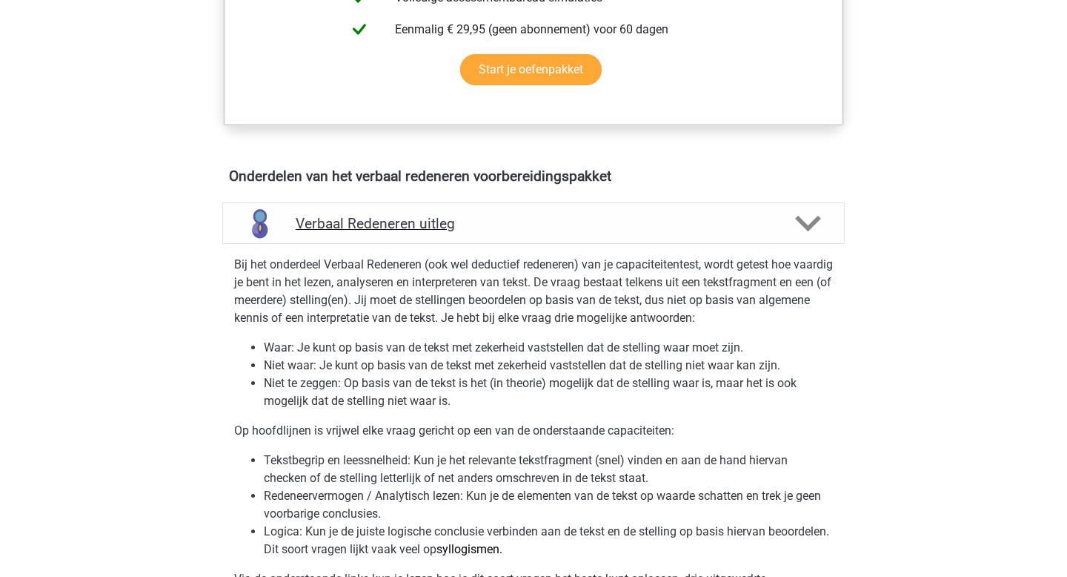
click at [778, 219] on div "Verbaal Redeneren uitleg" at bounding box center [534, 223] width 498 height 17
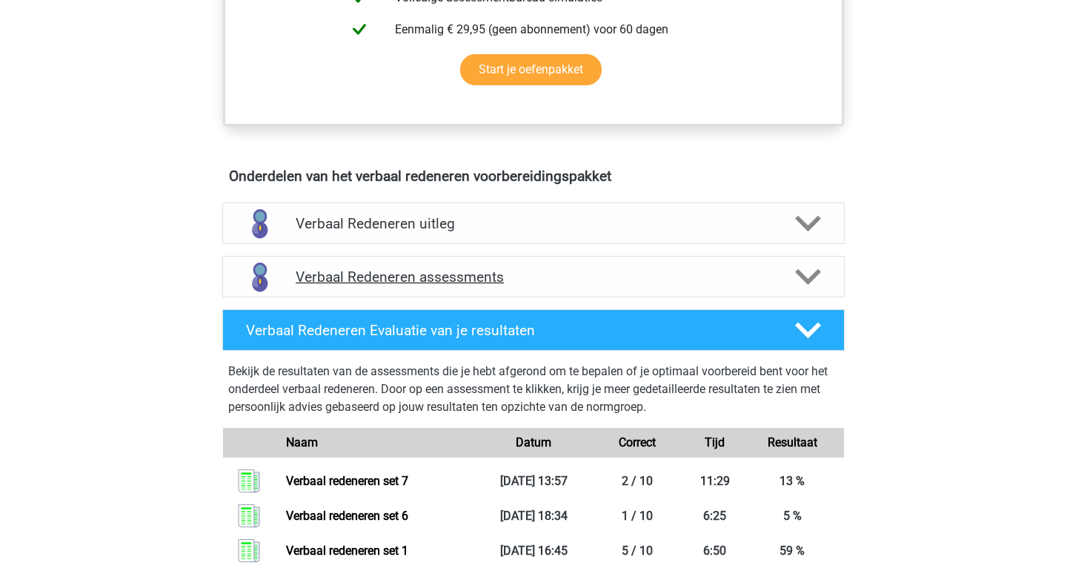
click at [788, 279] on div at bounding box center [808, 277] width 50 height 26
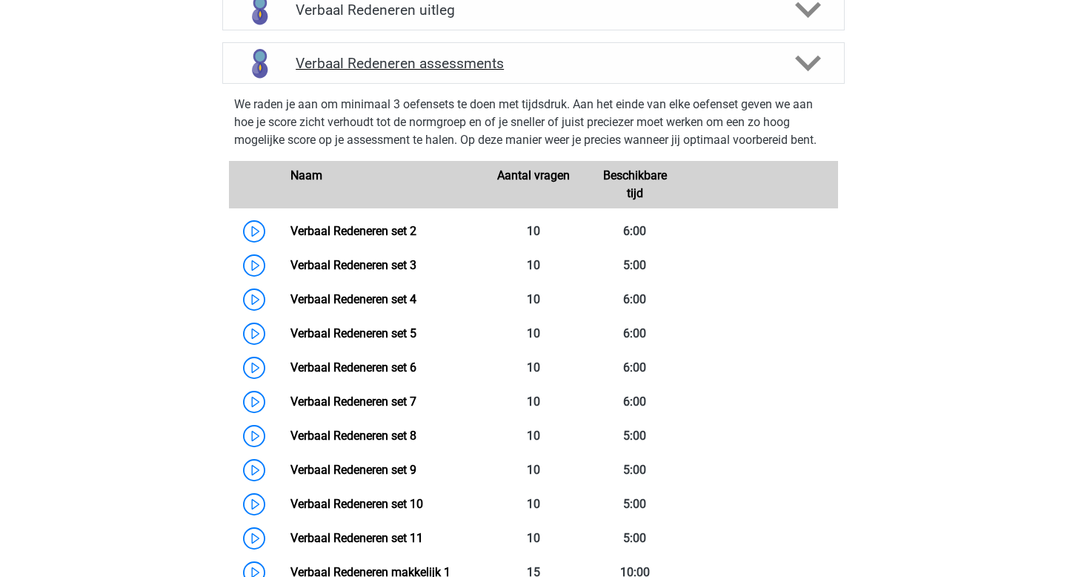
scroll to position [940, 0]
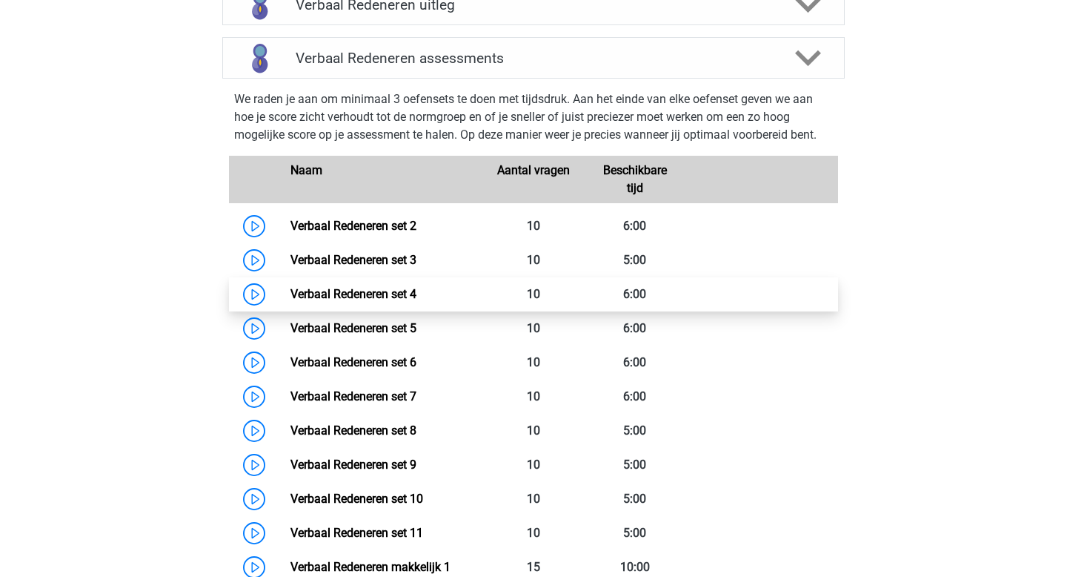
click at [349, 291] on link "Verbaal Redeneren set 4" at bounding box center [354, 294] width 126 height 14
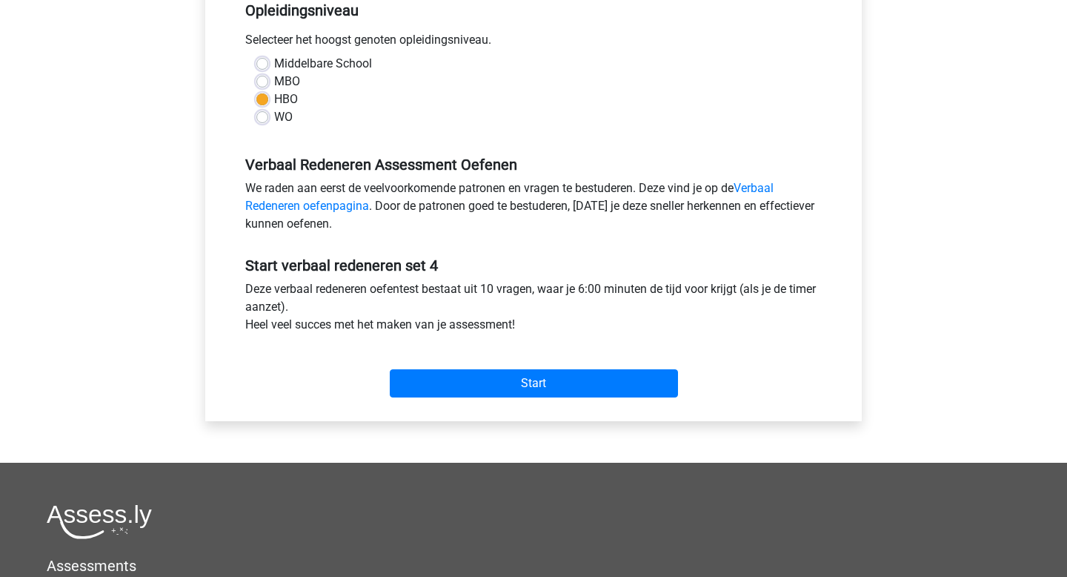
scroll to position [327, 0]
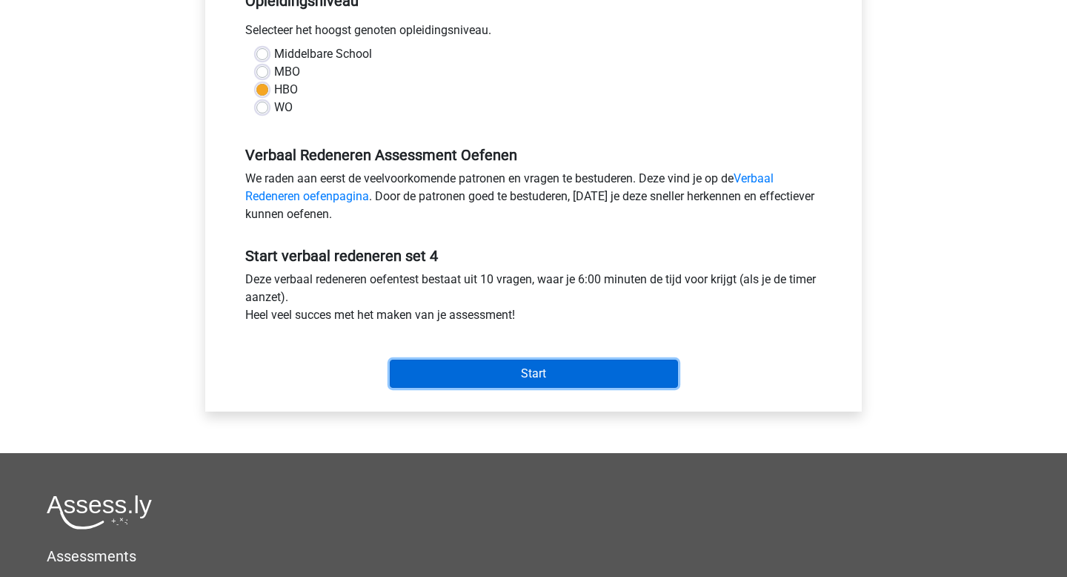
click at [542, 368] on input "Start" at bounding box center [534, 373] width 288 height 28
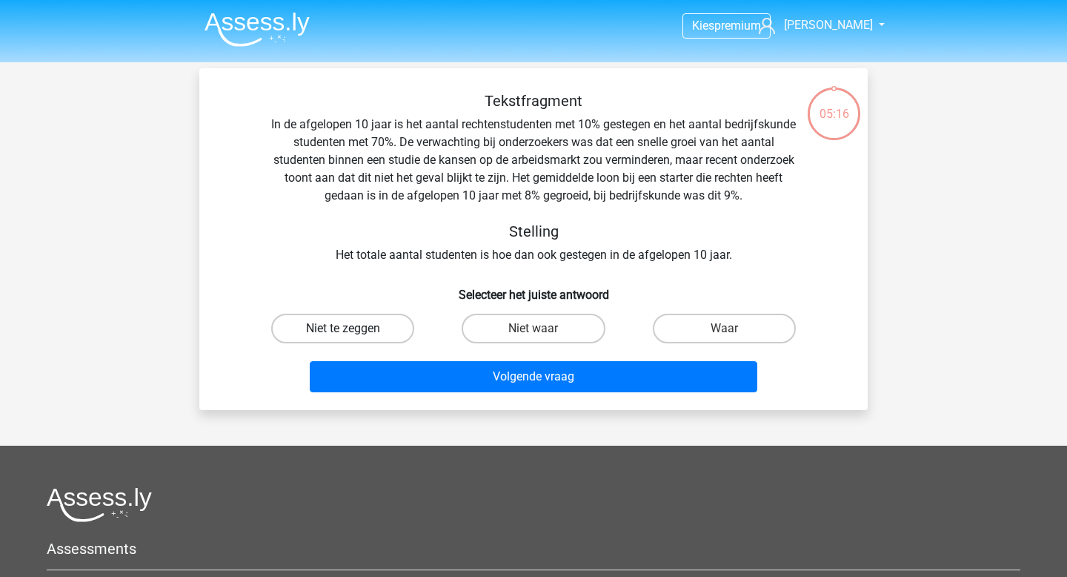
click at [380, 329] on label "Niet te zeggen" at bounding box center [342, 329] width 143 height 30
click at [353, 329] on input "Niet te zeggen" at bounding box center [348, 333] width 10 height 10
radio input "true"
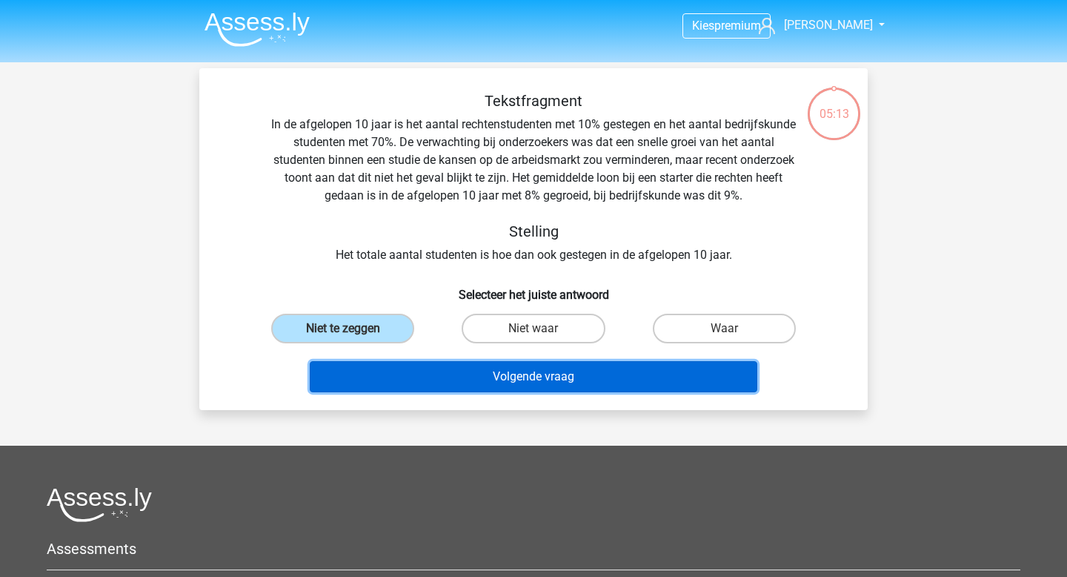
click at [589, 382] on button "Volgende vraag" at bounding box center [534, 376] width 448 height 31
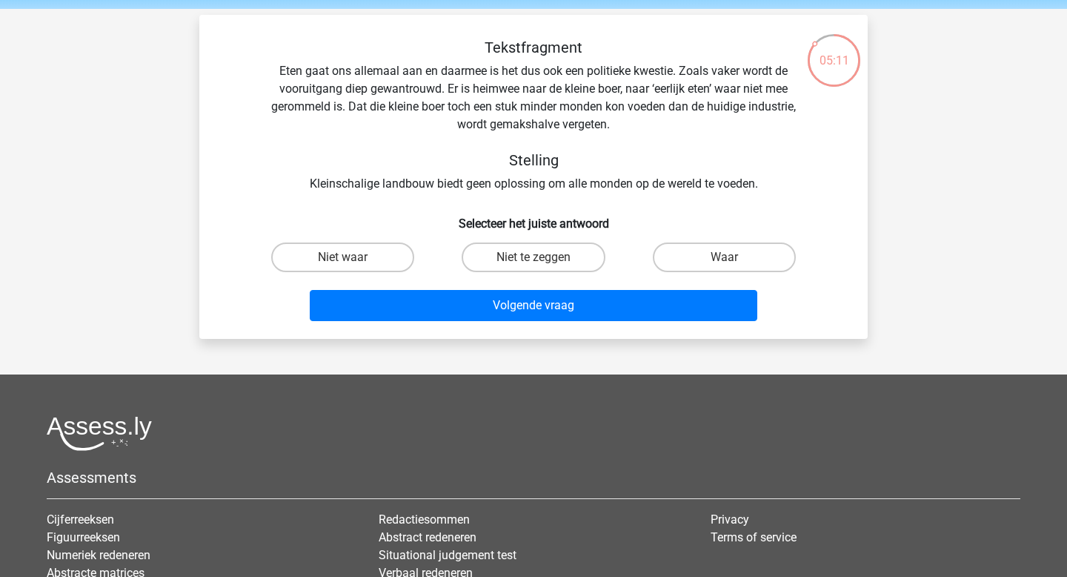
scroll to position [51, 0]
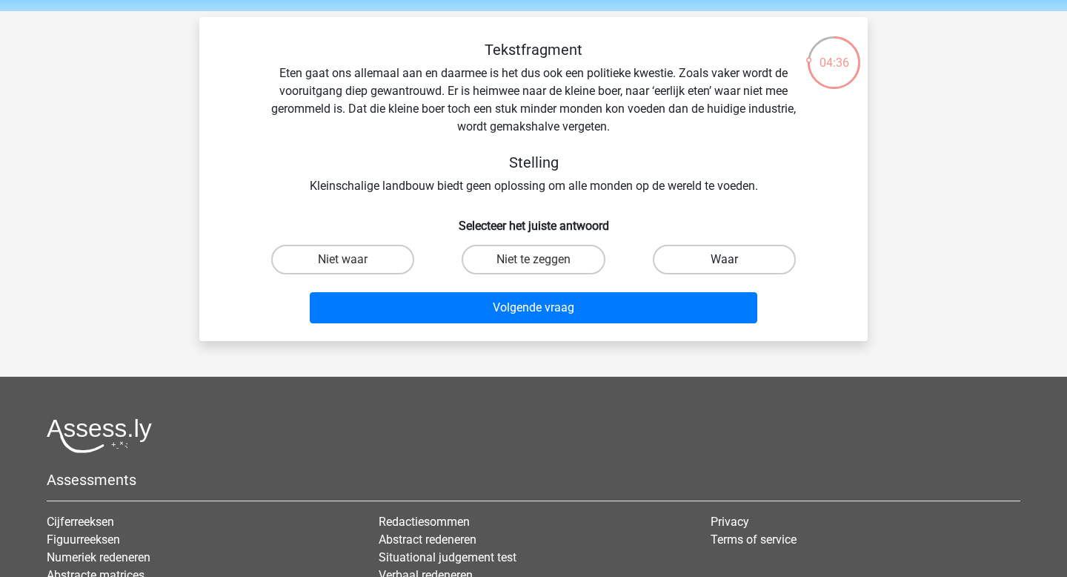
click at [711, 261] on label "Waar" at bounding box center [724, 260] width 143 height 30
click at [724, 261] on input "Waar" at bounding box center [729, 264] width 10 height 10
radio input "true"
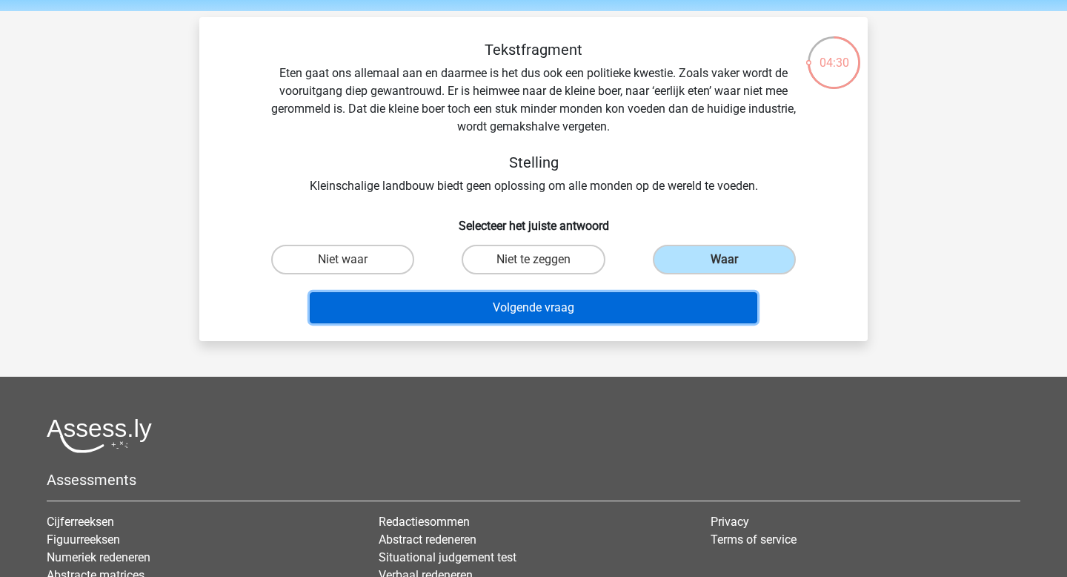
click at [623, 309] on button "Volgende vraag" at bounding box center [534, 307] width 448 height 31
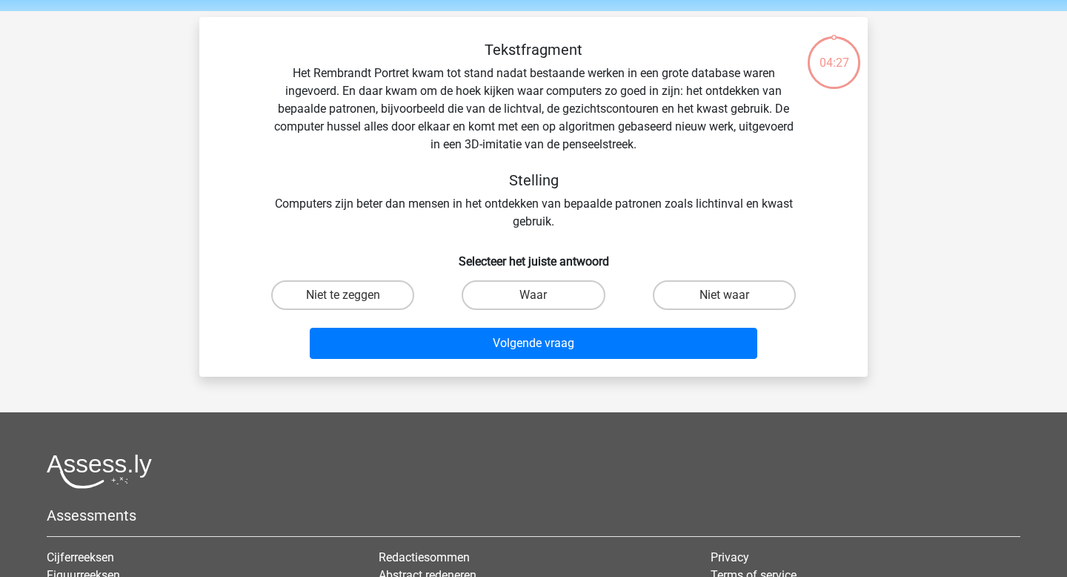
scroll to position [68, 0]
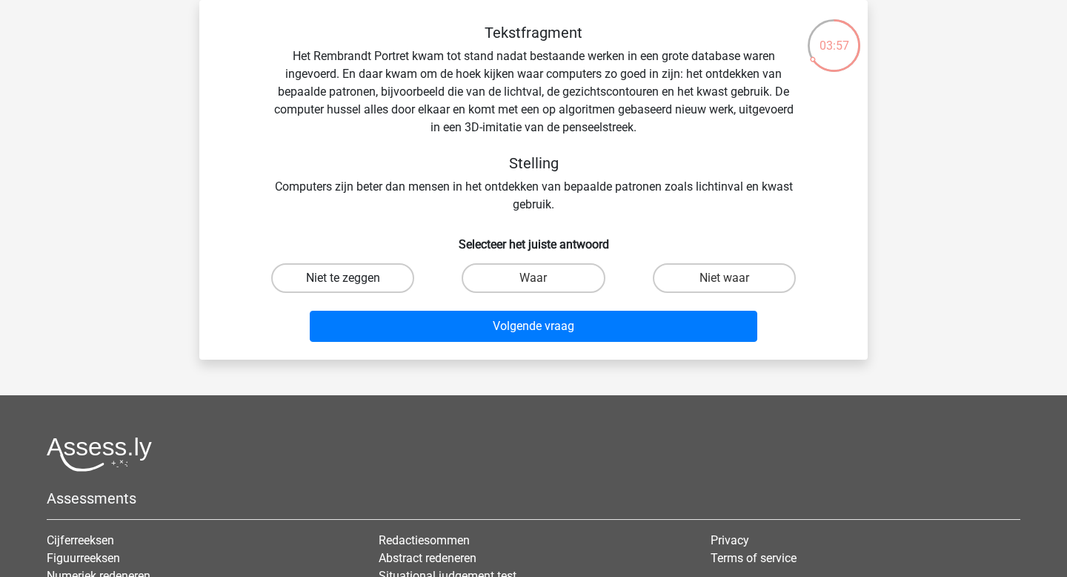
click at [365, 275] on label "Niet te zeggen" at bounding box center [342, 278] width 143 height 30
click at [353, 278] on input "Niet te zeggen" at bounding box center [348, 283] width 10 height 10
radio input "true"
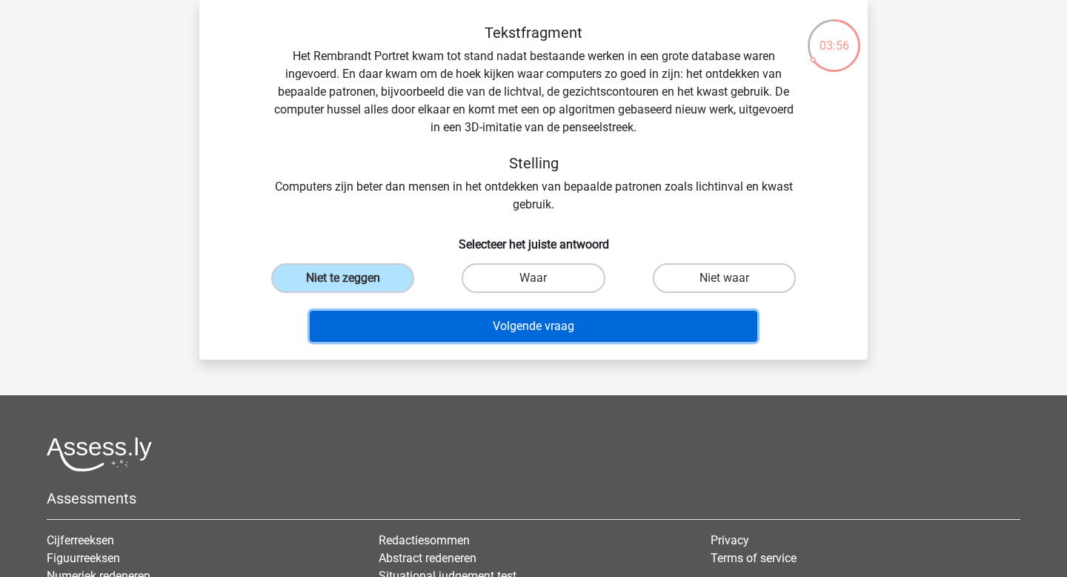
click at [549, 325] on button "Volgende vraag" at bounding box center [534, 326] width 448 height 31
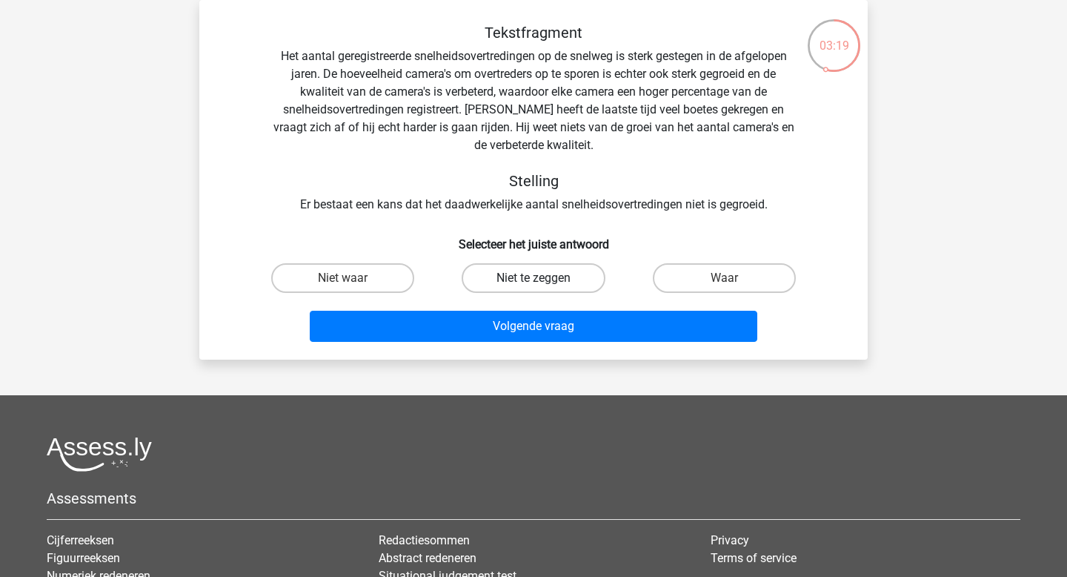
click at [560, 271] on label "Niet te zeggen" at bounding box center [533, 278] width 143 height 30
click at [543, 278] on input "Niet te zeggen" at bounding box center [539, 283] width 10 height 10
radio input "true"
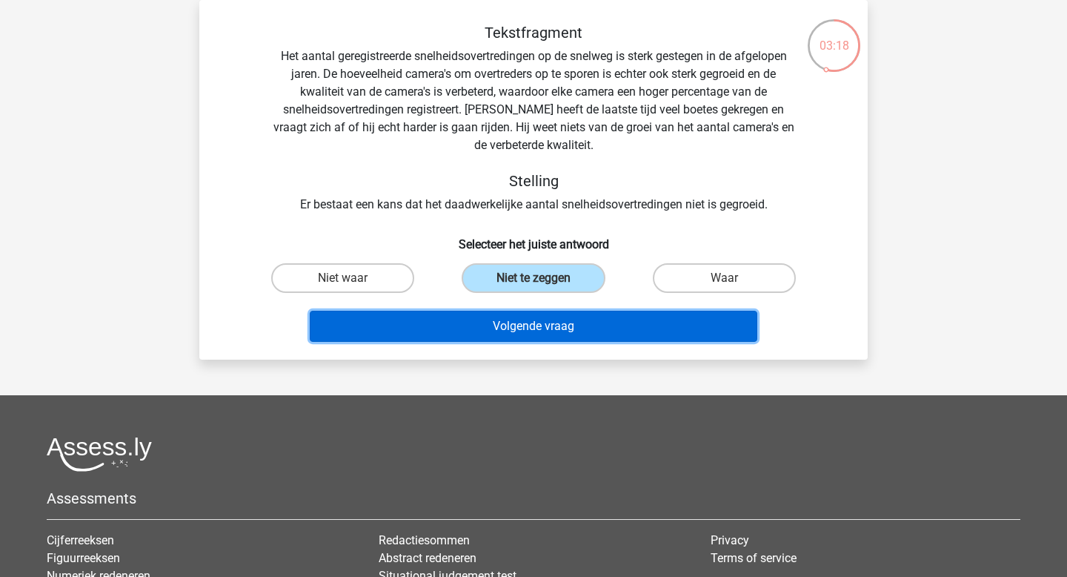
click at [572, 319] on button "Volgende vraag" at bounding box center [534, 326] width 448 height 31
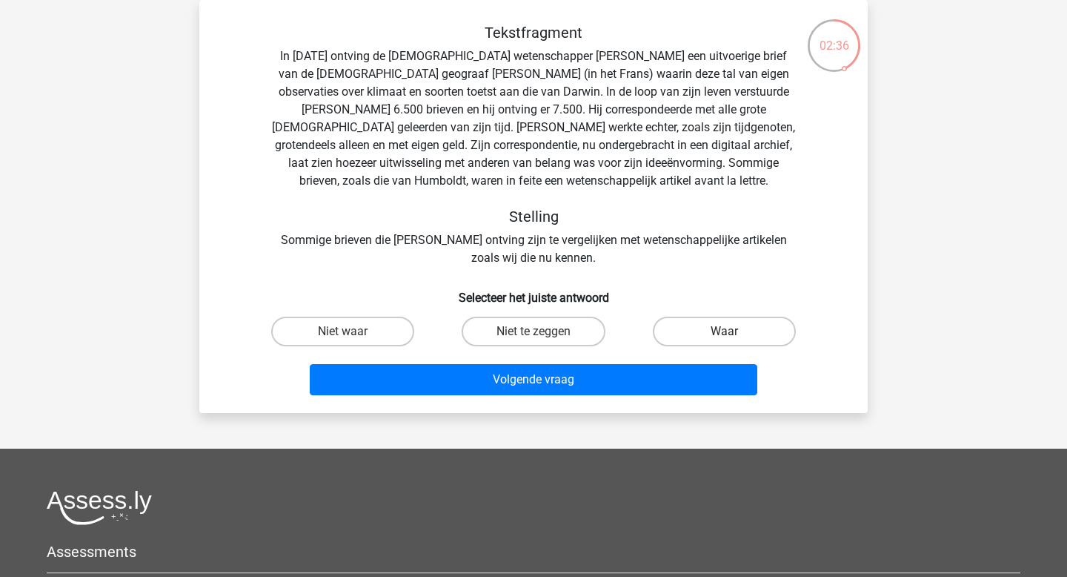
click at [722, 338] on label "Waar" at bounding box center [724, 332] width 143 height 30
click at [724, 338] on input "Waar" at bounding box center [729, 336] width 10 height 10
radio input "true"
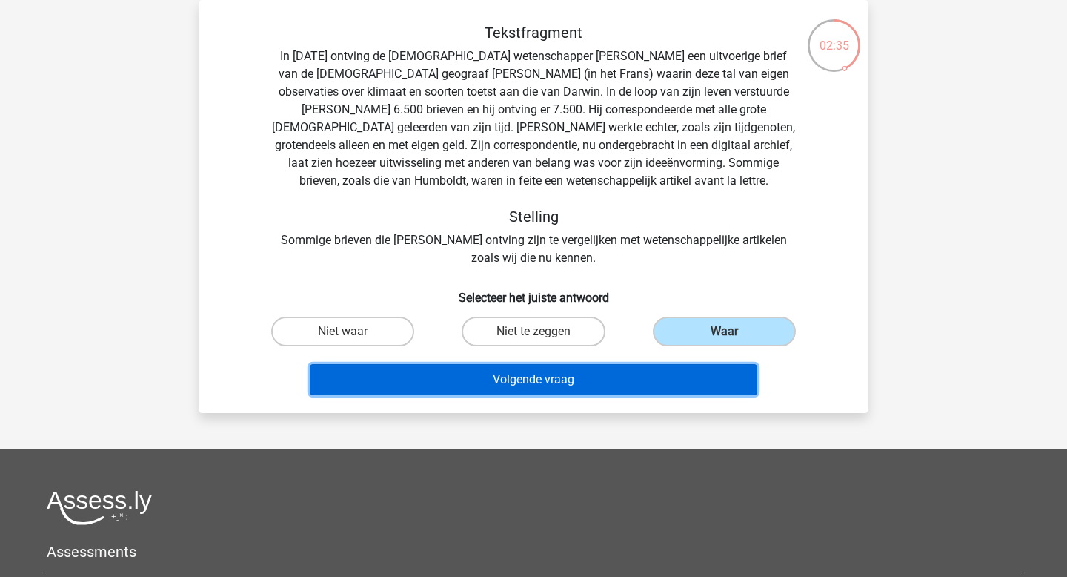
click at [666, 383] on button "Volgende vraag" at bounding box center [534, 379] width 448 height 31
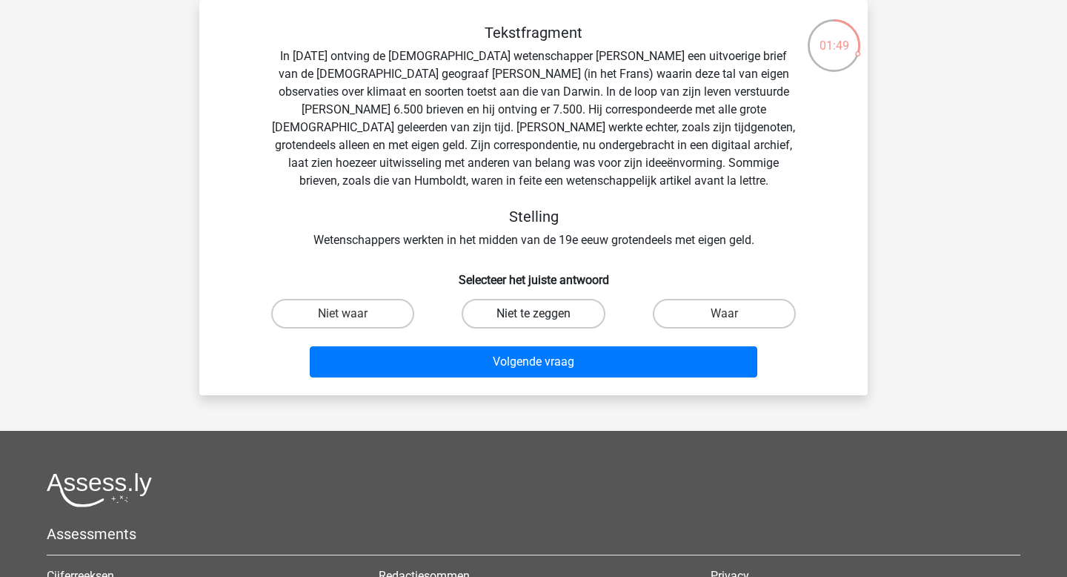
click at [540, 302] on label "Niet te zeggen" at bounding box center [533, 314] width 143 height 30
click at [540, 314] on input "Niet te zeggen" at bounding box center [539, 319] width 10 height 10
radio input "true"
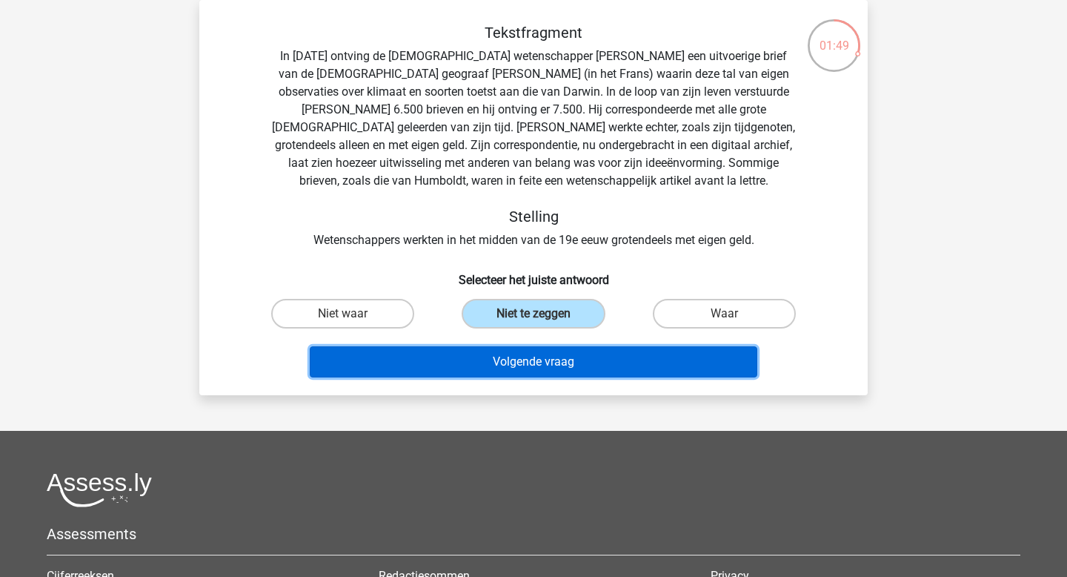
click at [568, 365] on button "Volgende vraag" at bounding box center [534, 361] width 448 height 31
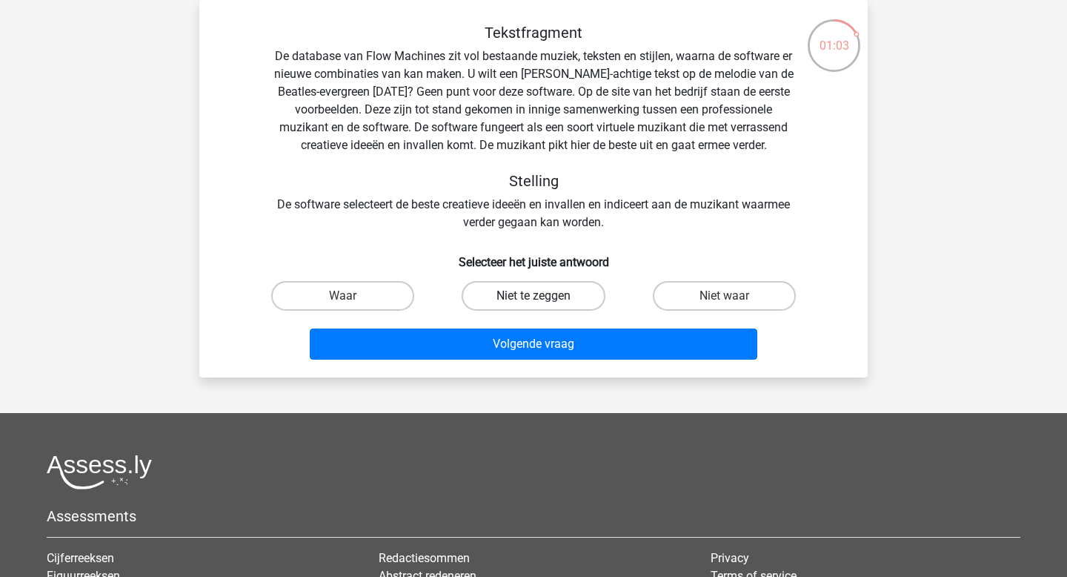
click at [580, 290] on label "Niet te zeggen" at bounding box center [533, 296] width 143 height 30
click at [543, 296] on input "Niet te zeggen" at bounding box center [539, 301] width 10 height 10
radio input "true"
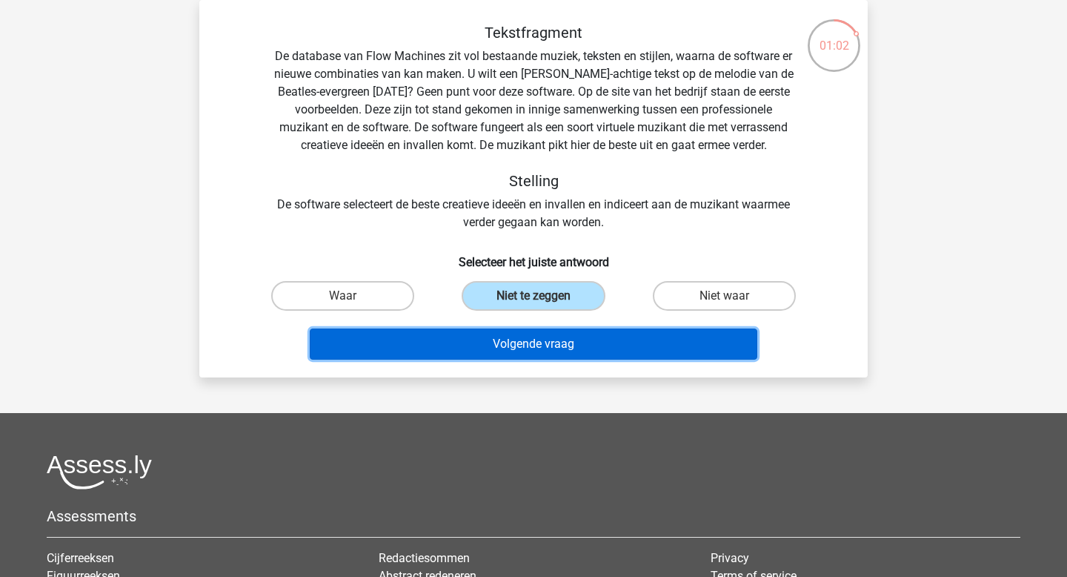
click at [592, 349] on button "Volgende vraag" at bounding box center [534, 343] width 448 height 31
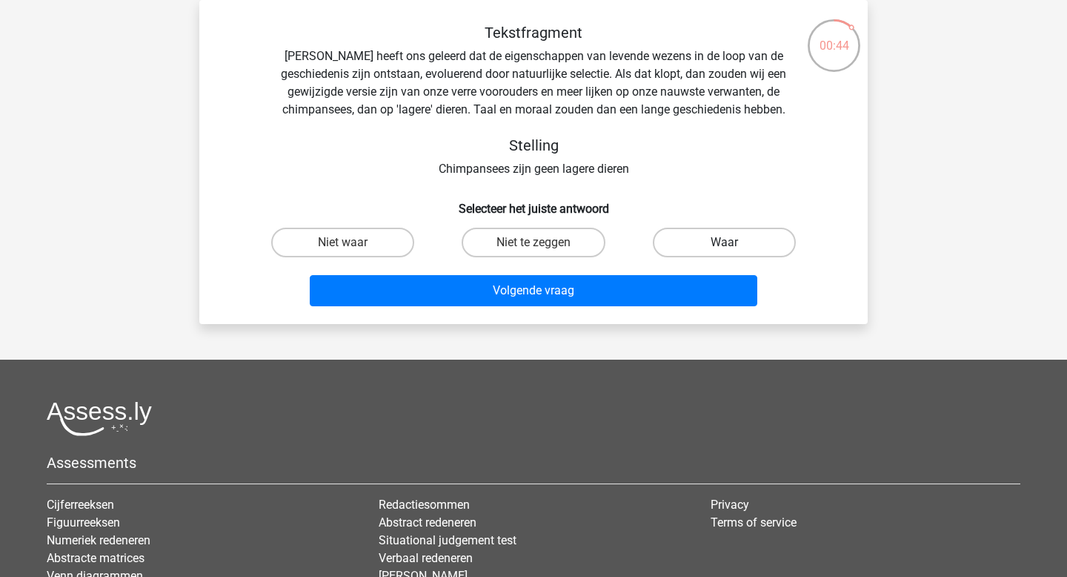
click at [701, 246] on label "Waar" at bounding box center [724, 243] width 143 height 30
click at [724, 246] on input "Waar" at bounding box center [729, 247] width 10 height 10
radio input "true"
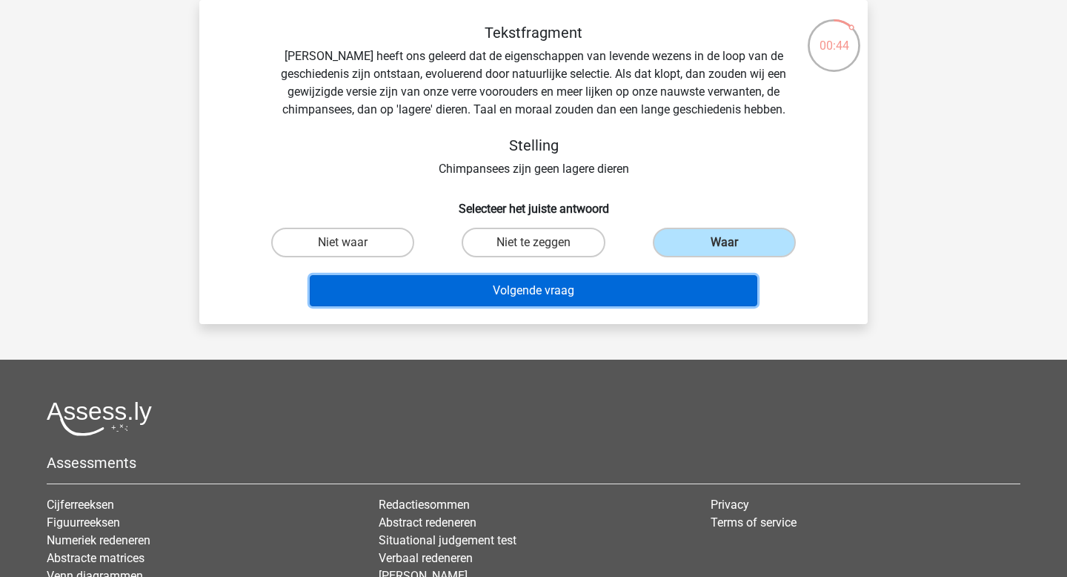
click at [625, 290] on button "Volgende vraag" at bounding box center [534, 290] width 448 height 31
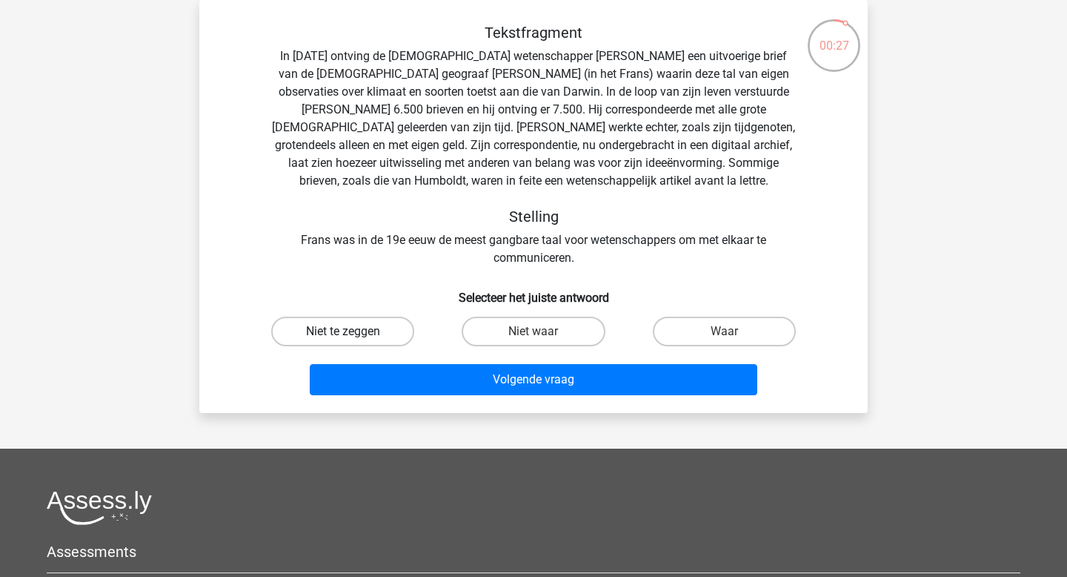
click at [368, 337] on label "Niet te zeggen" at bounding box center [342, 332] width 143 height 30
click at [353, 337] on input "Niet te zeggen" at bounding box center [348, 336] width 10 height 10
radio input "true"
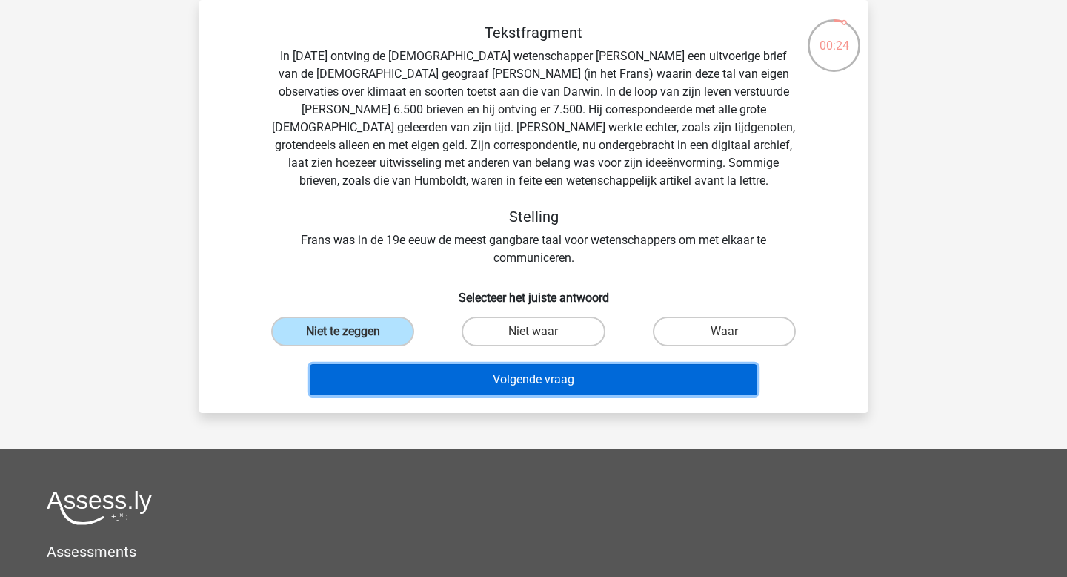
click at [528, 386] on button "Volgende vraag" at bounding box center [534, 379] width 448 height 31
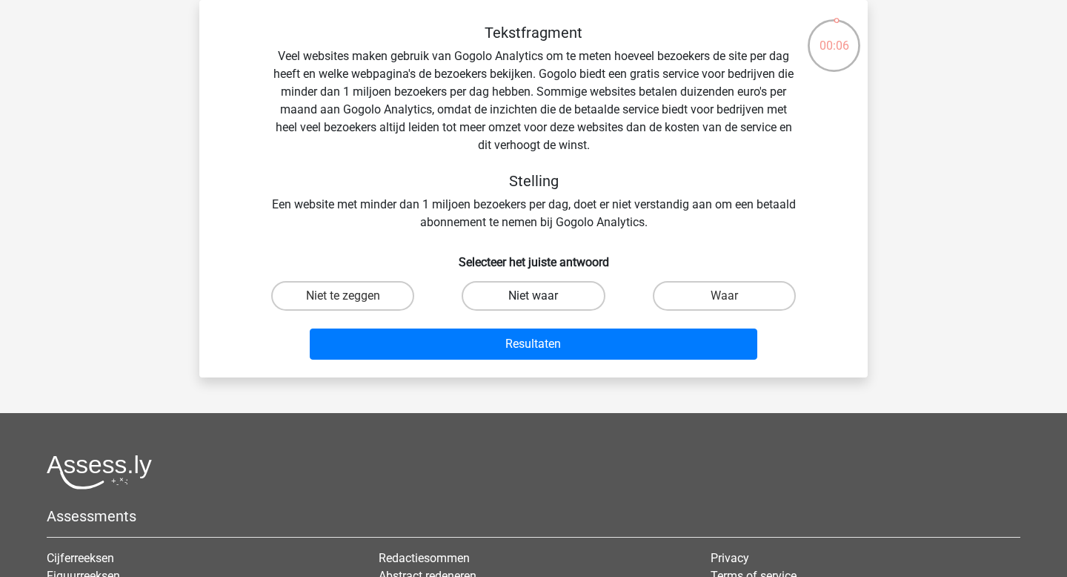
click at [566, 299] on label "Niet waar" at bounding box center [533, 296] width 143 height 30
click at [543, 299] on input "Niet waar" at bounding box center [539, 301] width 10 height 10
radio input "true"
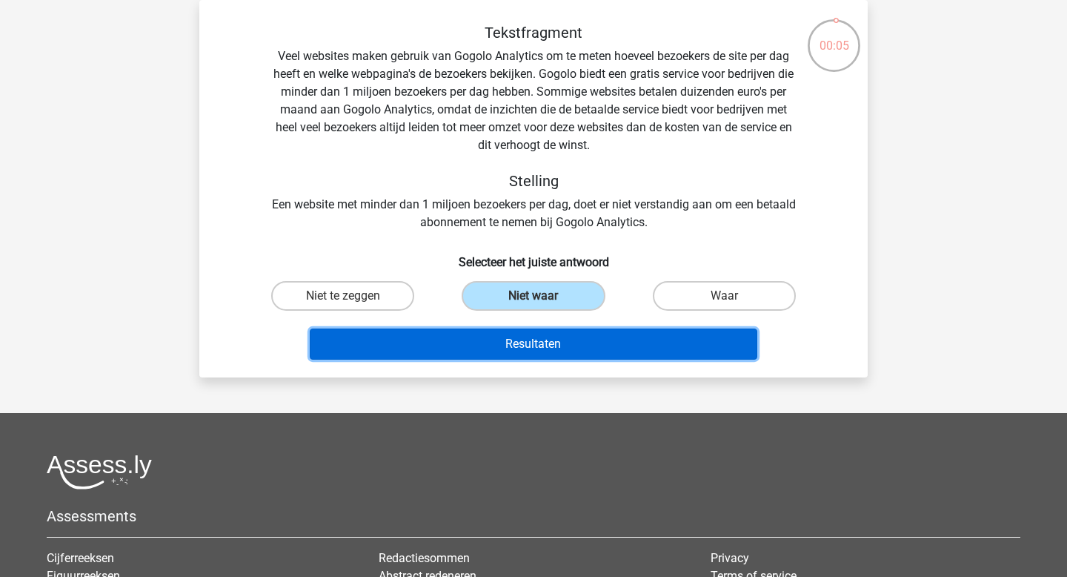
click at [568, 343] on button "Resultaten" at bounding box center [534, 343] width 448 height 31
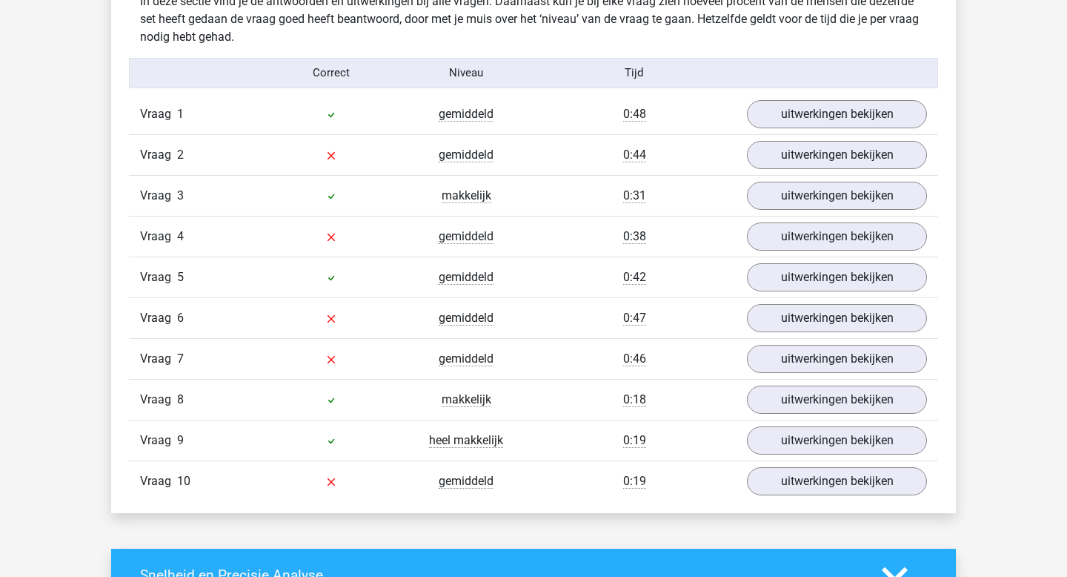
scroll to position [1196, 0]
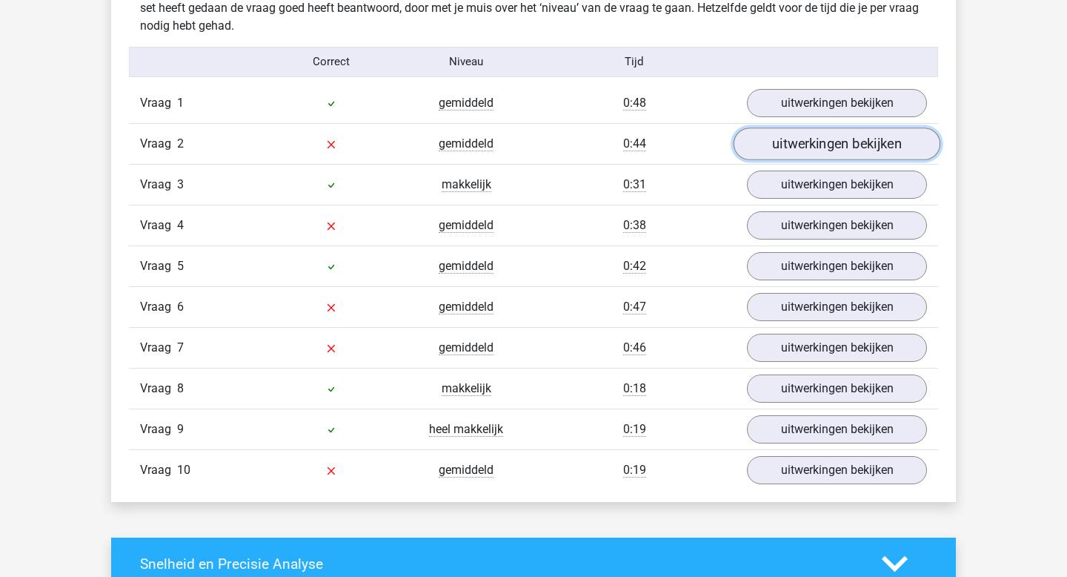
click at [790, 127] on link "uitwerkingen bekijken" at bounding box center [837, 143] width 207 height 33
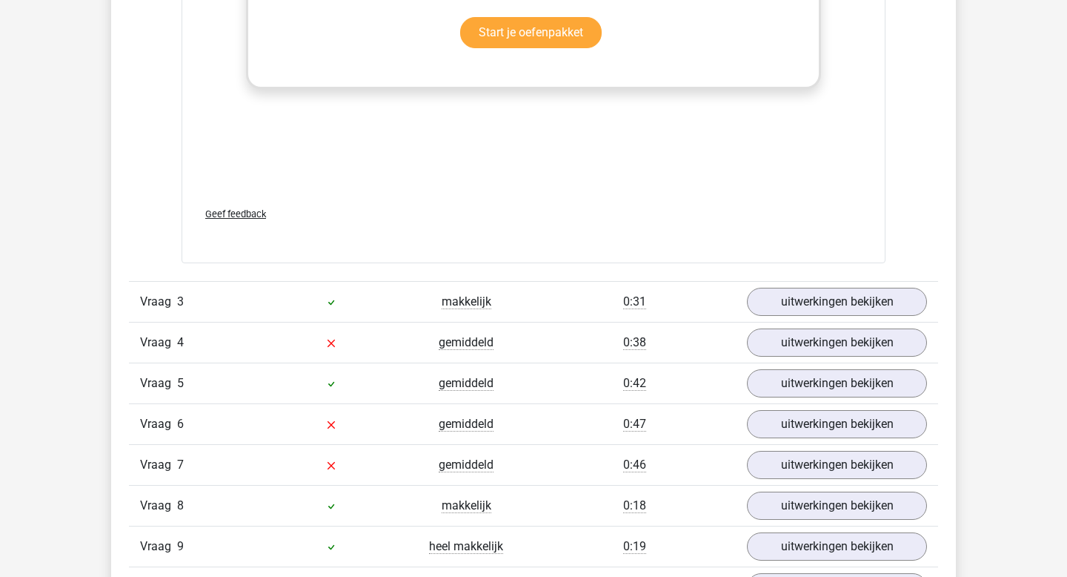
scroll to position [1923, 0]
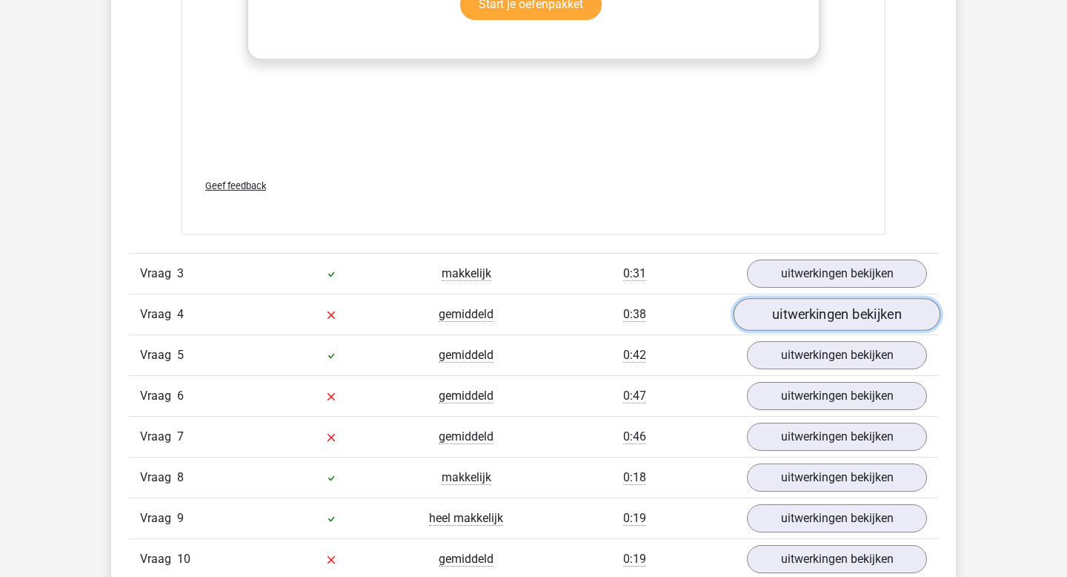
click at [845, 315] on link "uitwerkingen bekijken" at bounding box center [837, 314] width 207 height 33
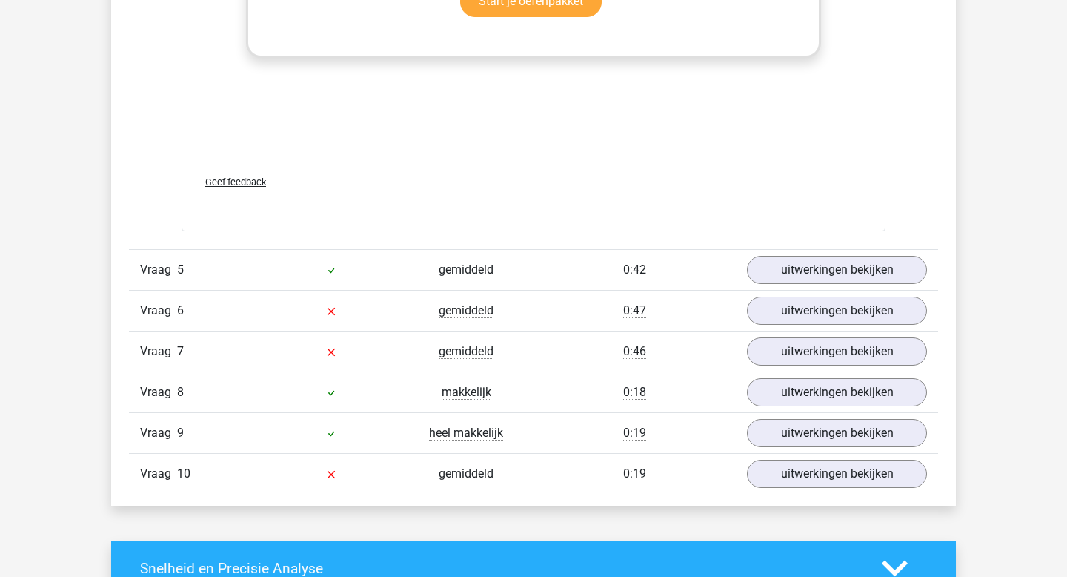
scroll to position [2851, 0]
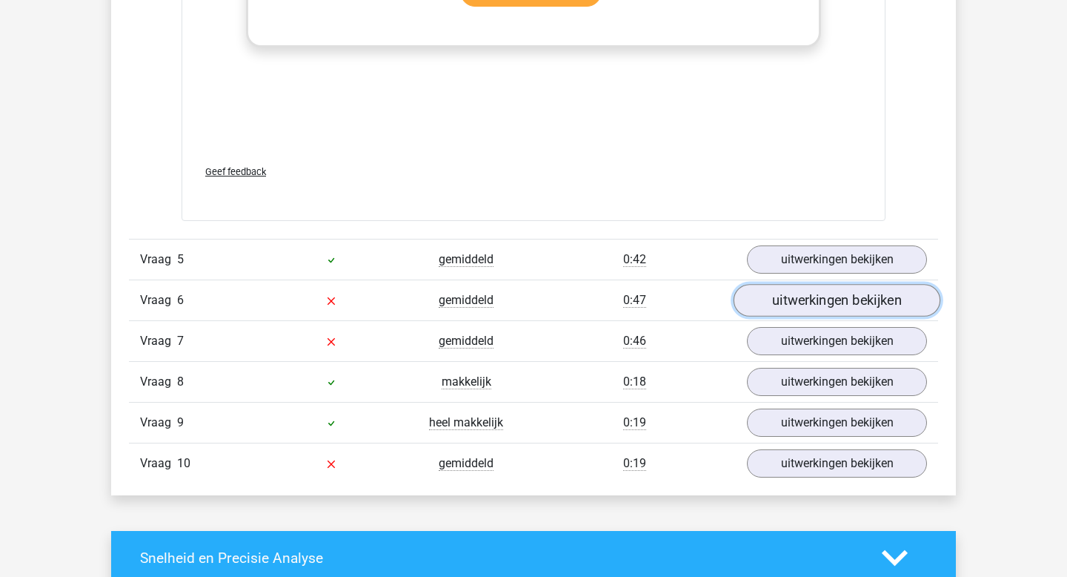
click at [795, 296] on link "uitwerkingen bekijken" at bounding box center [837, 300] width 207 height 33
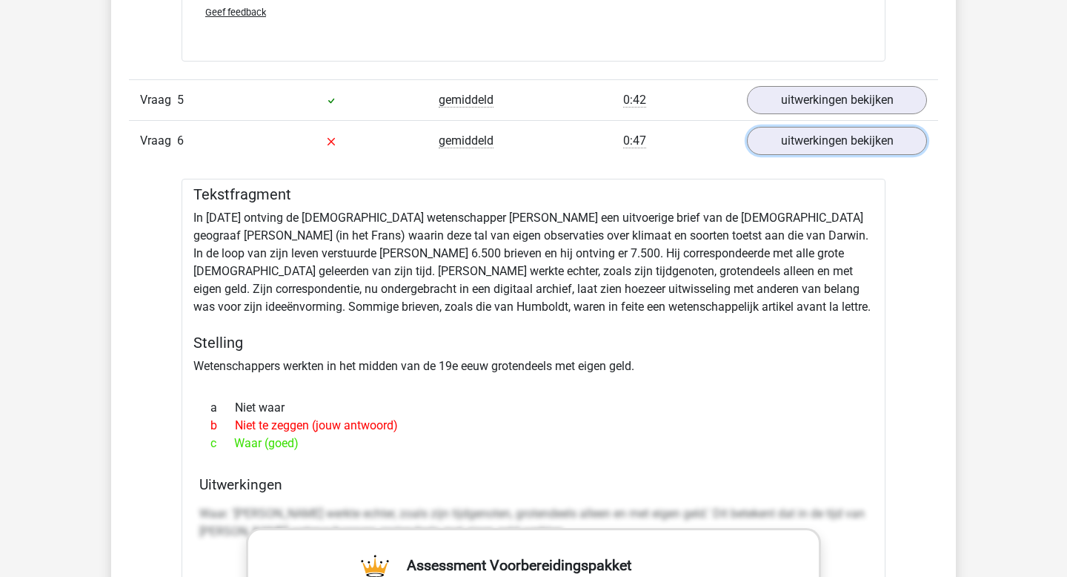
scroll to position [3035, 0]
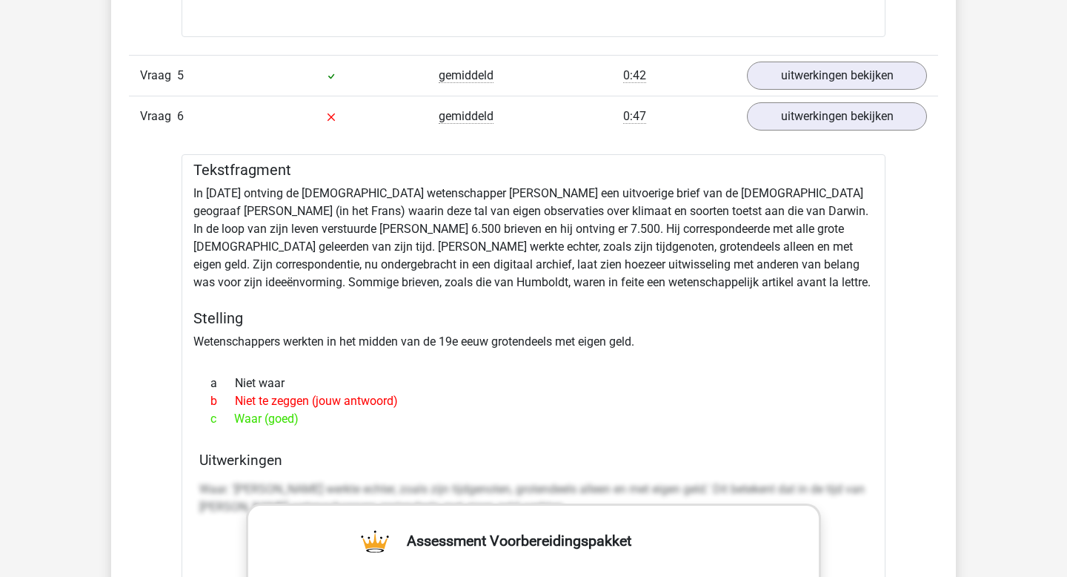
drag, startPoint x: 343, startPoint y: 414, endPoint x: 189, endPoint y: 170, distance: 289.1
click at [189, 170] on div "Tekstfragment In [DATE] ontving de [DEMOGRAPHIC_DATA] wetenschapper [PERSON_NAM…" at bounding box center [534, 570] width 704 height 833
copy div "Tekstfragment In [DATE] ontving de [DEMOGRAPHIC_DATA] wetenschapper [PERSON_NAM…"
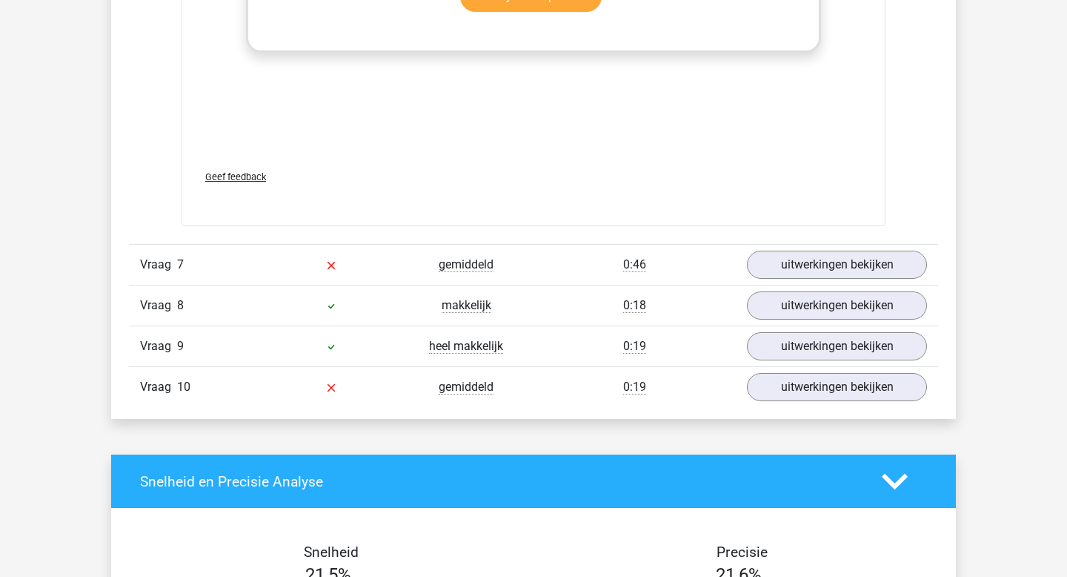
scroll to position [3803, 0]
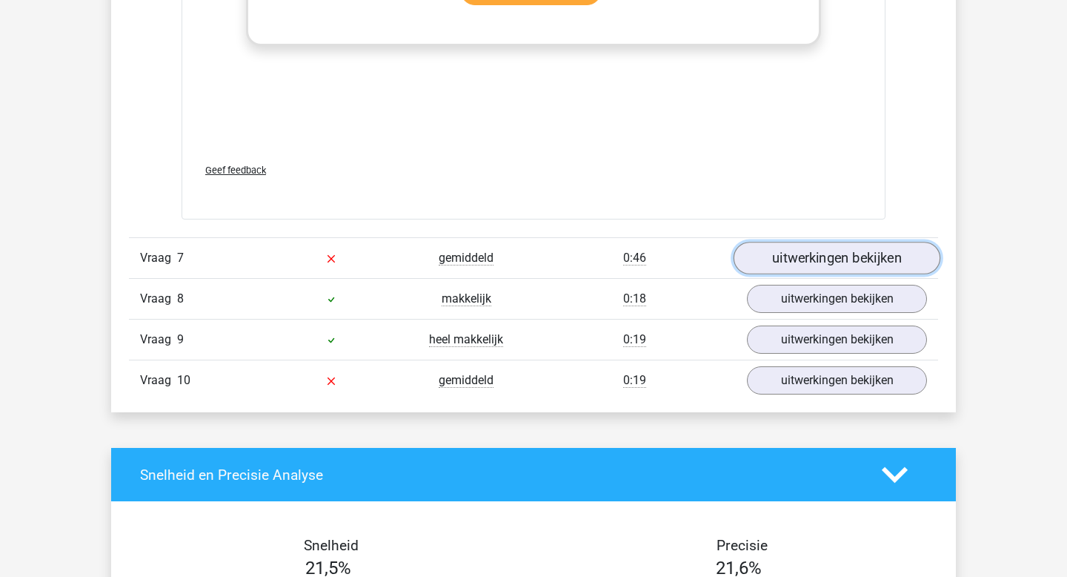
click at [786, 262] on link "uitwerkingen bekijken" at bounding box center [837, 258] width 207 height 33
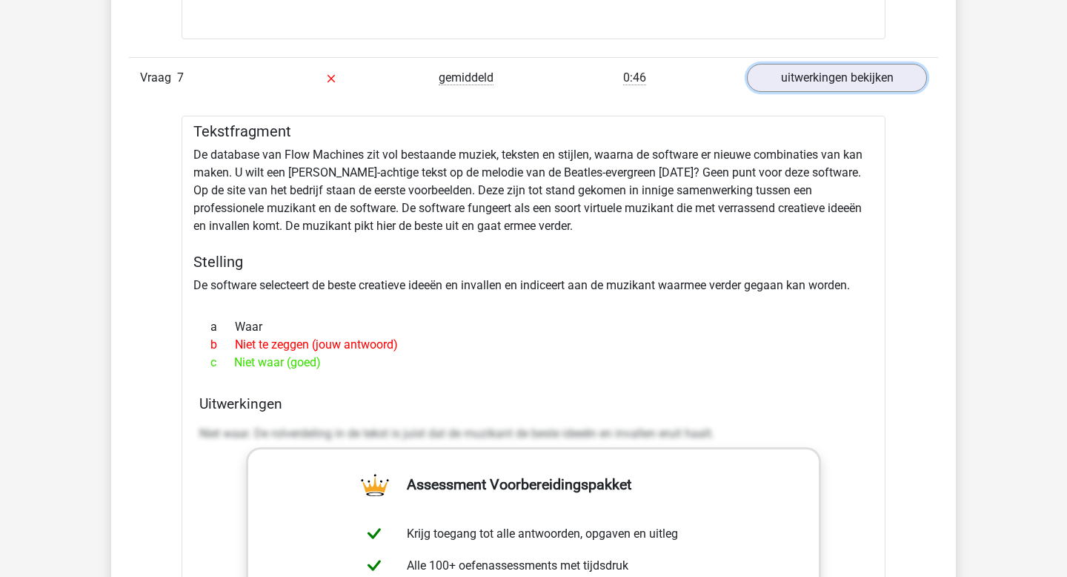
scroll to position [4034, 0]
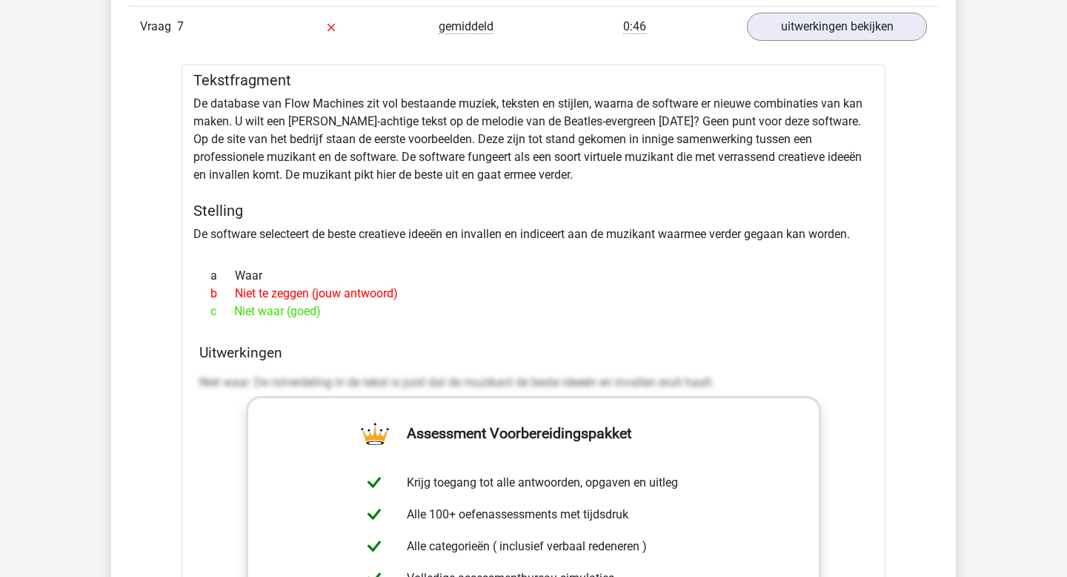
drag, startPoint x: 337, startPoint y: 318, endPoint x: 193, endPoint y: 82, distance: 276.5
click at [193, 82] on div "Tekstfragment De database van Flow Machines zit vol bestaande muziek, teksten e…" at bounding box center [534, 471] width 704 height 815
copy div "Tekstfragment De database van Flow Machines zit vol bestaande muziek, teksten e…"
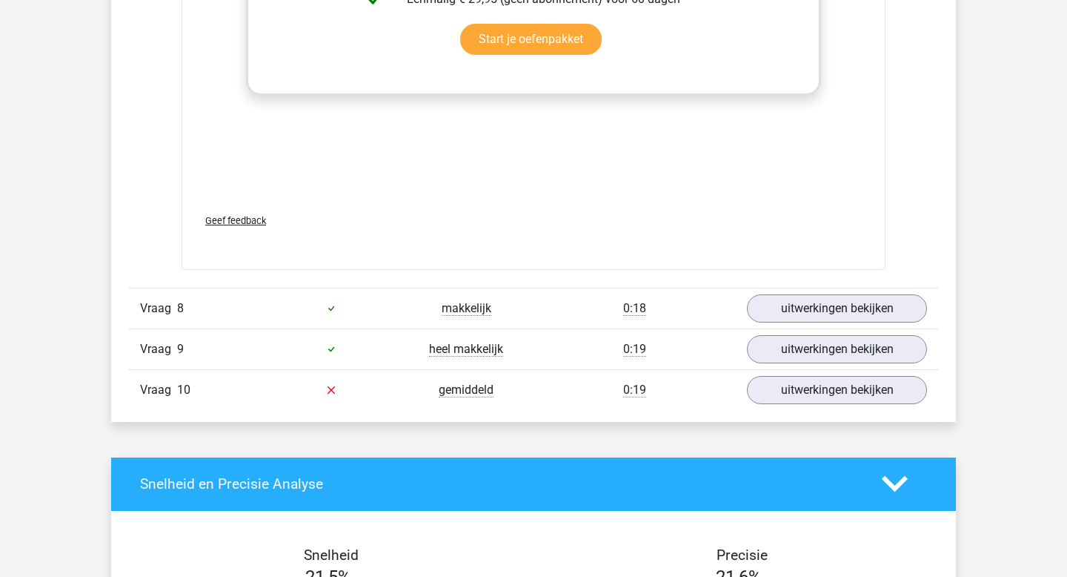
scroll to position [4656, 0]
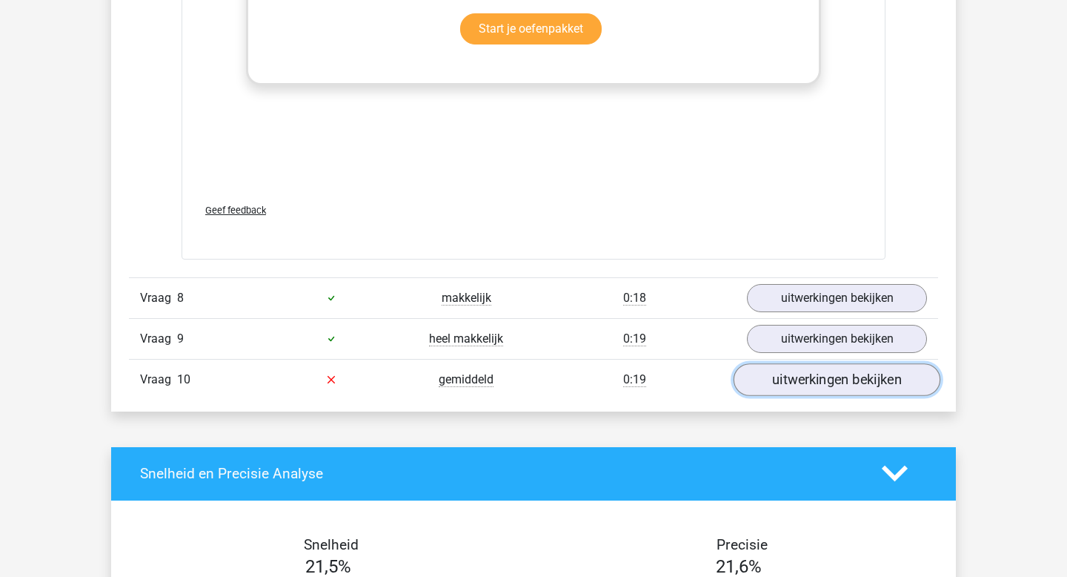
click at [835, 383] on link "uitwerkingen bekijken" at bounding box center [837, 379] width 207 height 33
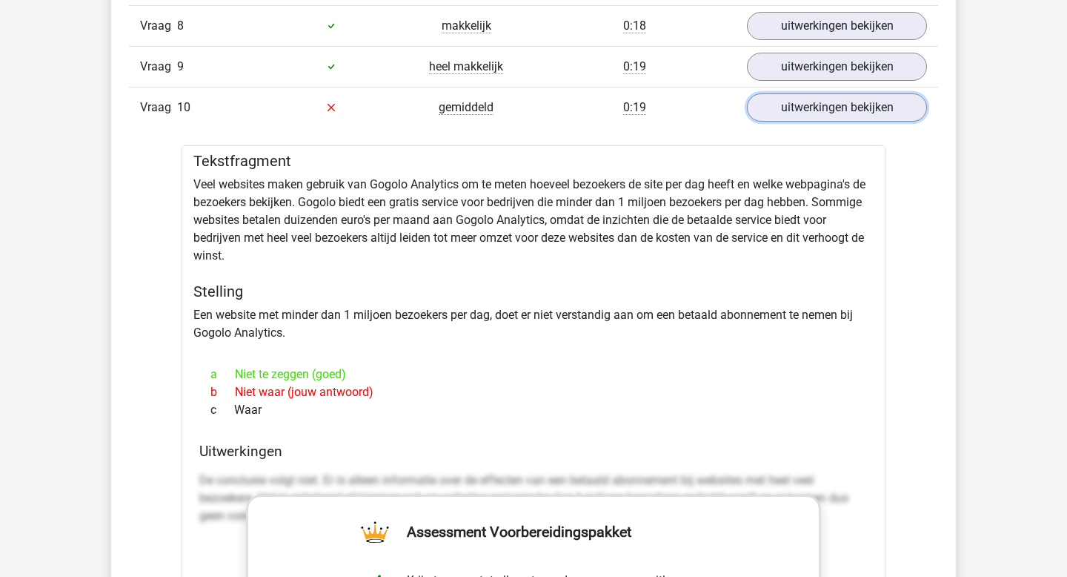
scroll to position [4934, 0]
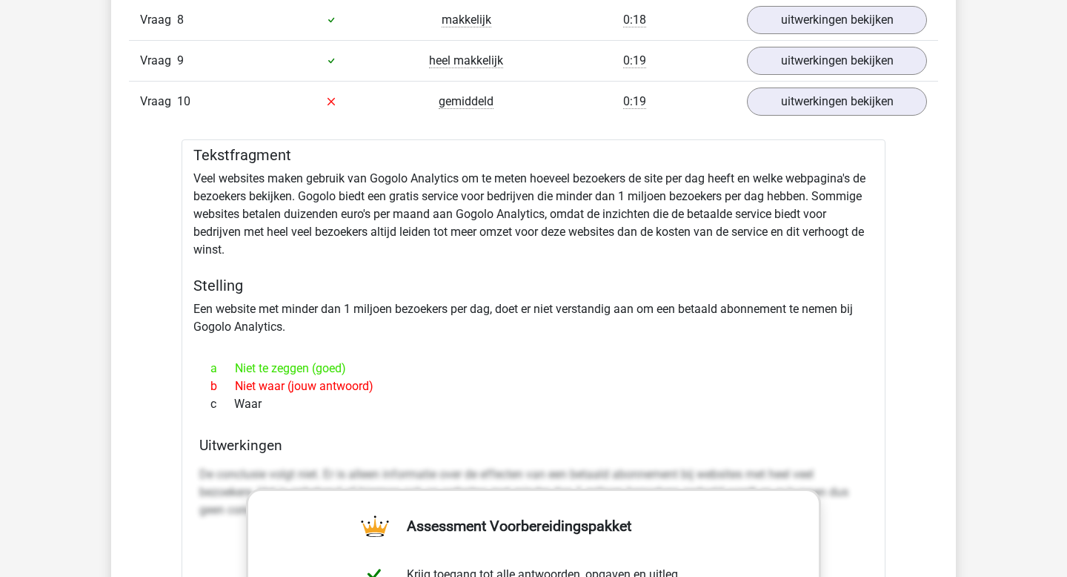
drag, startPoint x: 354, startPoint y: 411, endPoint x: 196, endPoint y: 156, distance: 300.1
click at [196, 156] on div "Tekstfragment Veel websites maken gebruik van Gogolo Analytics om te meten hoev…" at bounding box center [534, 555] width 704 height 833
copy div "Tekstfragment Veel websites maken gebruik van Gogolo Analytics om te meten hoev…"
